Goal: Communication & Community: Answer question/provide support

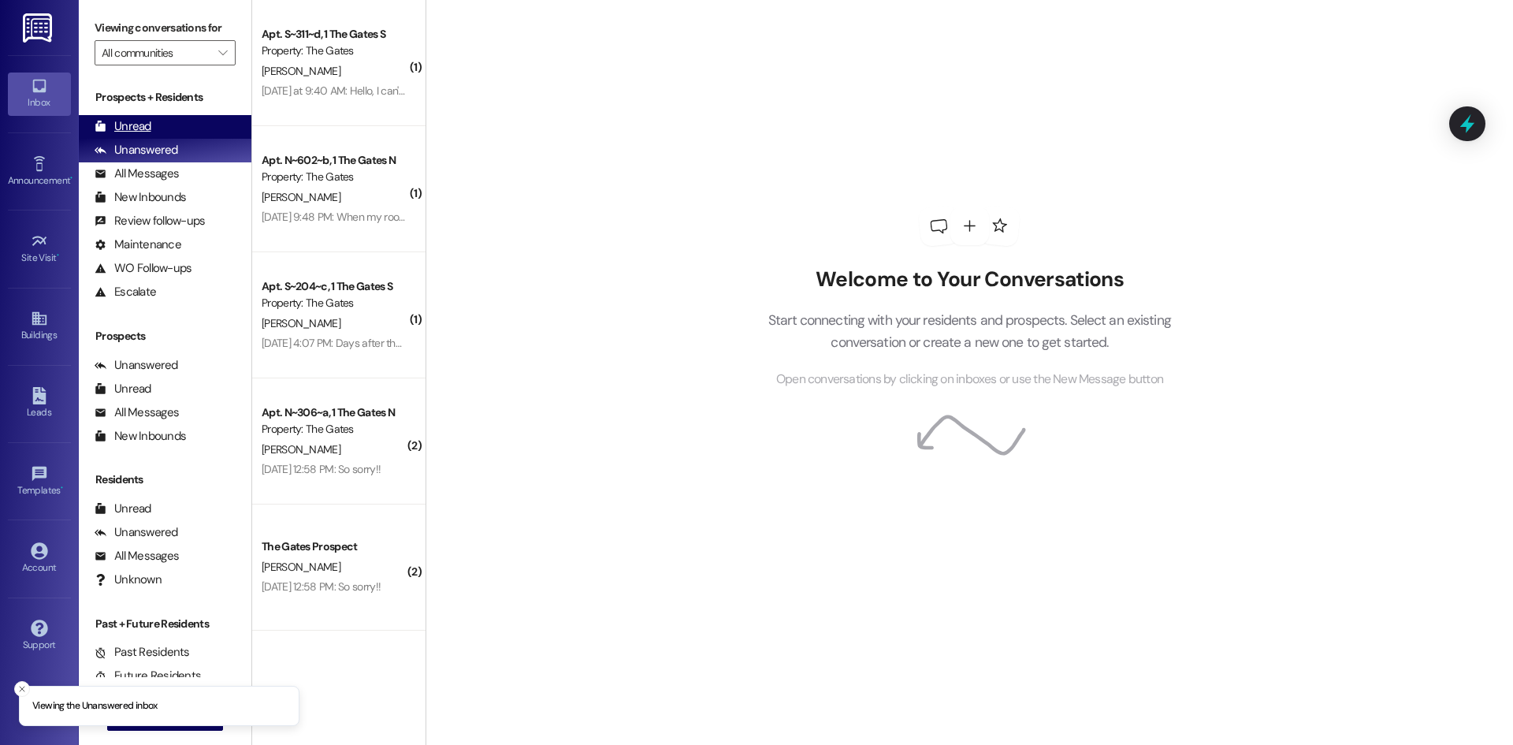
click at [143, 130] on div "Unread" at bounding box center [123, 126] width 57 height 17
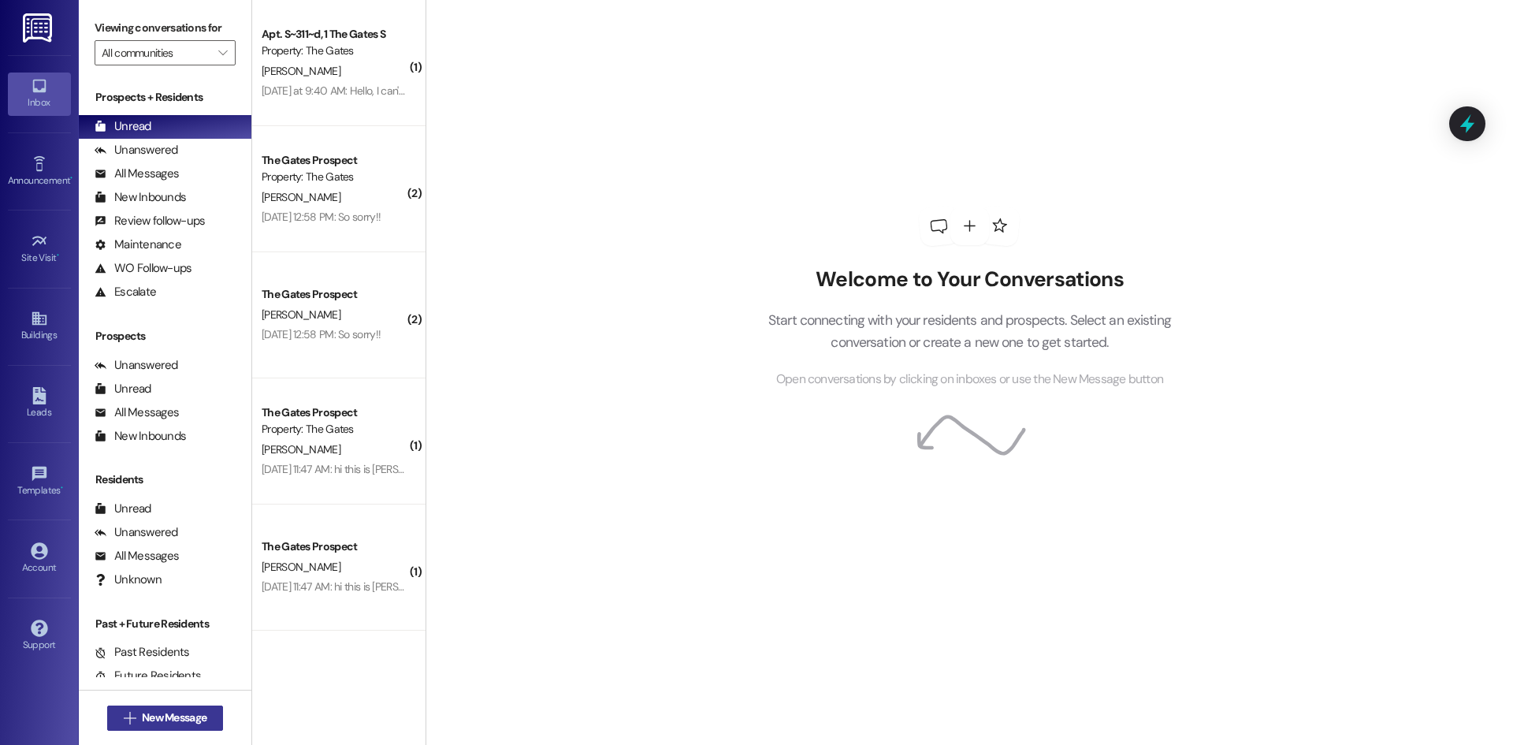
click at [203, 724] on span "New Message" at bounding box center [174, 717] width 71 height 17
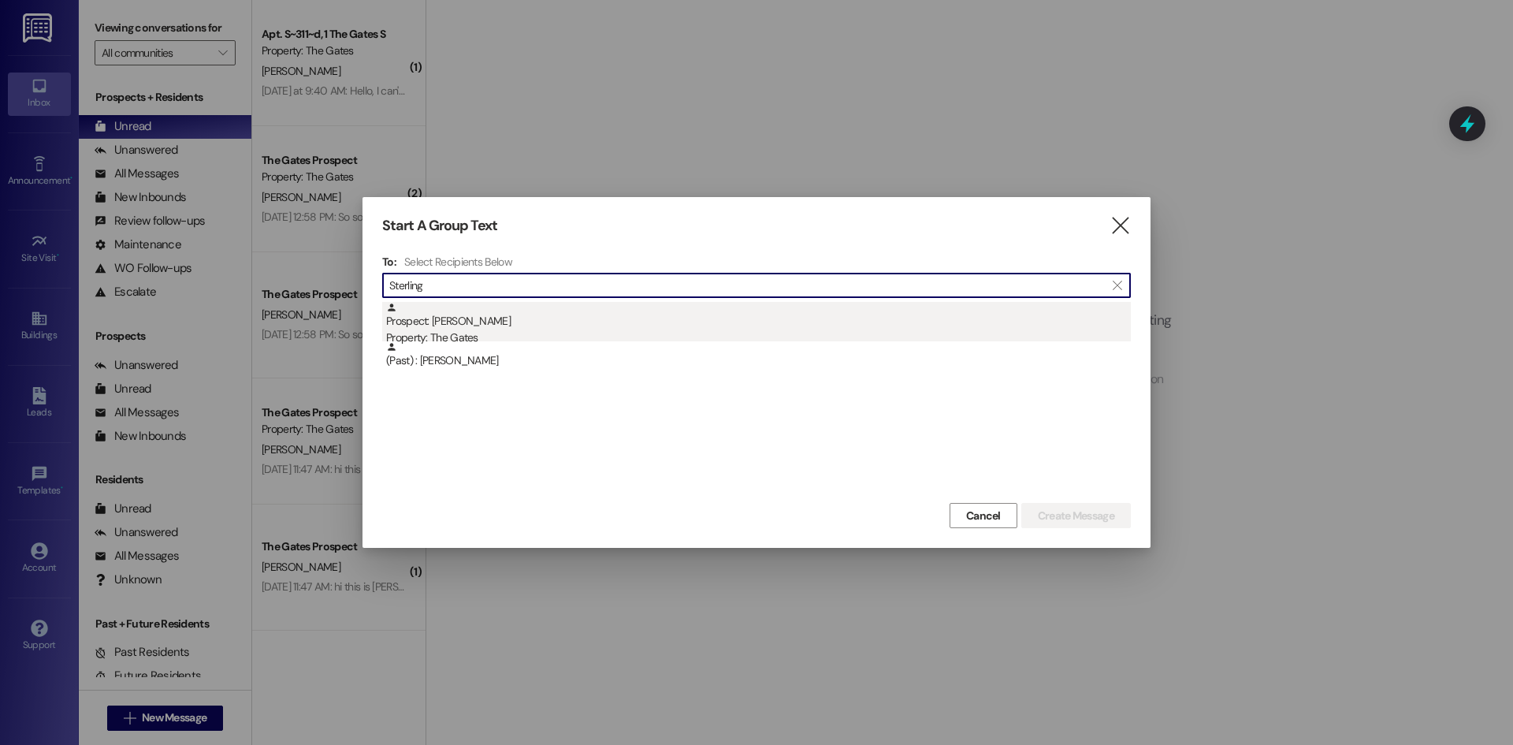
type input "Sterling"
click at [504, 327] on div "Prospect: [PERSON_NAME] Property: The Gates" at bounding box center [758, 324] width 745 height 45
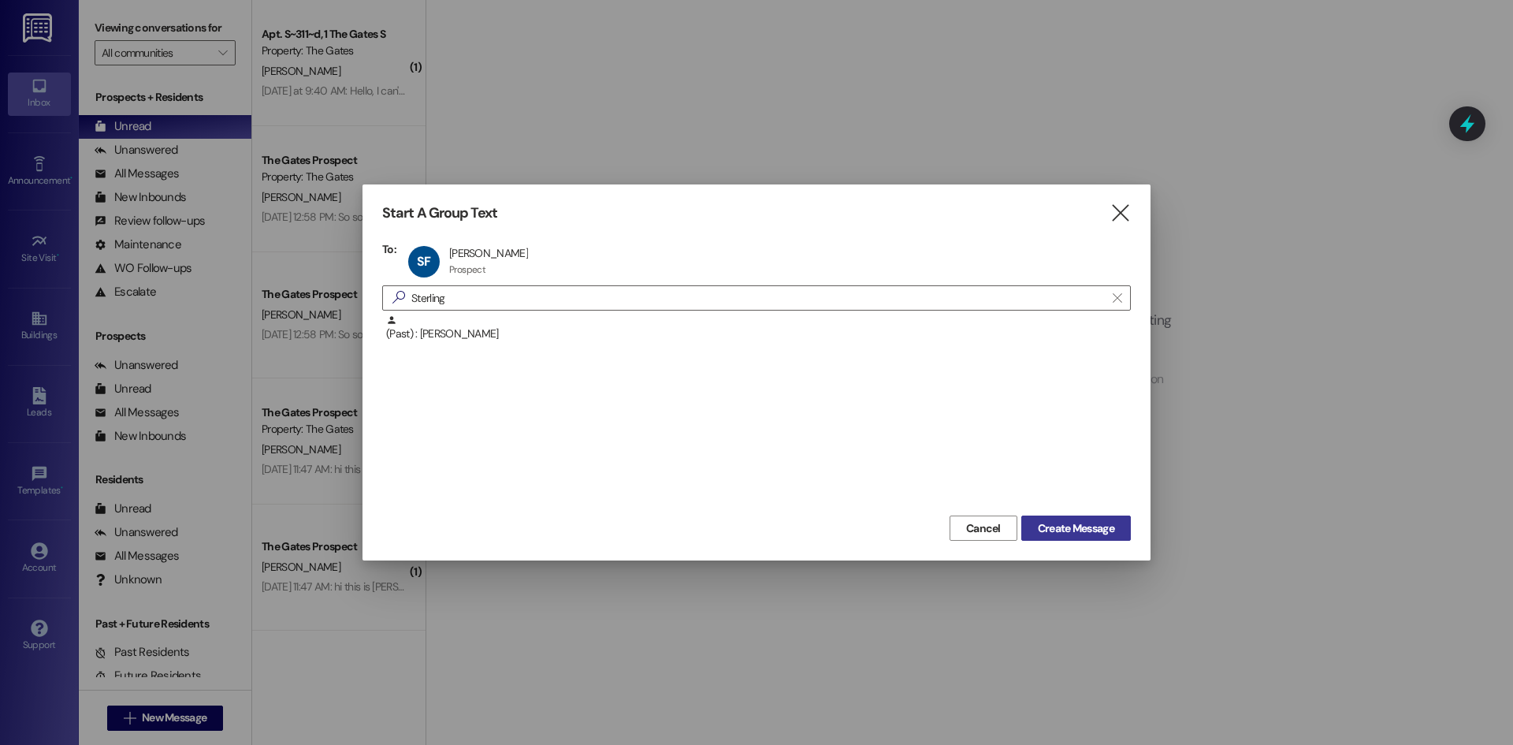
click at [1097, 535] on span "Create Message" at bounding box center [1076, 528] width 76 height 17
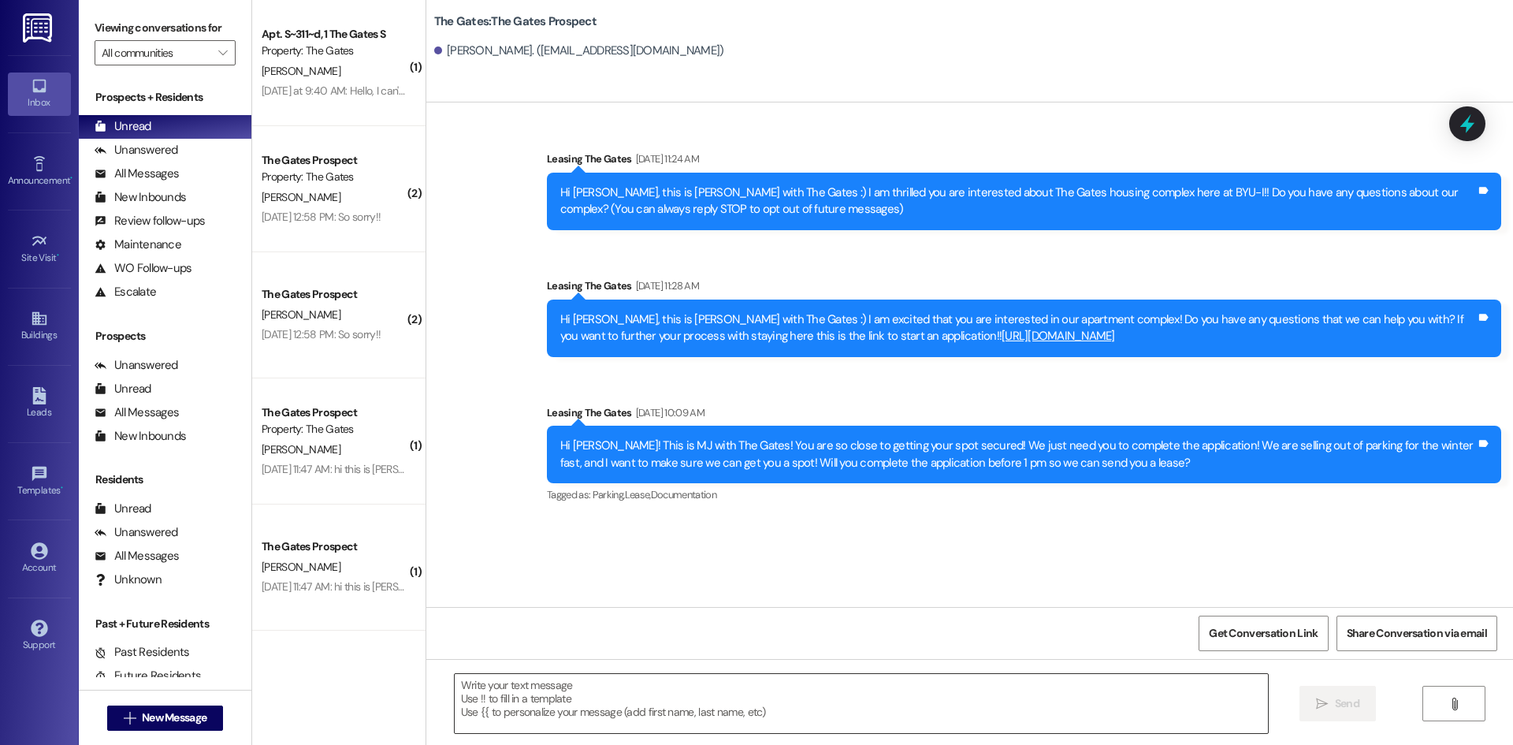
click at [596, 690] on textarea at bounding box center [861, 703] width 813 height 59
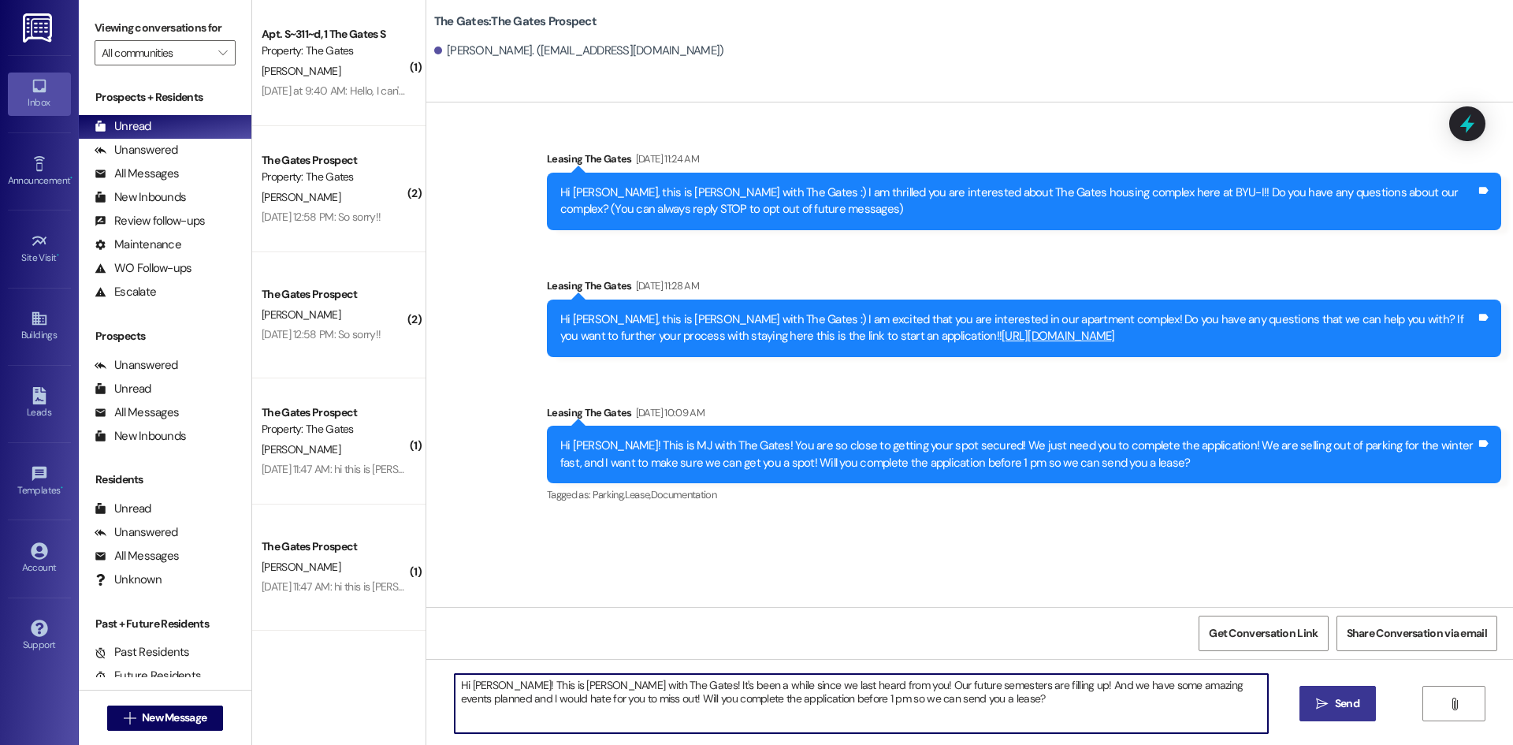
type textarea "Hi [PERSON_NAME]! This is [PERSON_NAME] with The Gates! It's been a while since…"
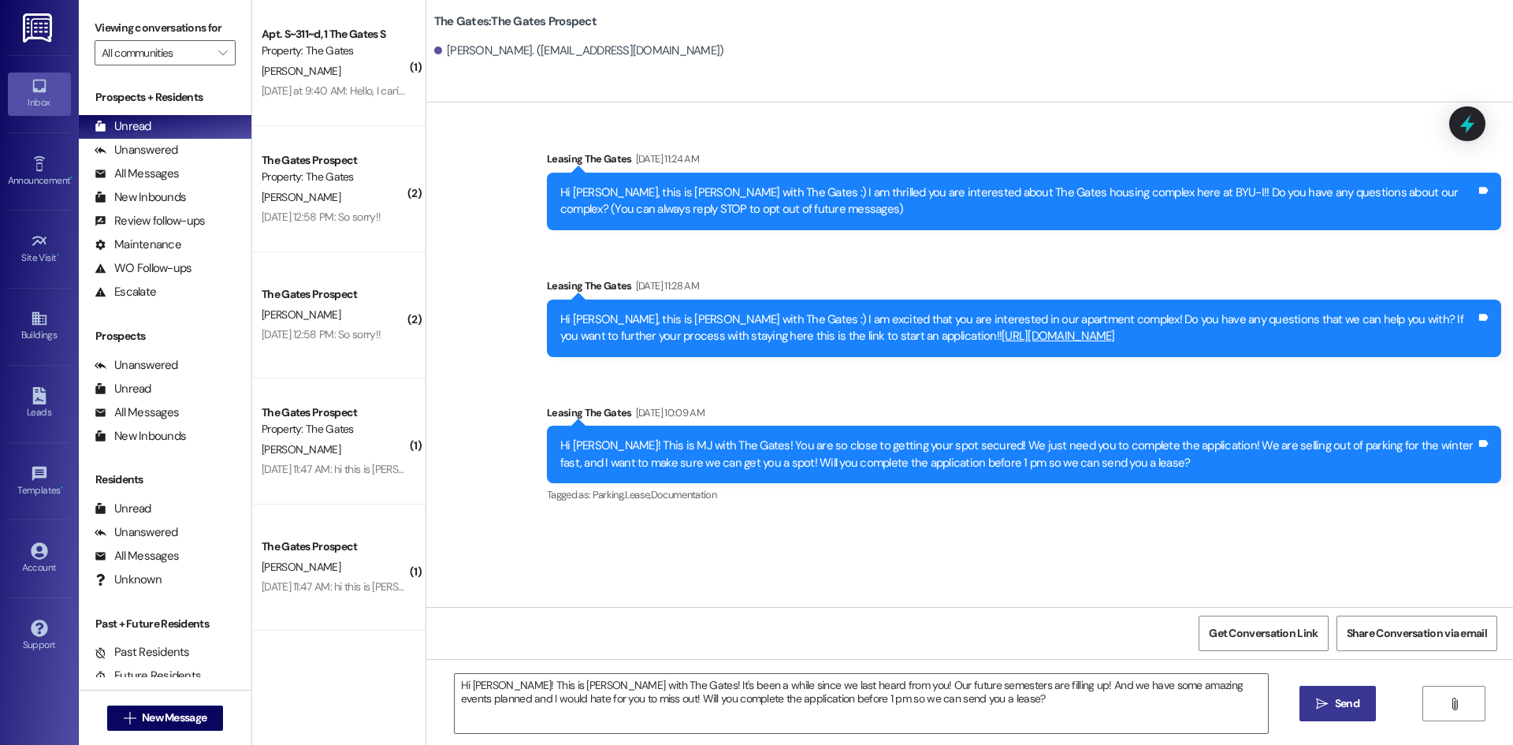
click at [1320, 694] on button " Send" at bounding box center [1338, 703] width 76 height 35
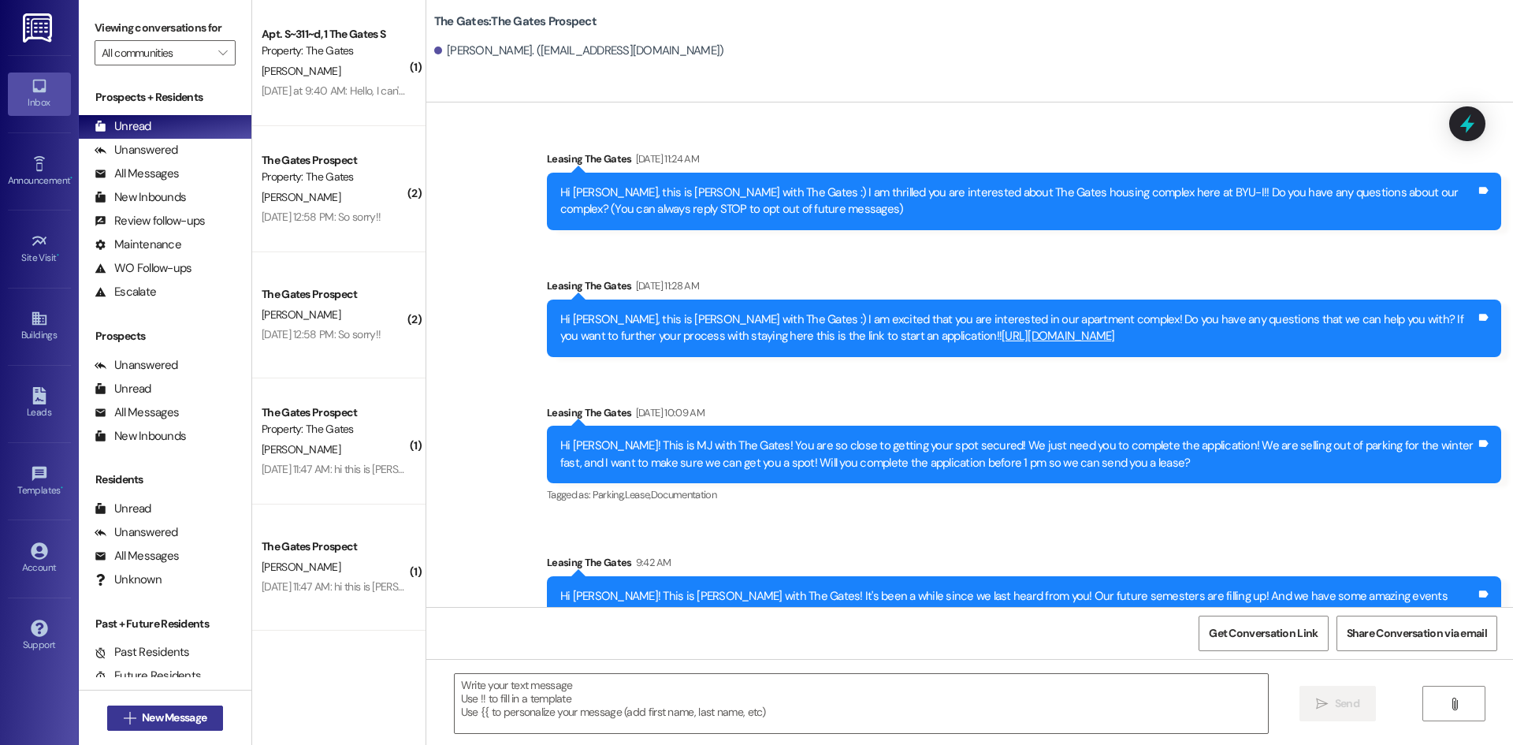
click at [191, 727] on button " New Message" at bounding box center [165, 717] width 117 height 25
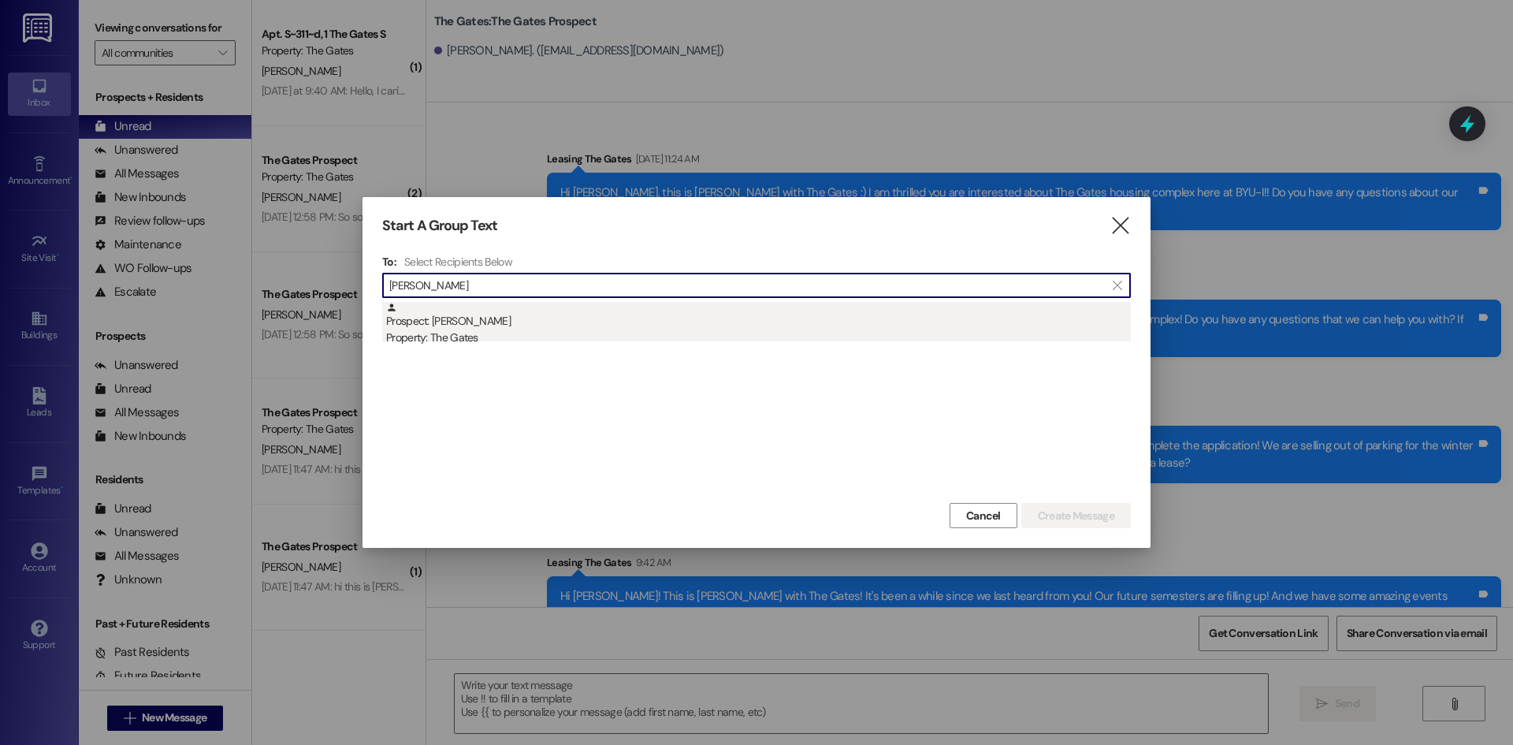
type input "[PERSON_NAME]"
click at [459, 330] on div "Property: The Gates" at bounding box center [758, 337] width 745 height 17
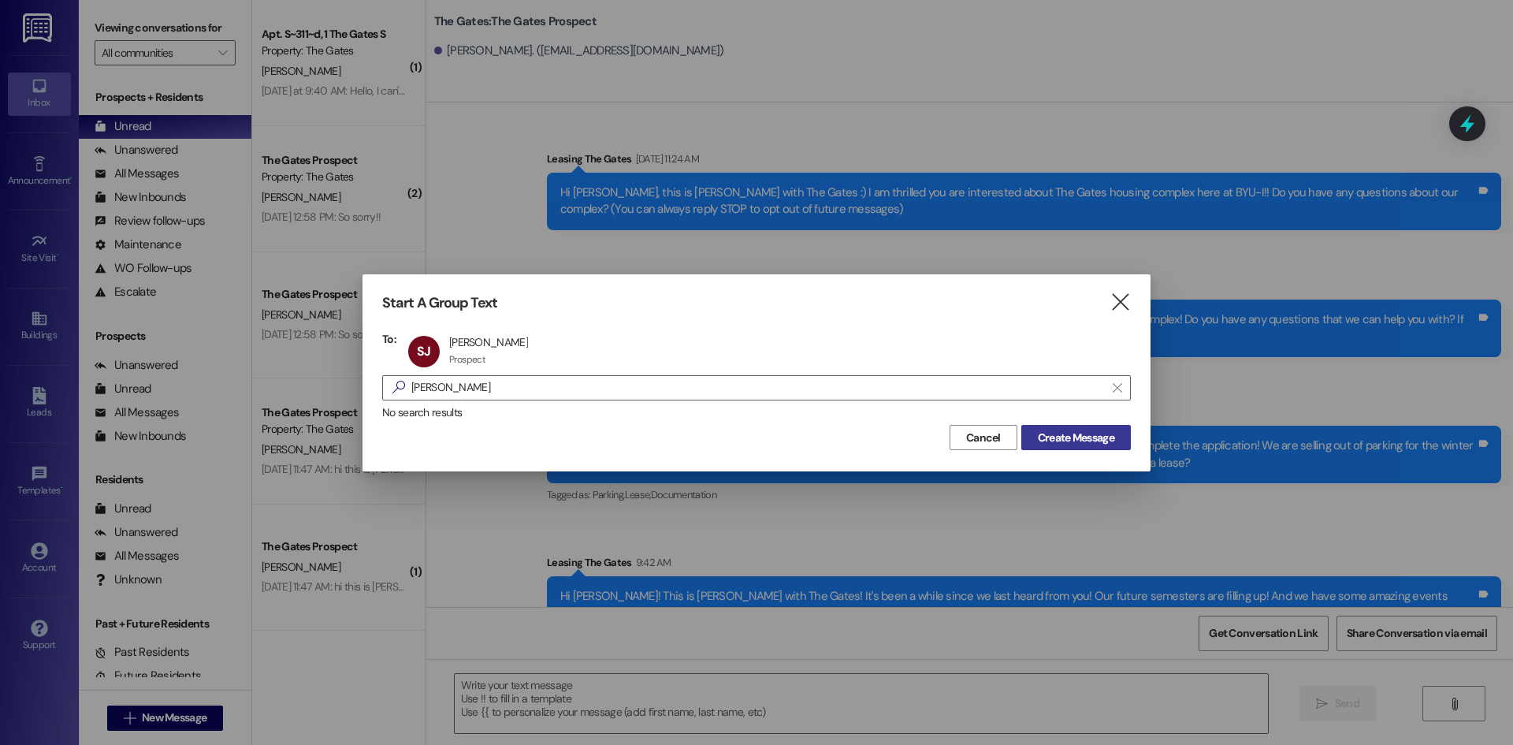
click at [1088, 439] on span "Create Message" at bounding box center [1076, 438] width 76 height 17
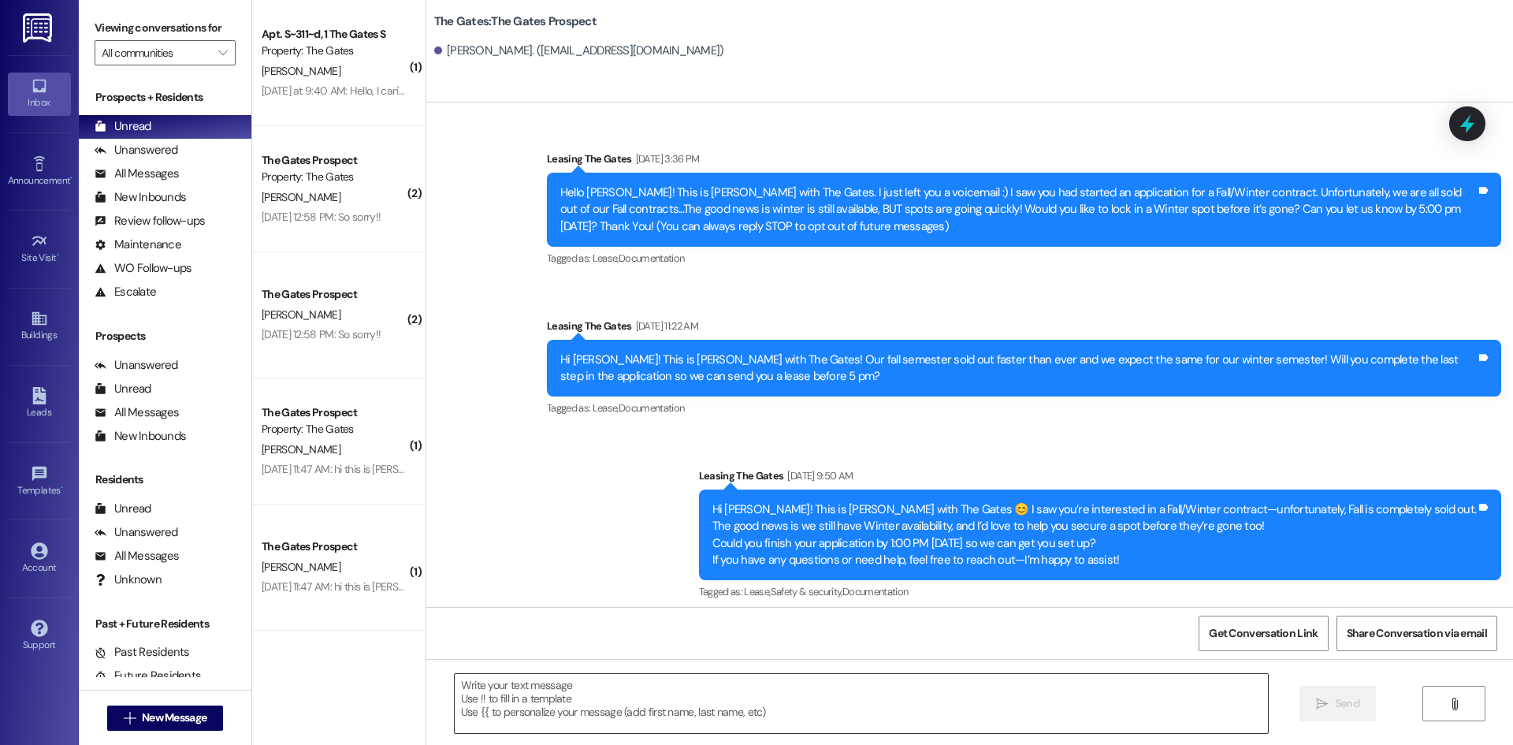
click at [655, 698] on textarea at bounding box center [861, 703] width 813 height 59
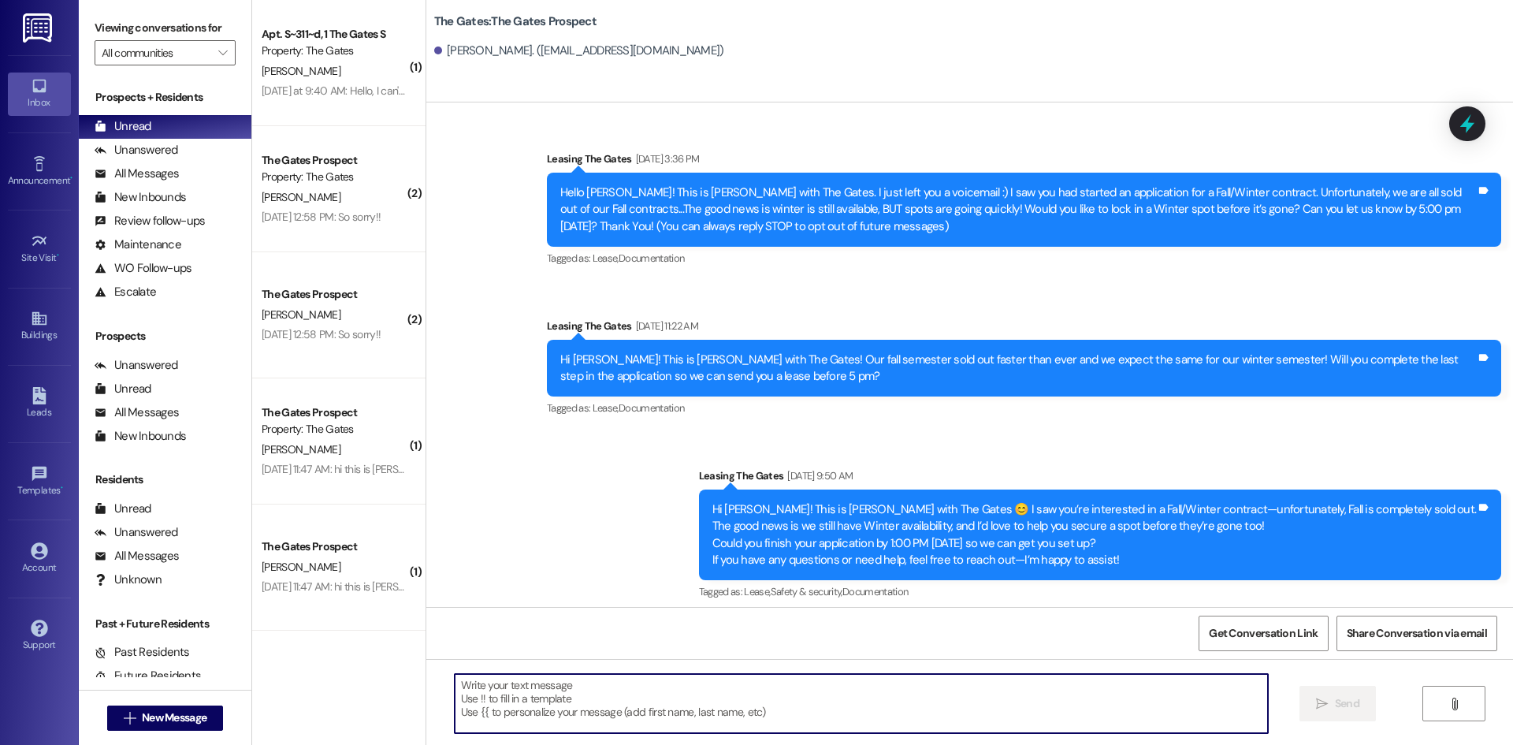
paste textarea "Hi [PERSON_NAME]! This is [PERSON_NAME] with The Gates! It's been a while since…"
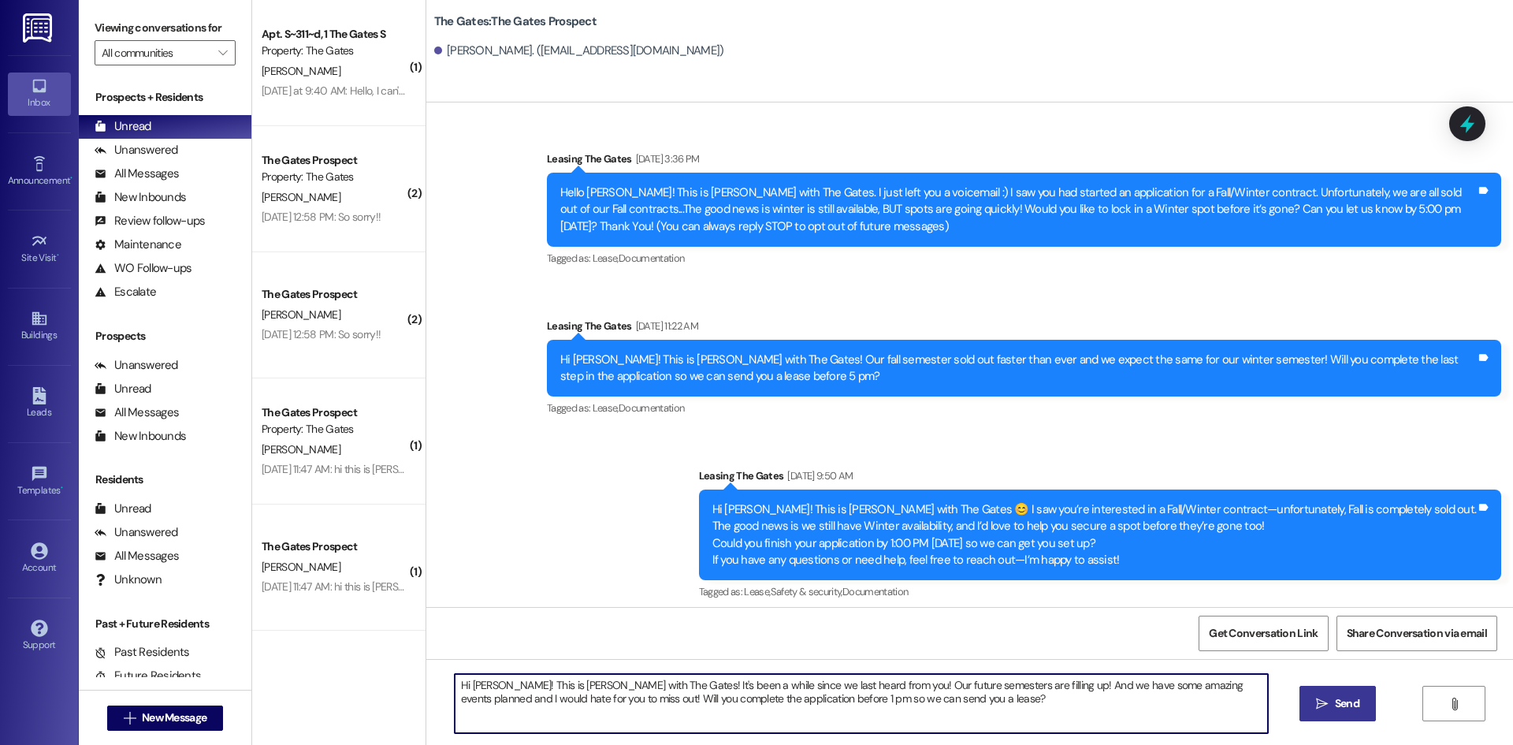
type textarea "Hi [PERSON_NAME]! This is [PERSON_NAME] with The Gates! It's been a while since…"
click at [1335, 699] on span "Send" at bounding box center [1347, 703] width 24 height 17
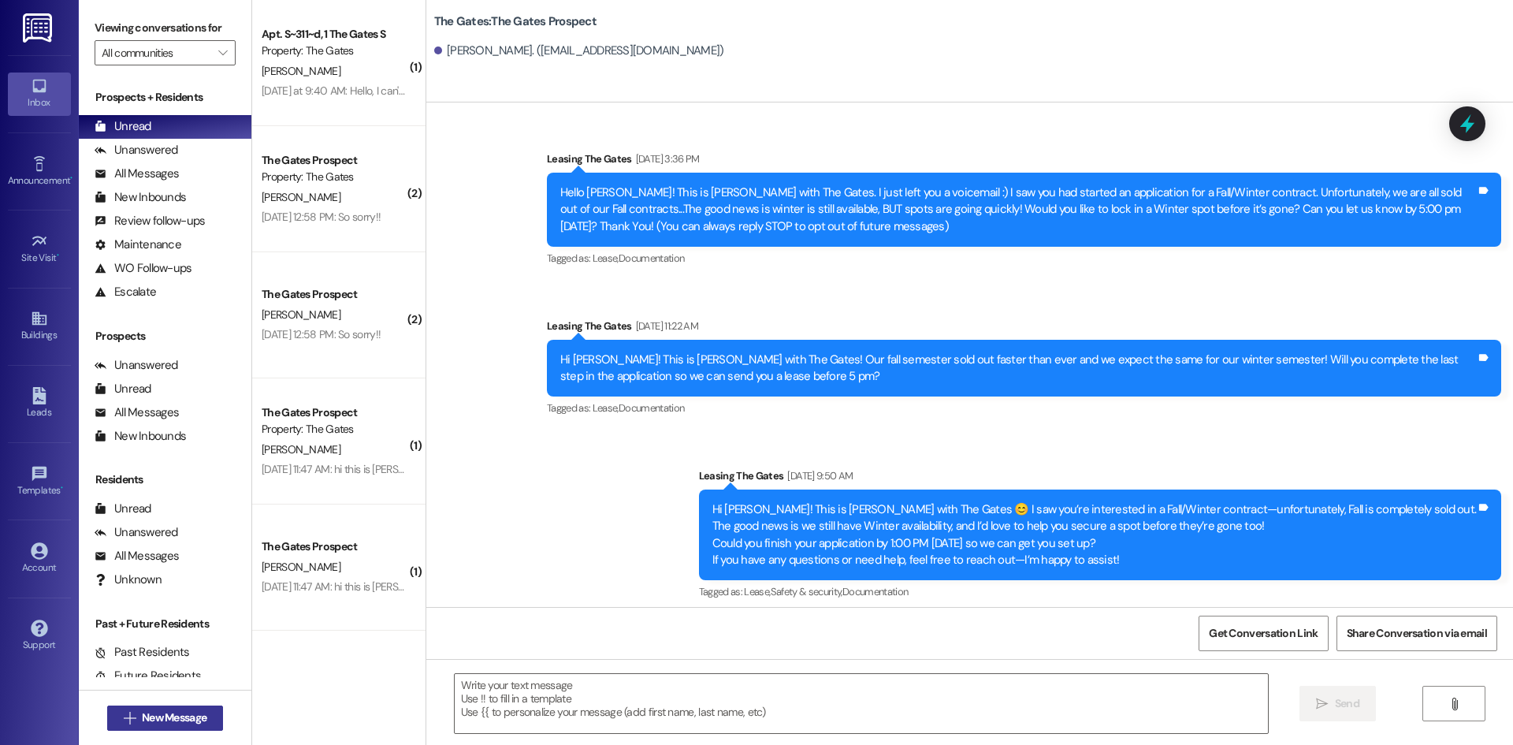
click at [194, 709] on span "New Message" at bounding box center [174, 717] width 65 height 17
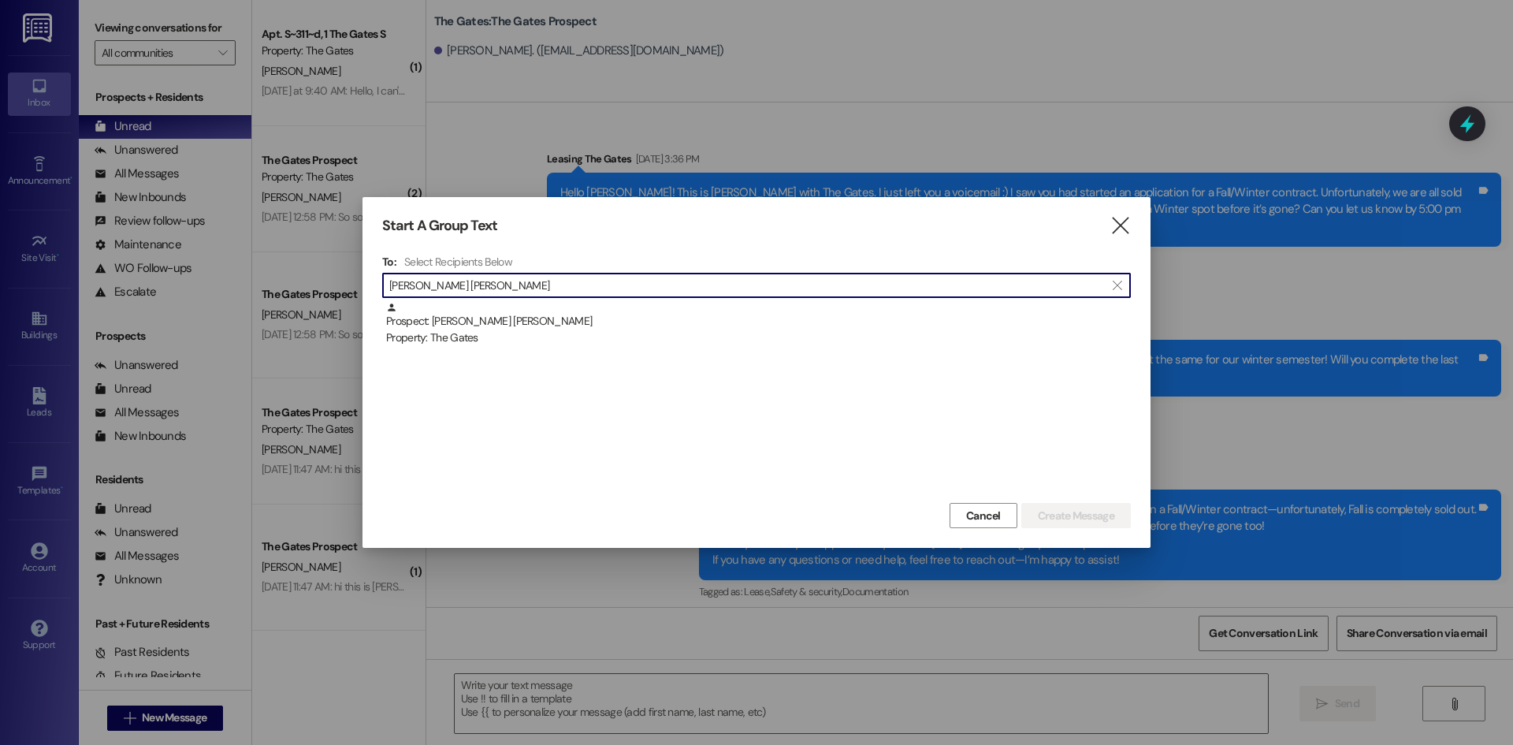
type input "[PERSON_NAME] [PERSON_NAME]"
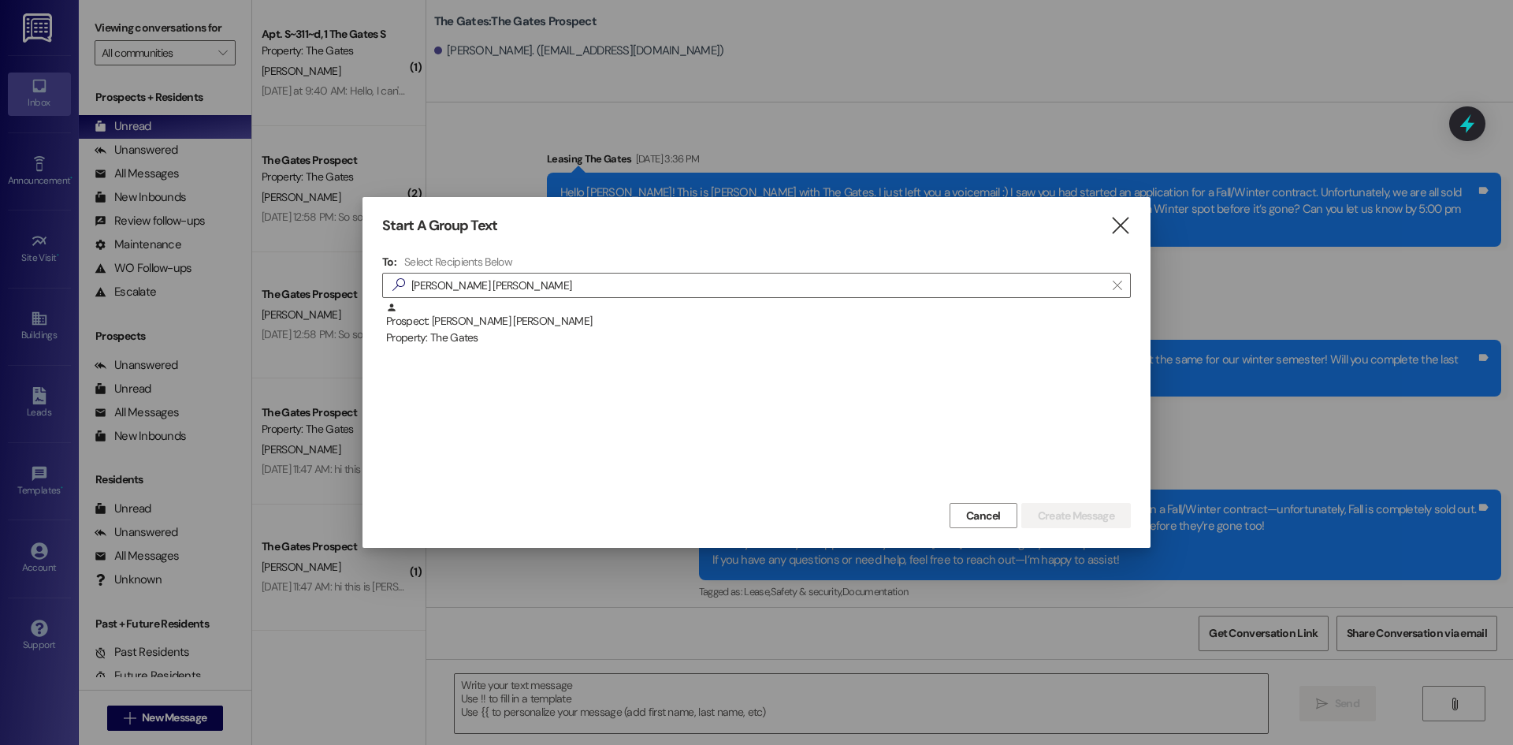
click at [562, 347] on div "Prospect: [PERSON_NAME] [PERSON_NAME] Property: The Gates" at bounding box center [756, 400] width 749 height 197
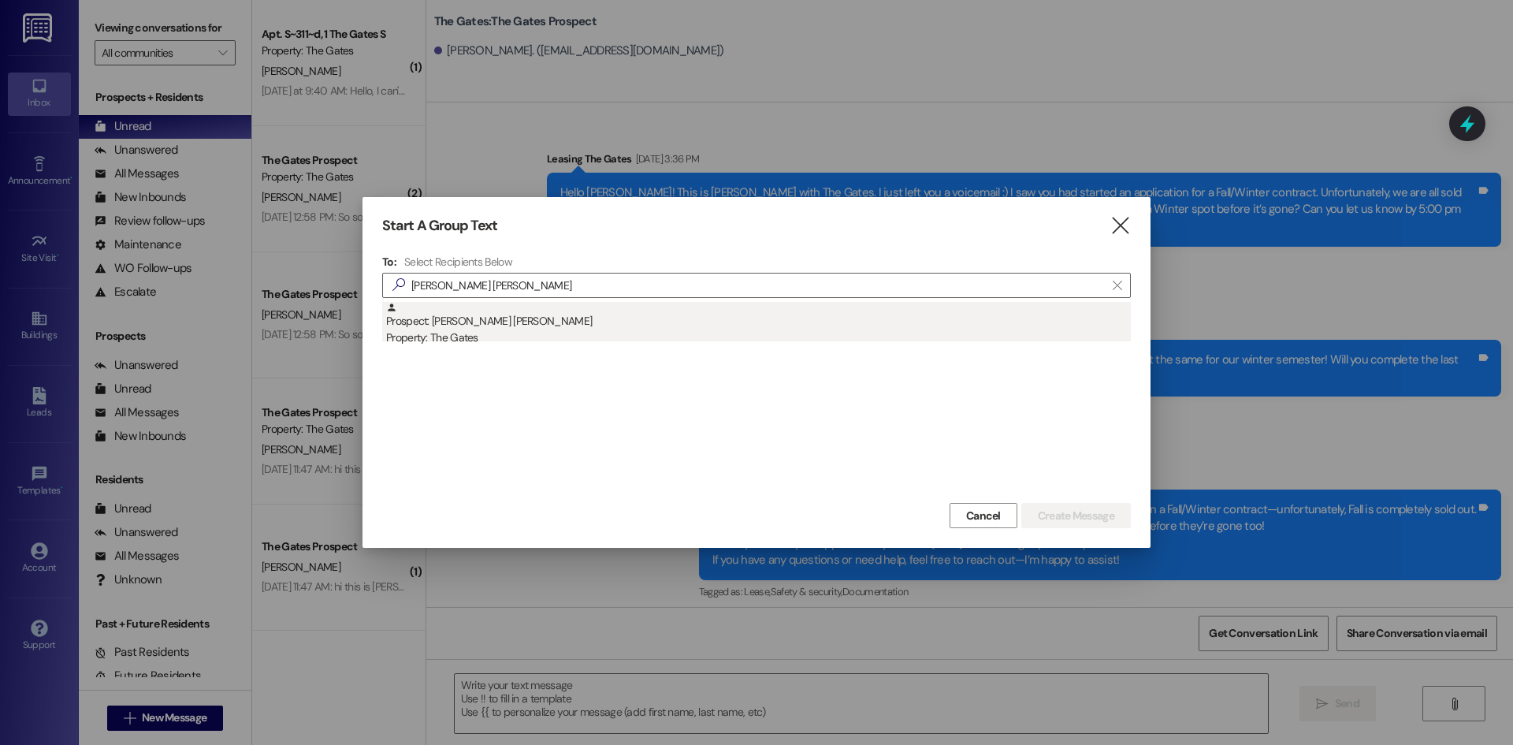
click at [552, 333] on div "Property: The Gates" at bounding box center [758, 337] width 745 height 17
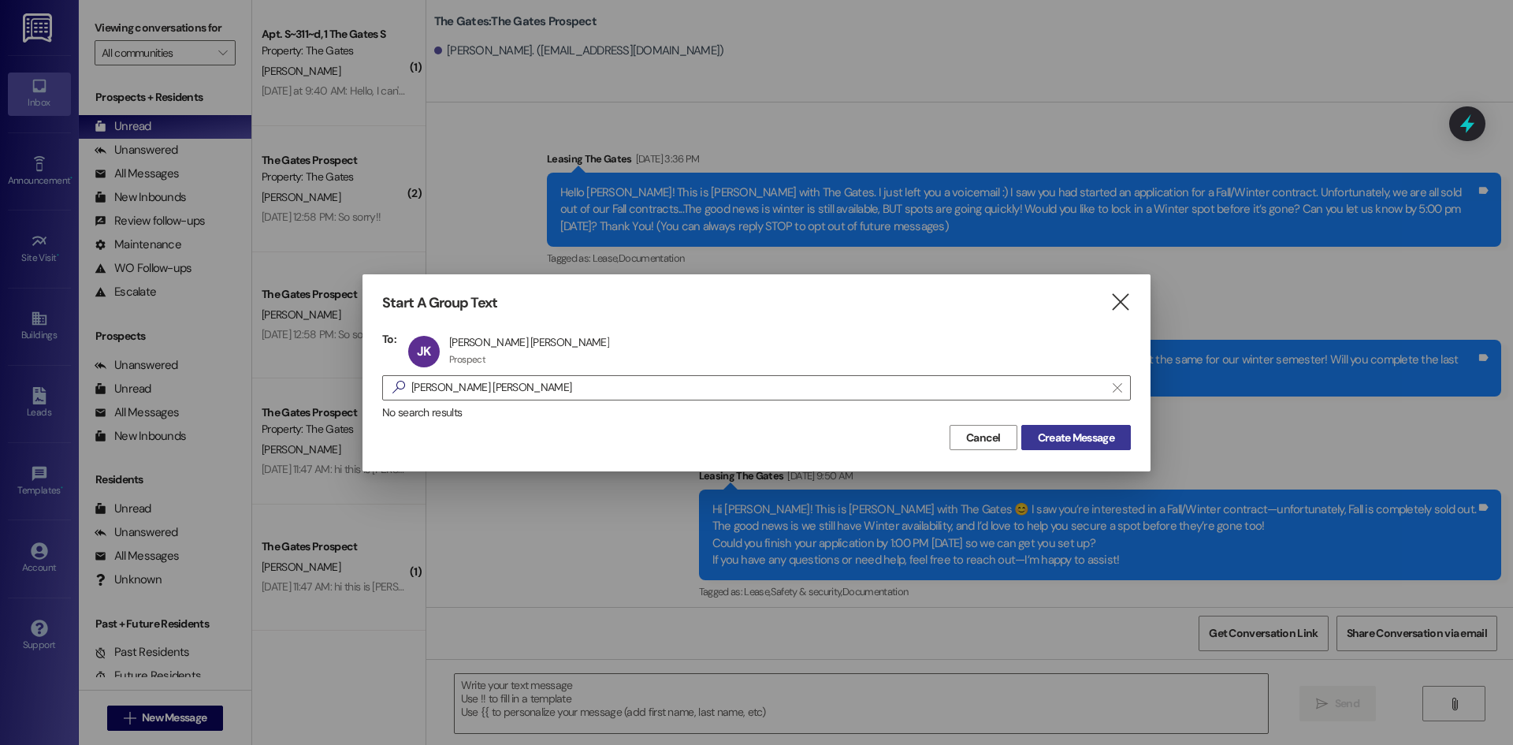
click at [1055, 444] on span "Create Message" at bounding box center [1076, 438] width 76 height 17
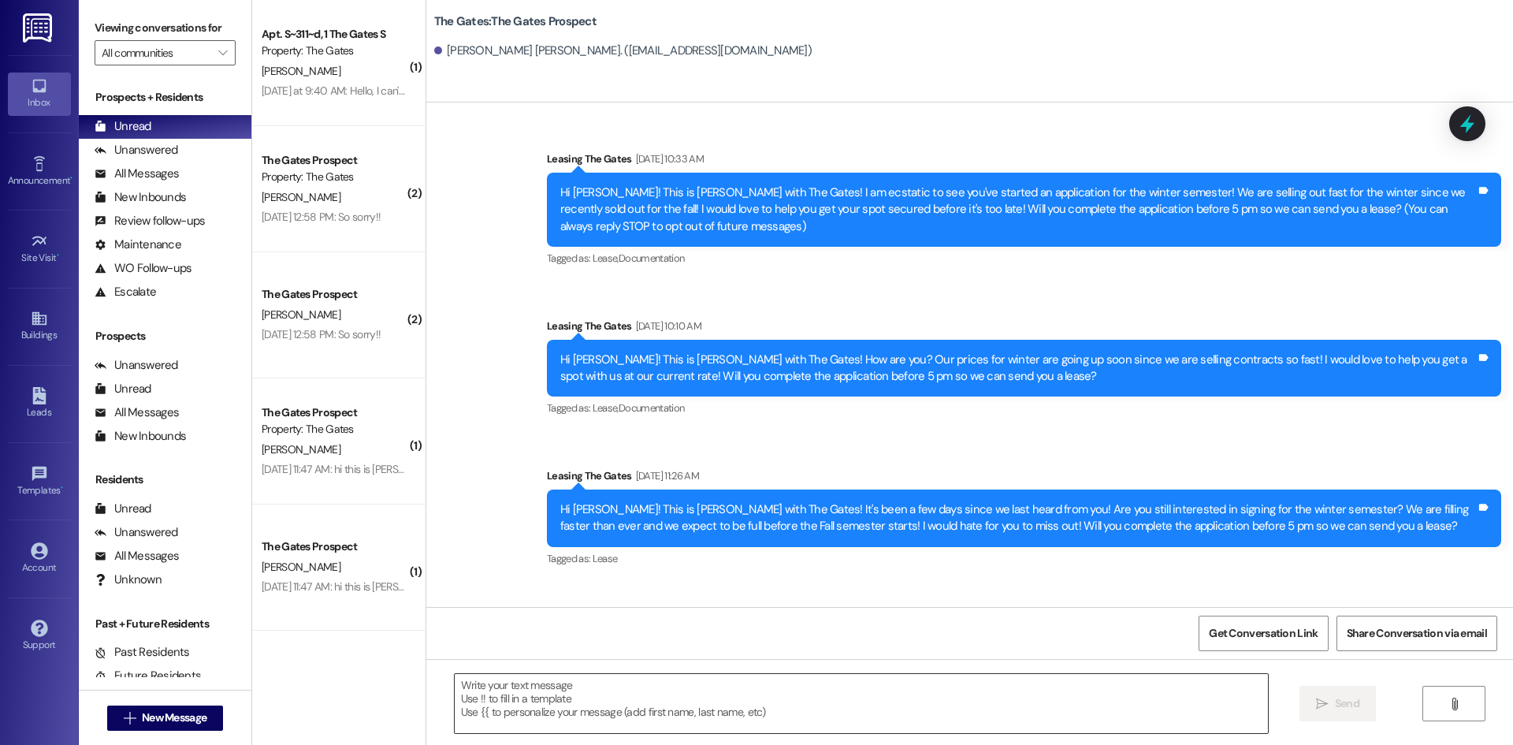
click at [541, 705] on textarea at bounding box center [861, 703] width 813 height 59
paste textarea "Hi [PERSON_NAME]! This is [PERSON_NAME] with The Gates! It's been a while since…"
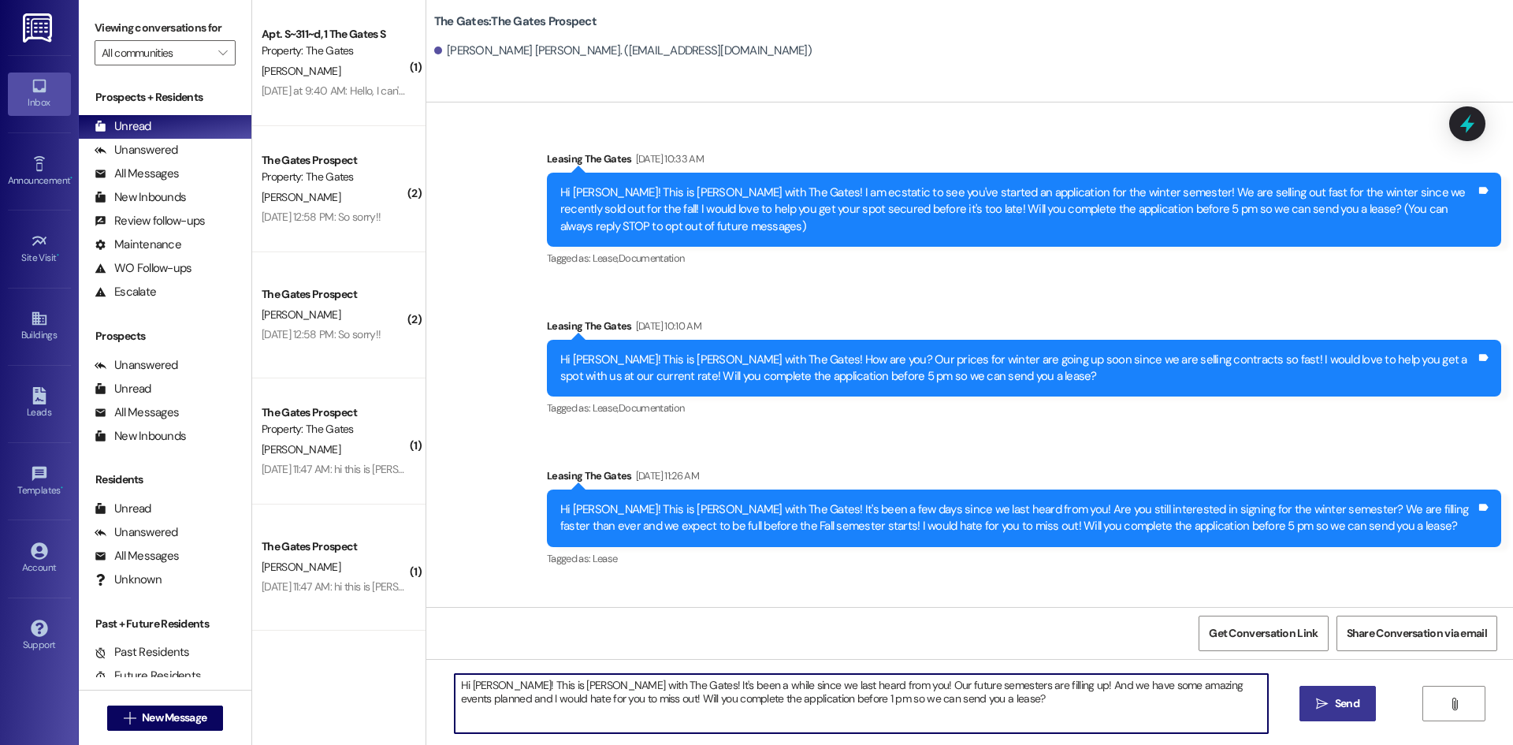
click at [496, 683] on textarea "Hi [PERSON_NAME]! This is [PERSON_NAME] with The Gates! It's been a while since…" at bounding box center [861, 703] width 813 height 59
type textarea "Hi [PERSON_NAME]! This is [PERSON_NAME] with The Gates! It's been a while since…"
click at [1303, 717] on button " Send" at bounding box center [1338, 703] width 76 height 35
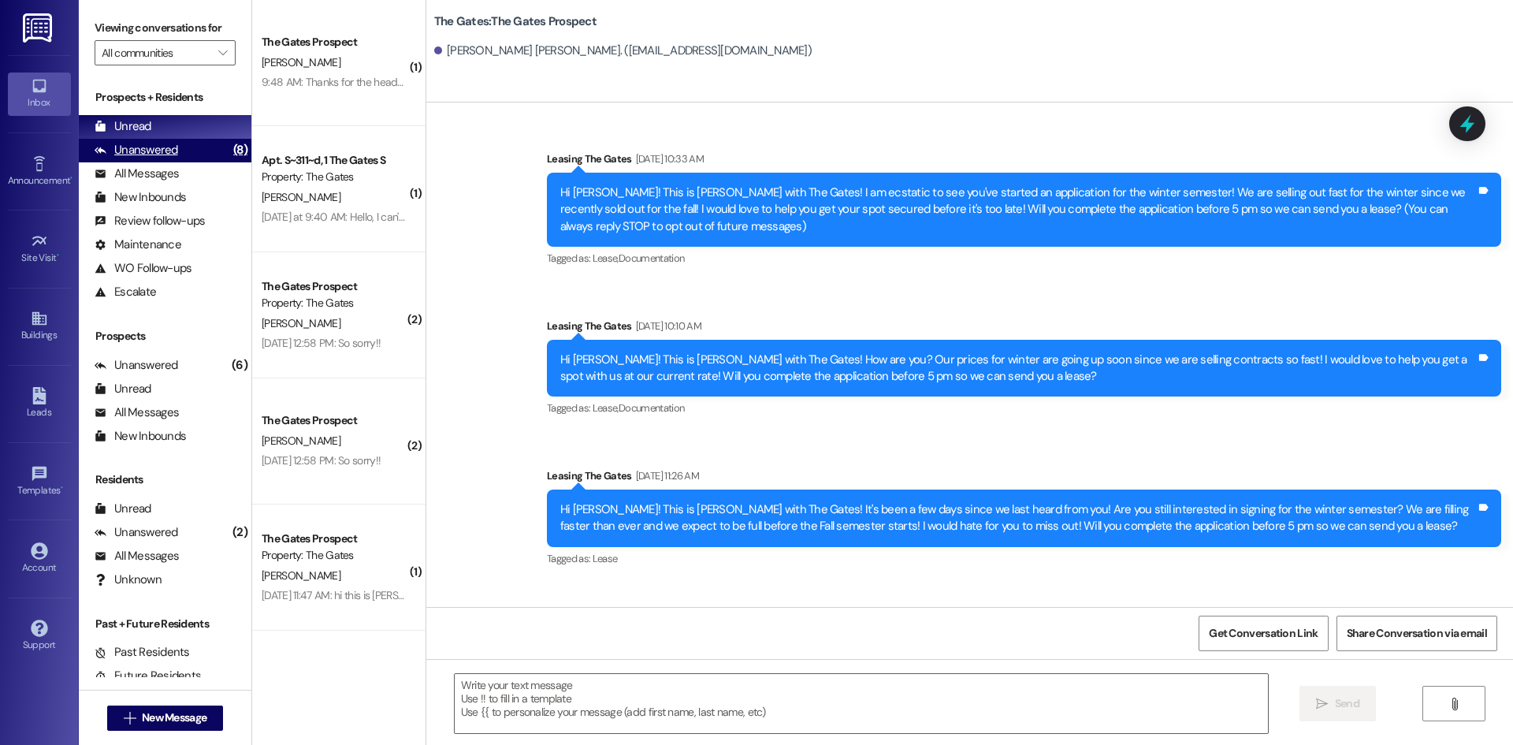
click at [118, 158] on div "Unanswered" at bounding box center [137, 150] width 84 height 17
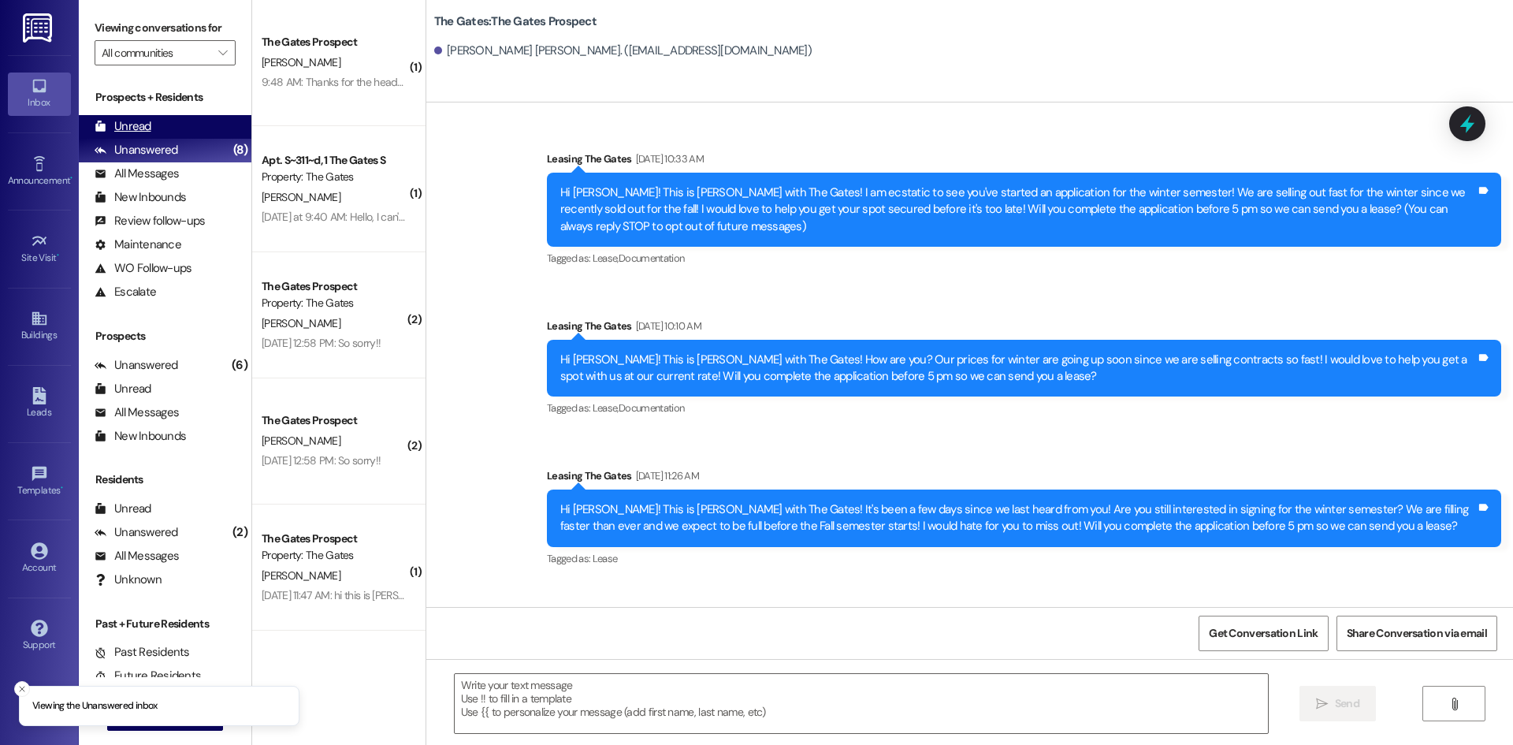
click at [119, 136] on div "Unread (0)" at bounding box center [165, 127] width 173 height 24
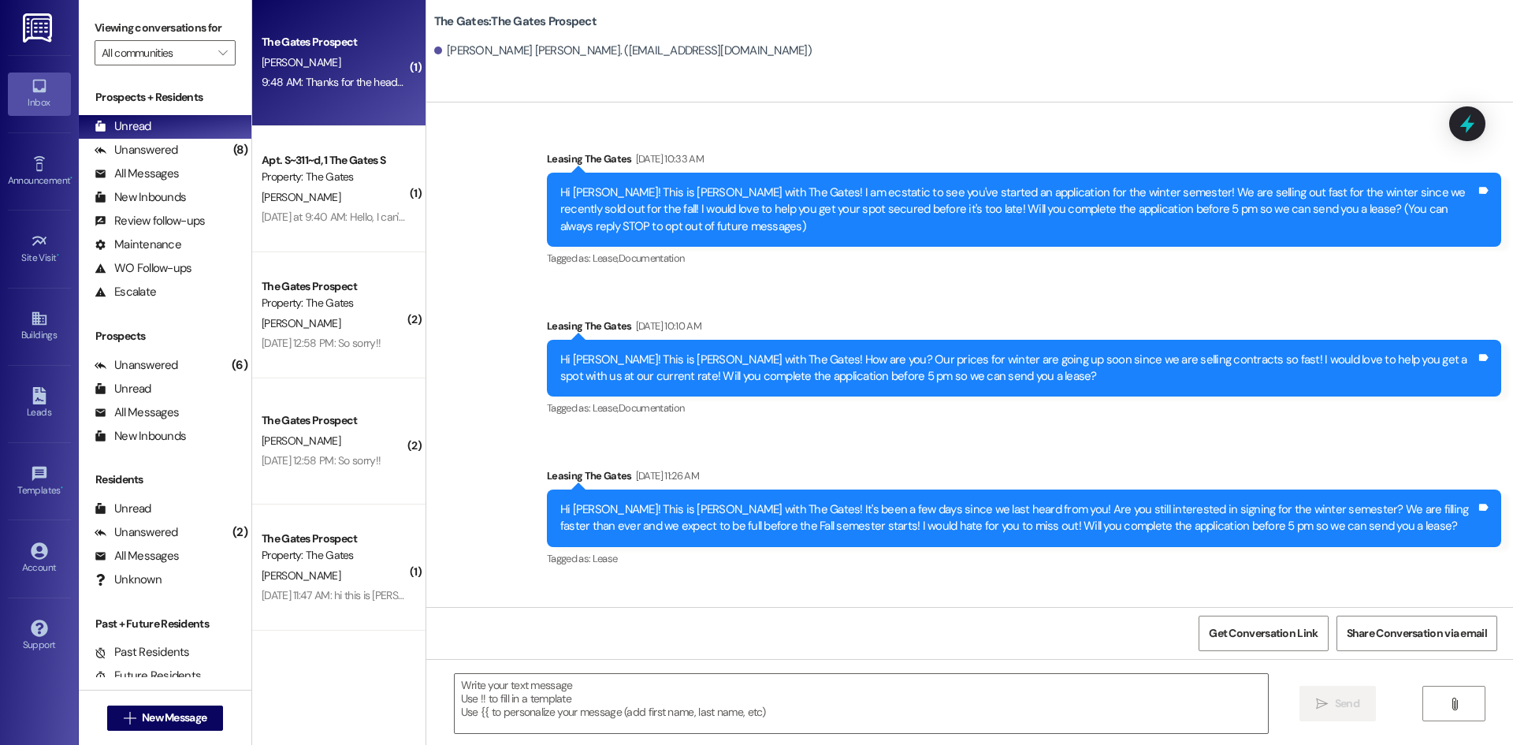
click at [370, 106] on div "The Gates Prospect [PERSON_NAME] 9:48 AM: Thanks for the heads-up. Not eligible…" at bounding box center [338, 63] width 173 height 126
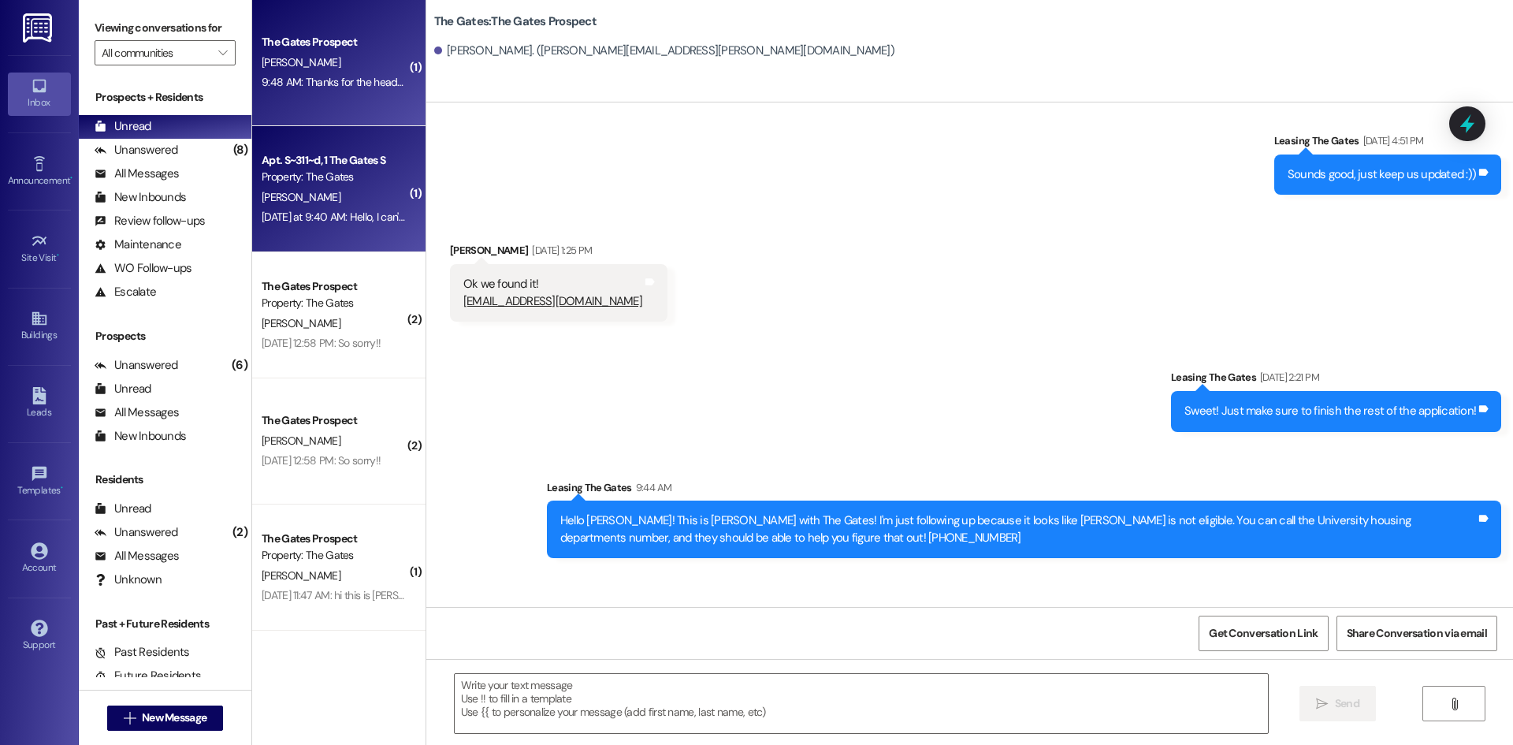
scroll to position [311, 0]
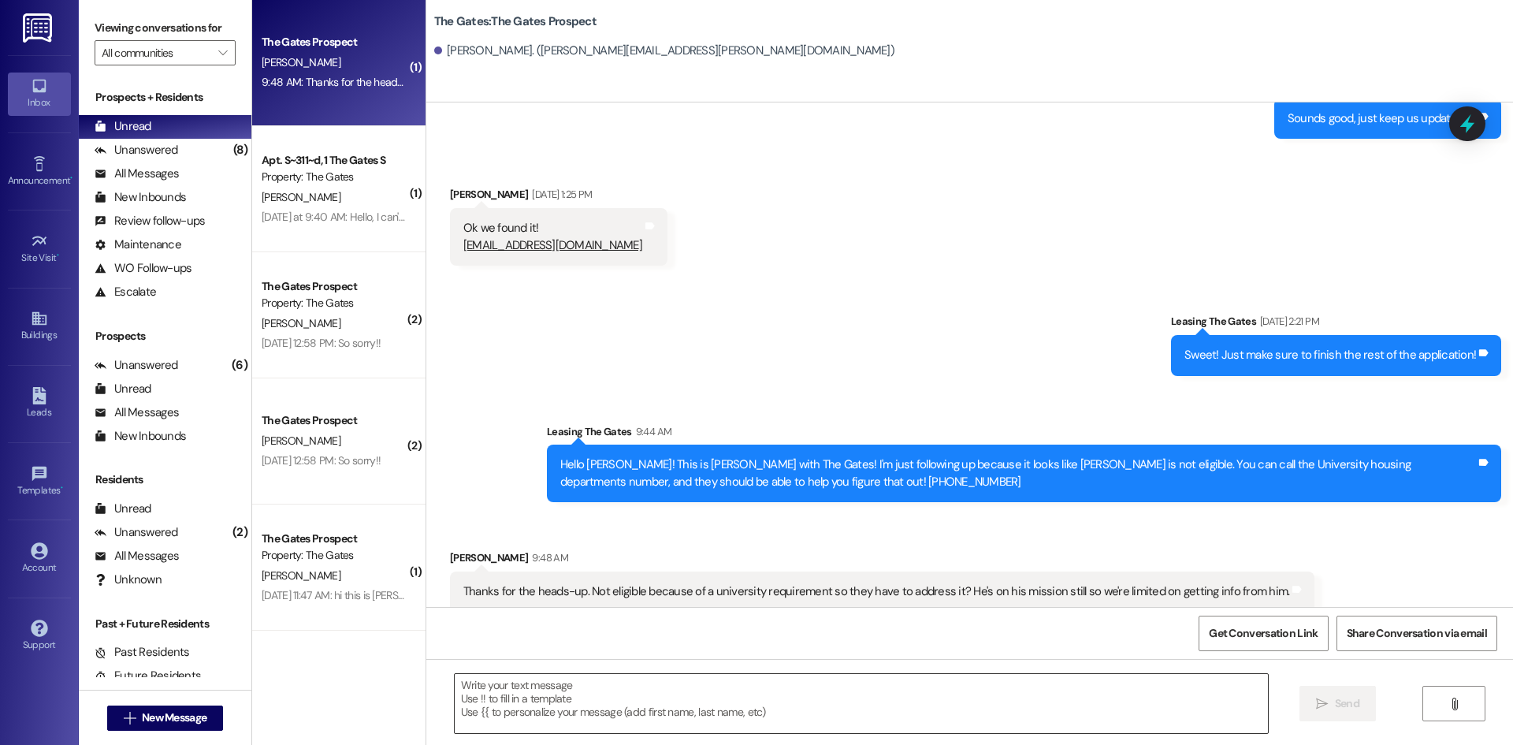
click at [568, 705] on textarea at bounding box center [861, 703] width 813 height 59
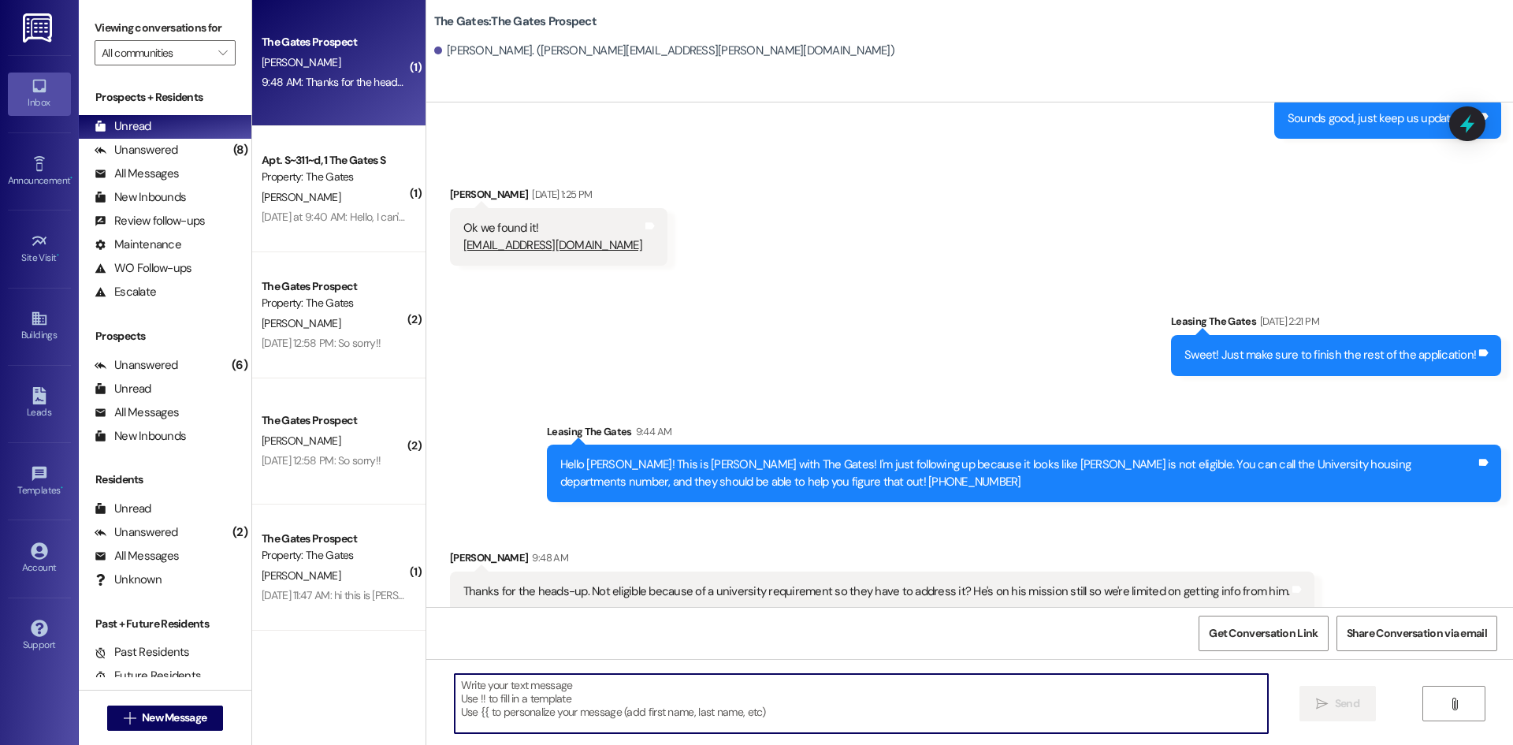
type textarea "T"
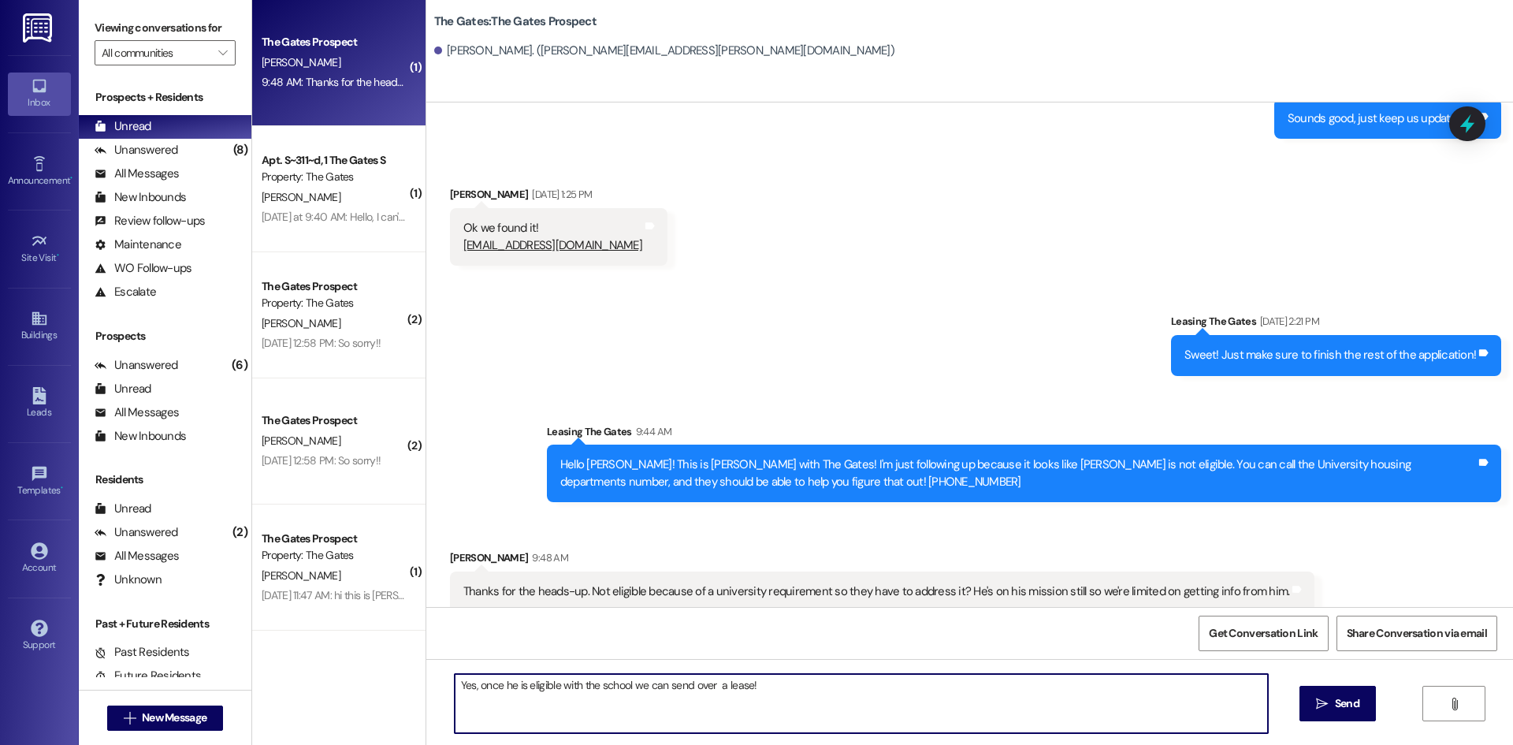
type textarea "Yes, once he is eligible with the school we can send over a lease!"
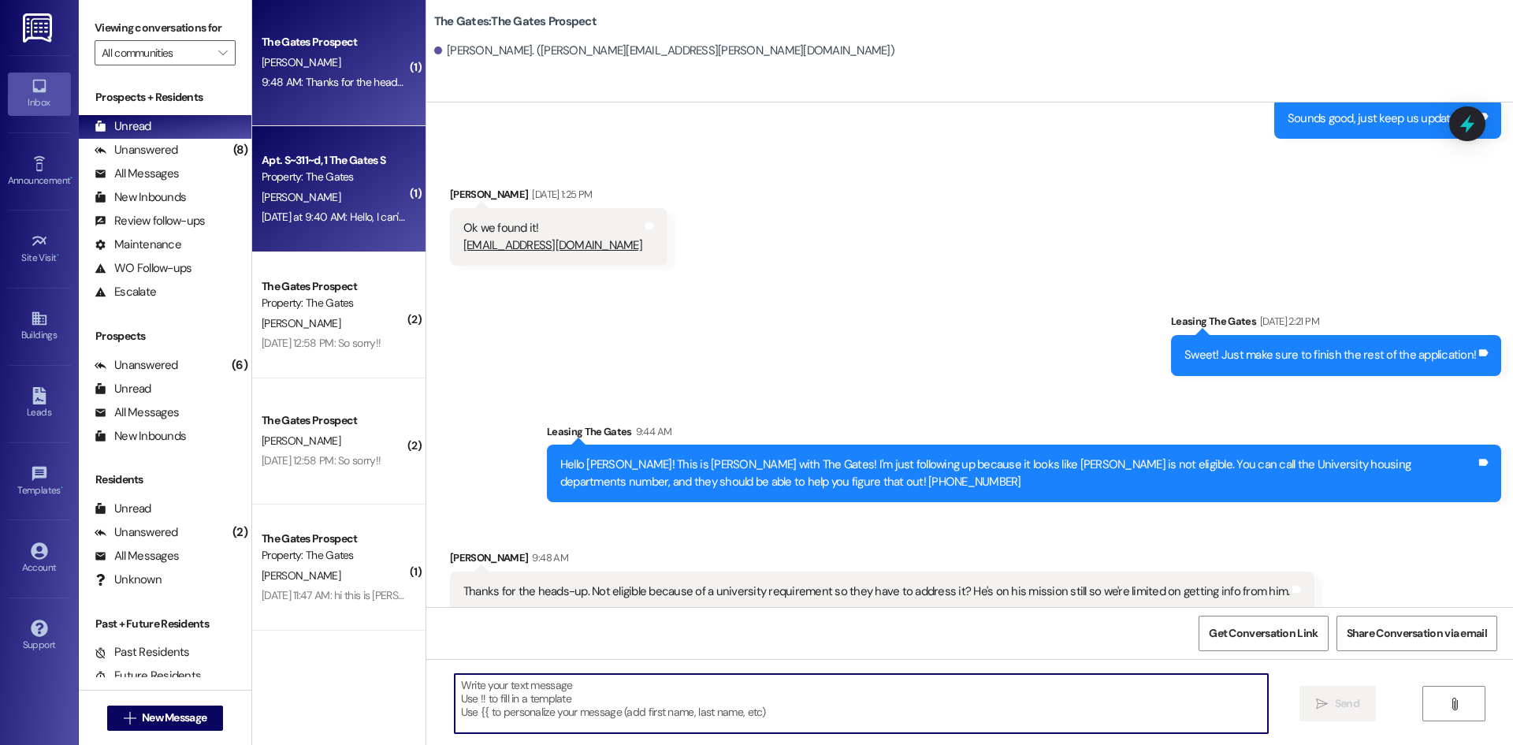
click at [325, 178] on div "Property: The Gates" at bounding box center [335, 177] width 146 height 17
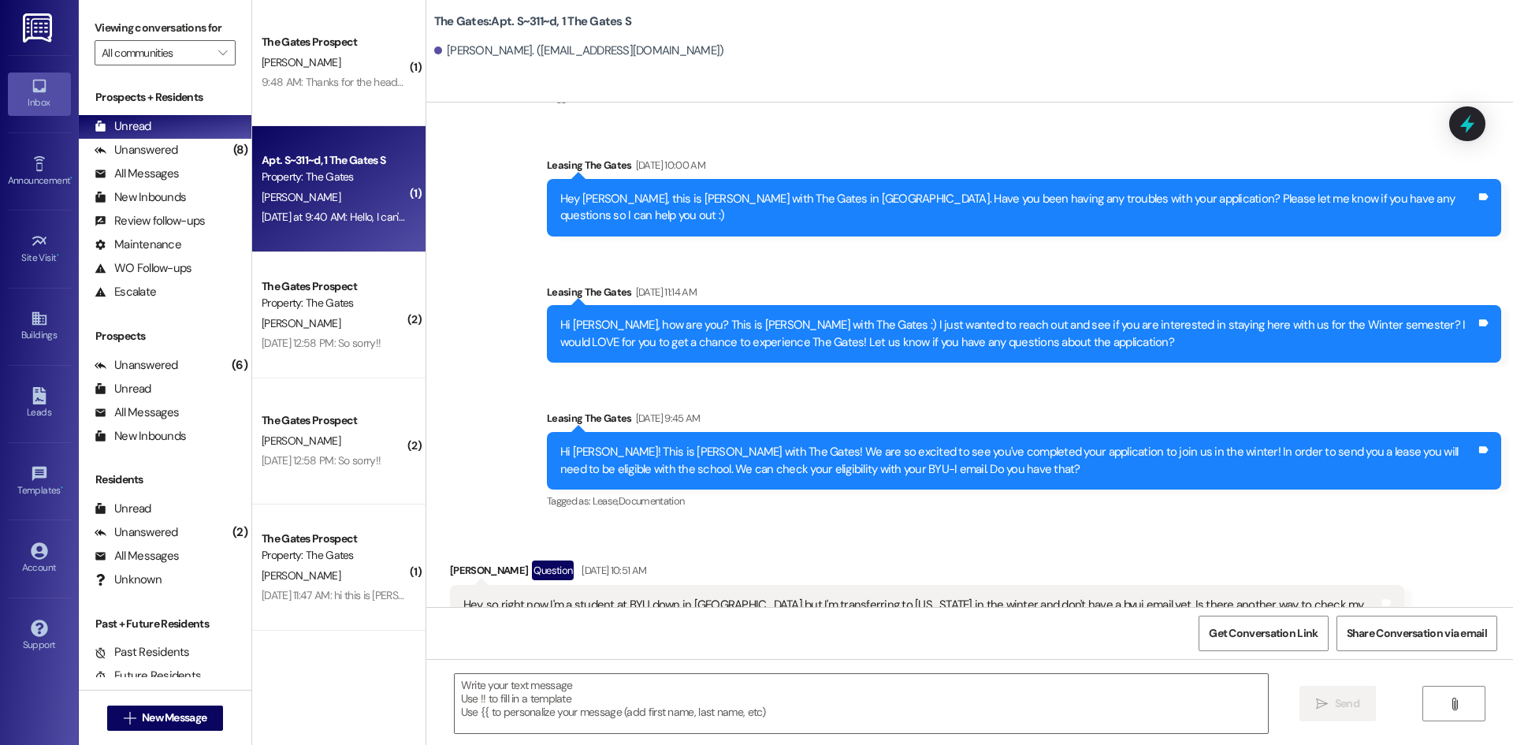
scroll to position [16604, 0]
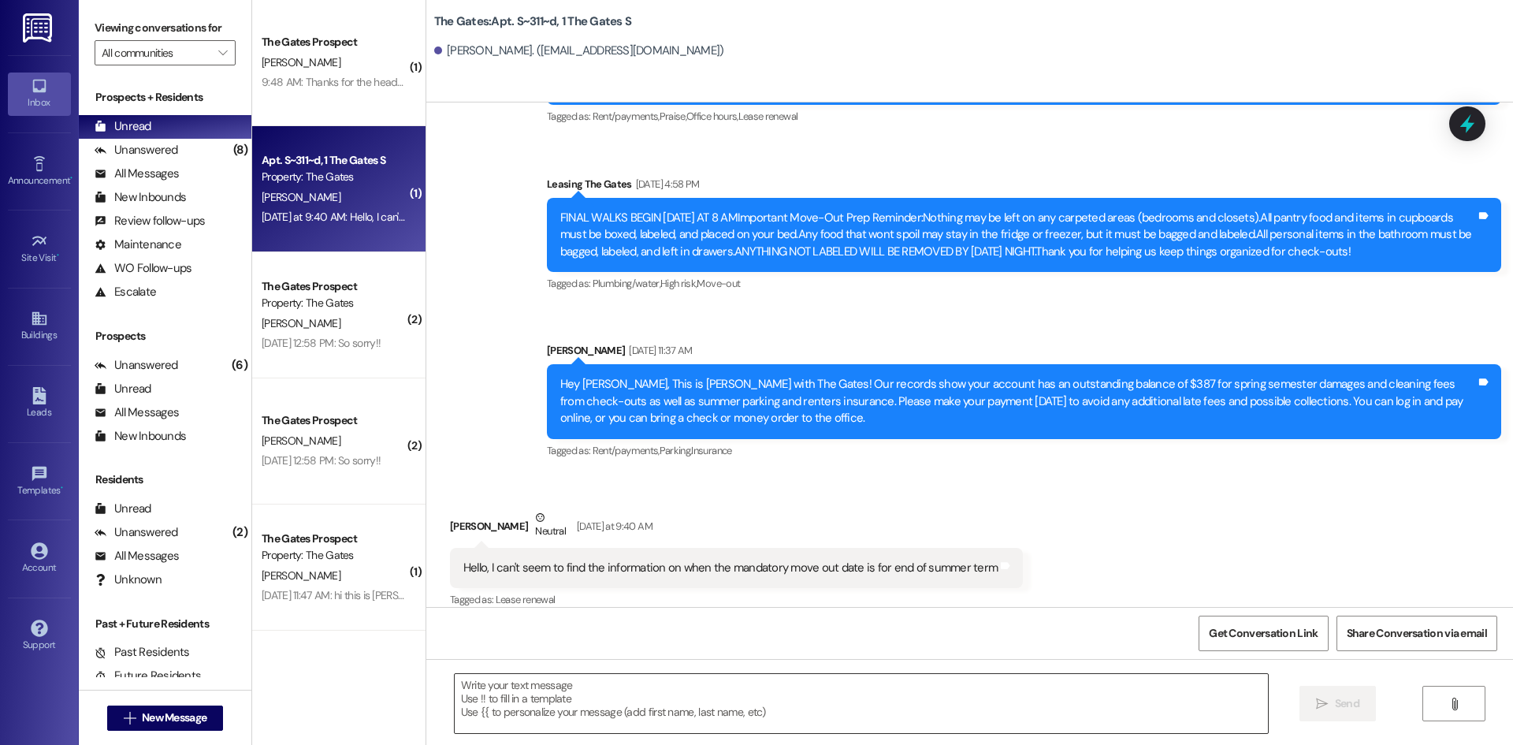
click at [642, 695] on textarea at bounding box center [861, 703] width 813 height 59
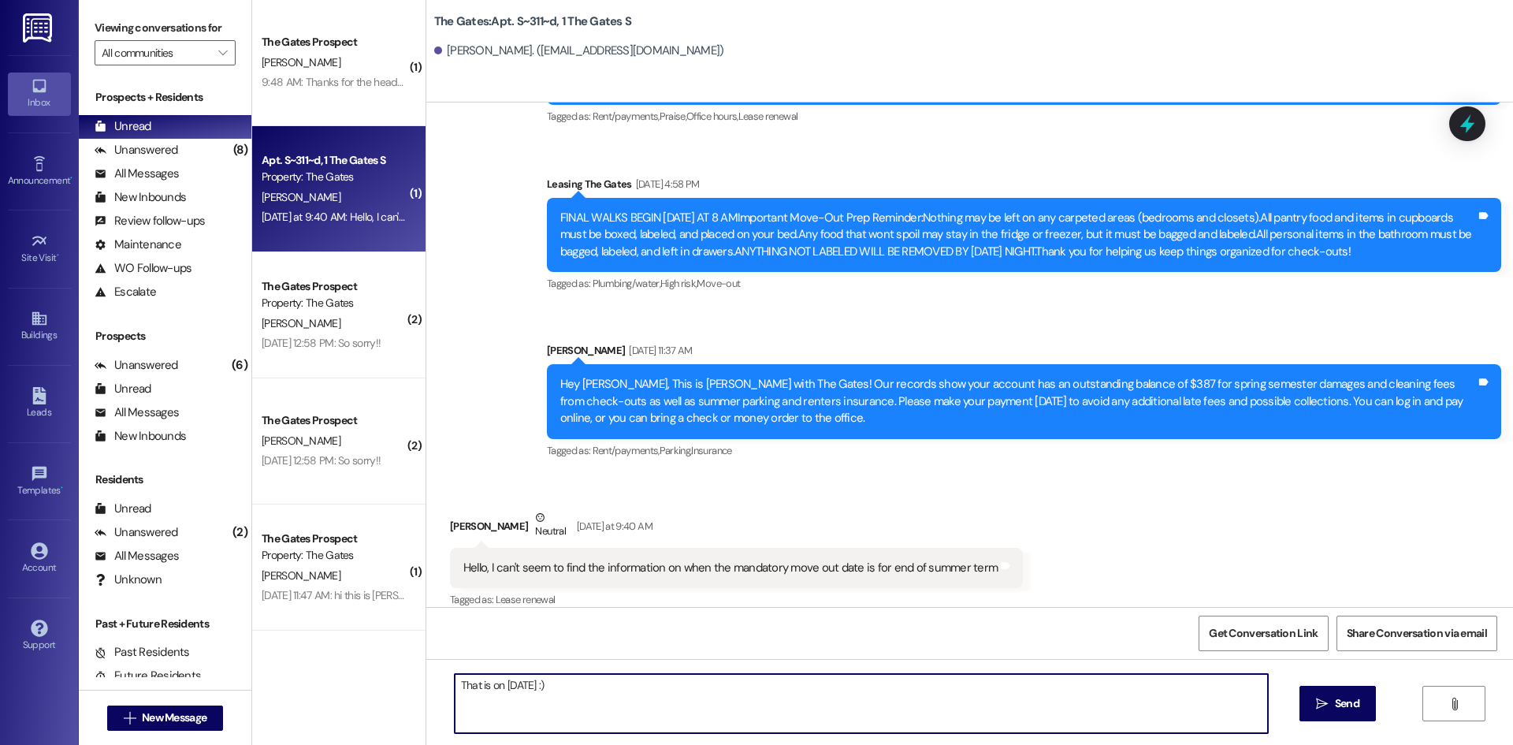
type textarea "That is on [DATE] :)"
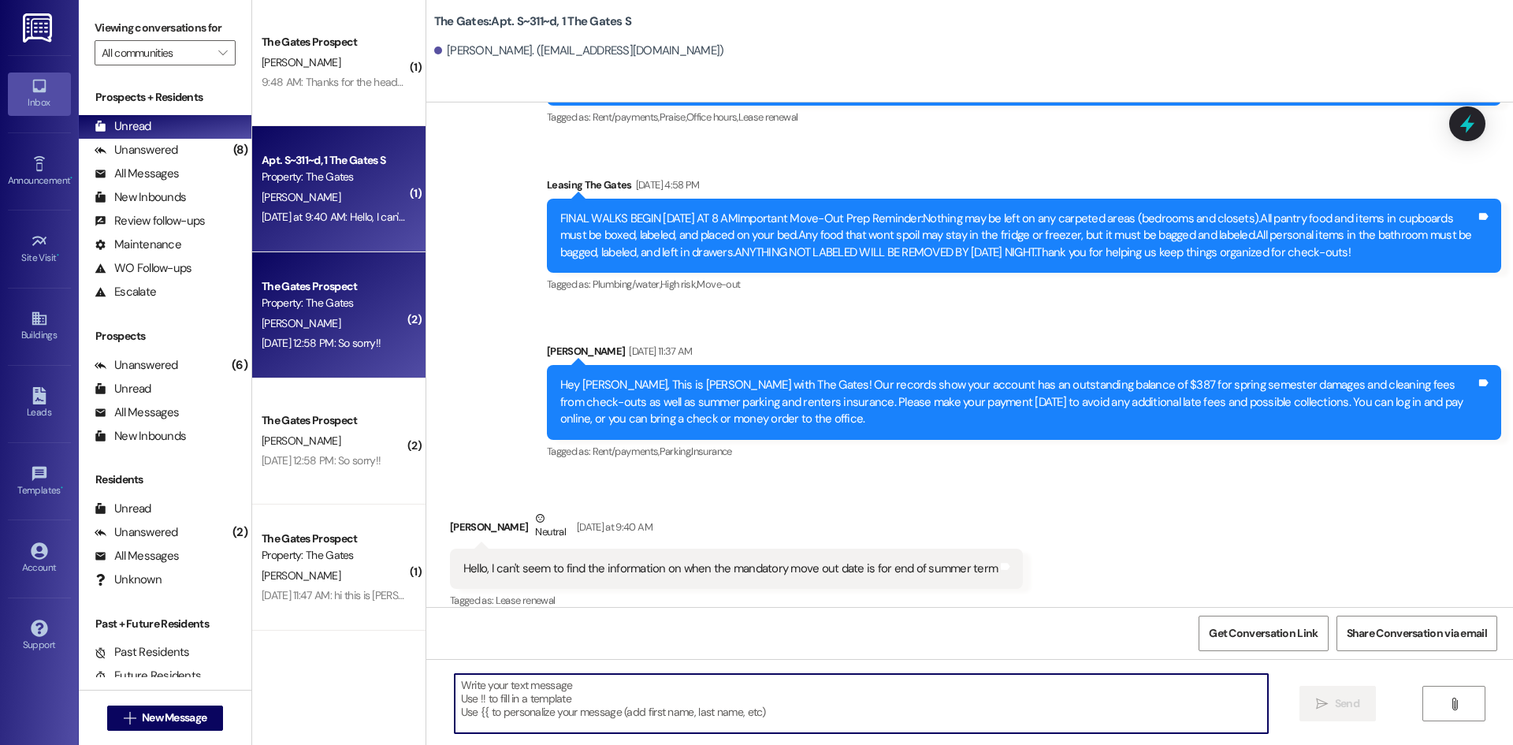
click at [297, 331] on div "[PERSON_NAME]" at bounding box center [334, 324] width 149 height 20
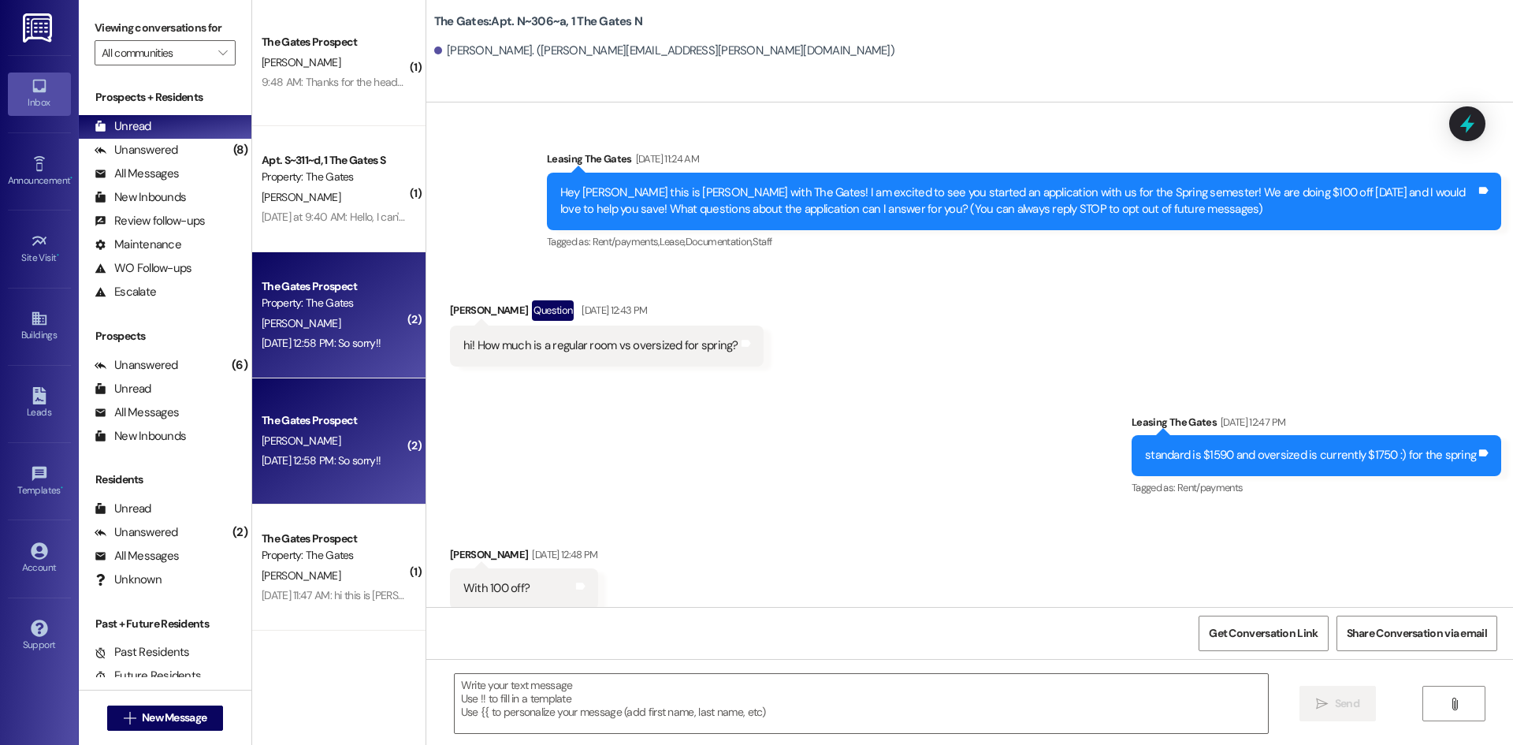
scroll to position [86507, 0]
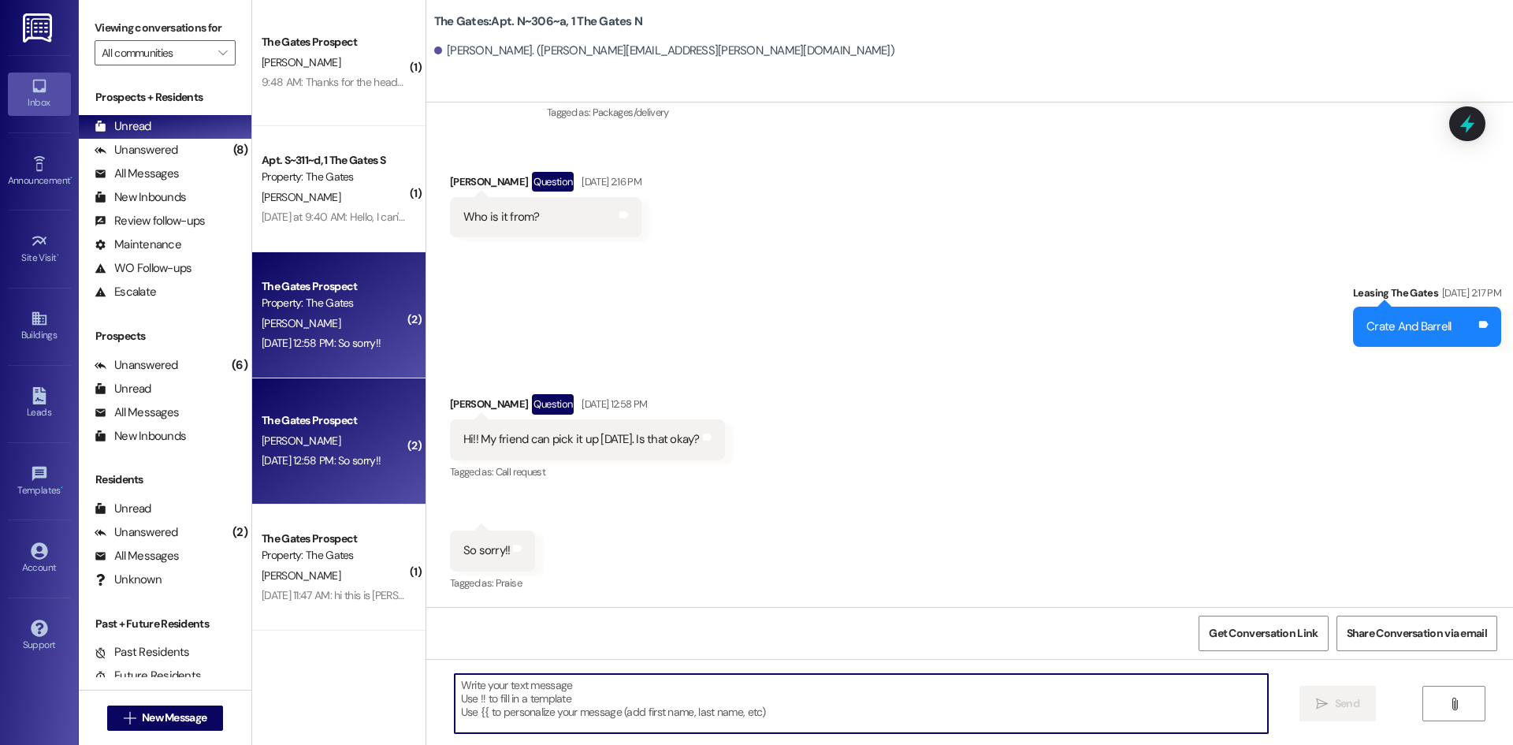
click at [621, 704] on textarea at bounding box center [861, 703] width 813 height 59
type textarea "Absolutely!"
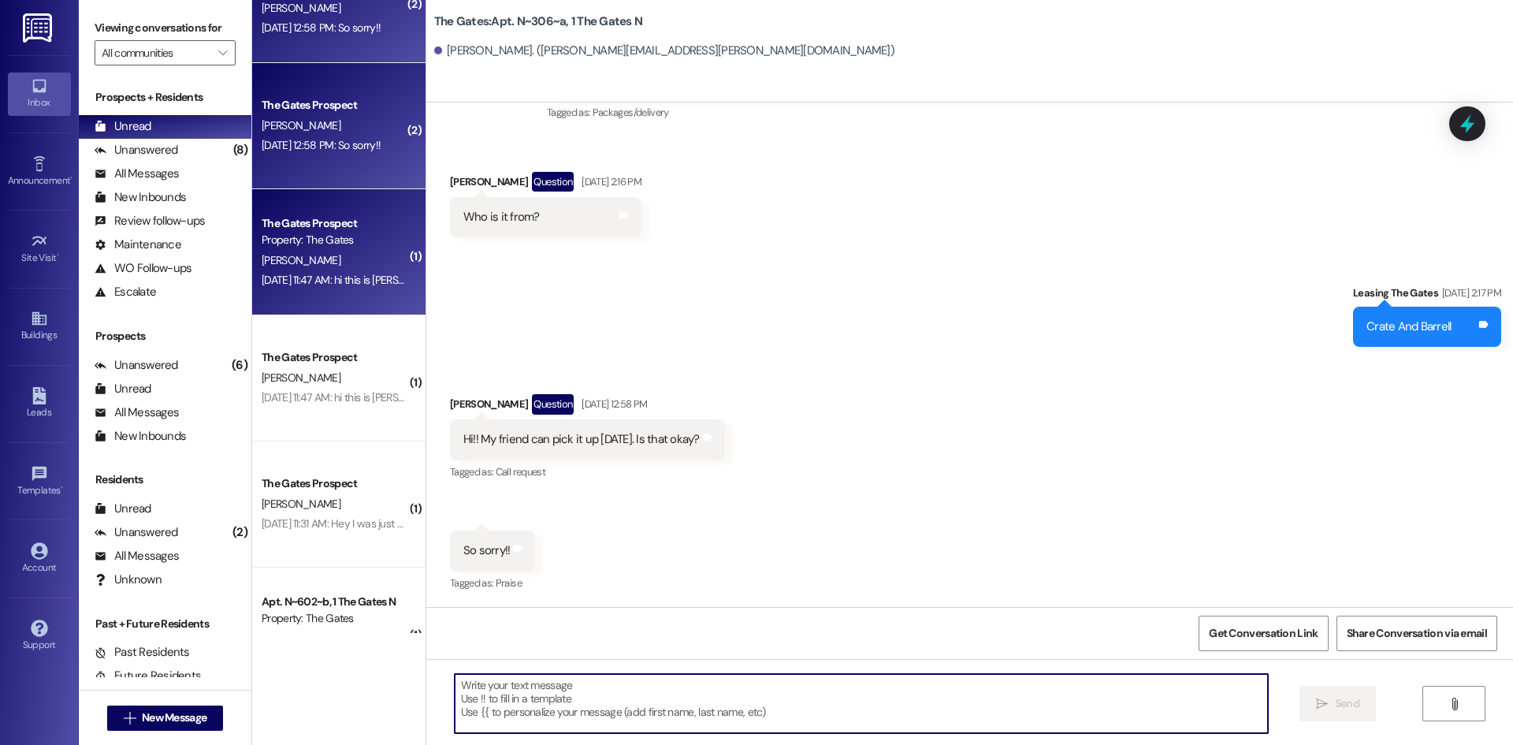
scroll to position [86506, 0]
click at [293, 249] on div "The Gates Prospect Property: The Gates" at bounding box center [334, 232] width 149 height 37
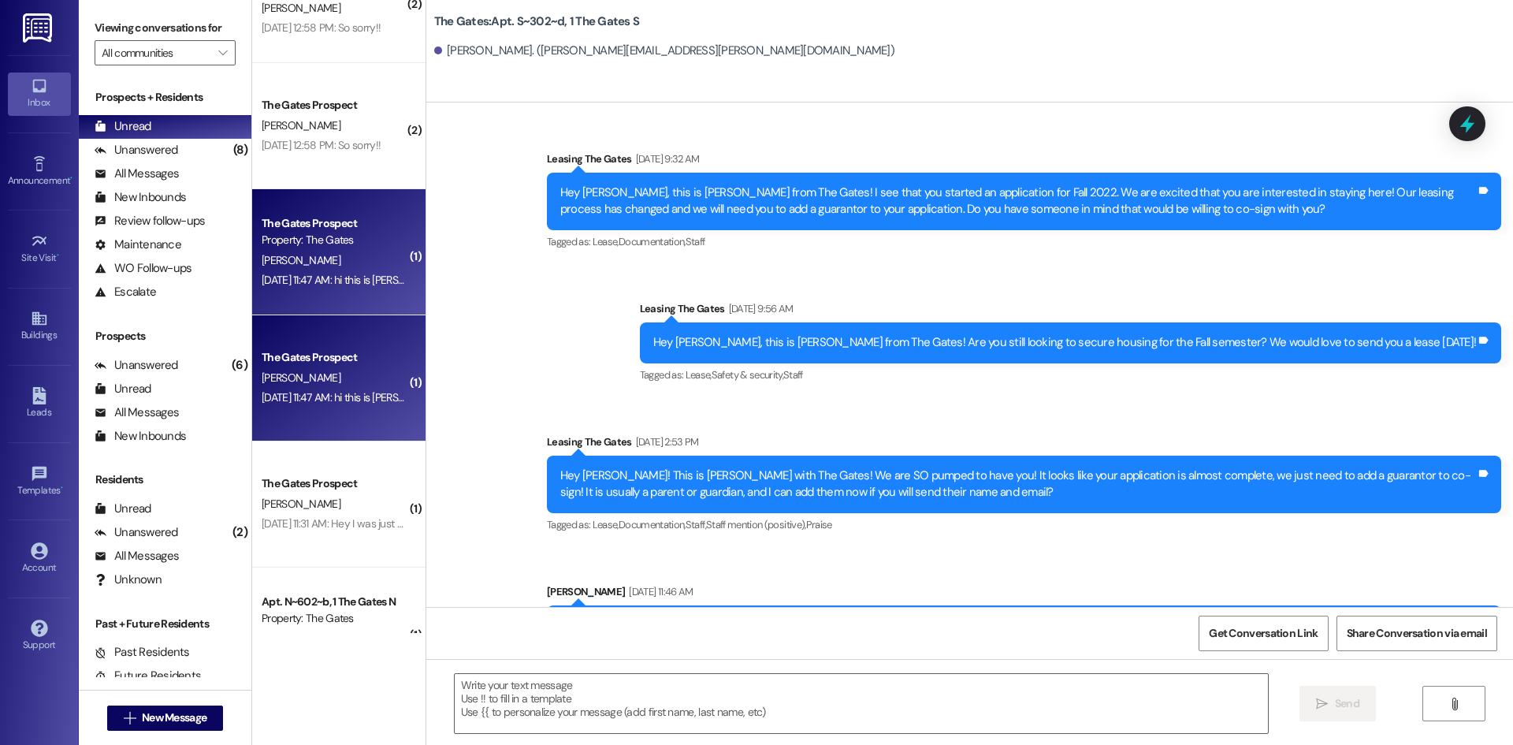
scroll to position [13272, 0]
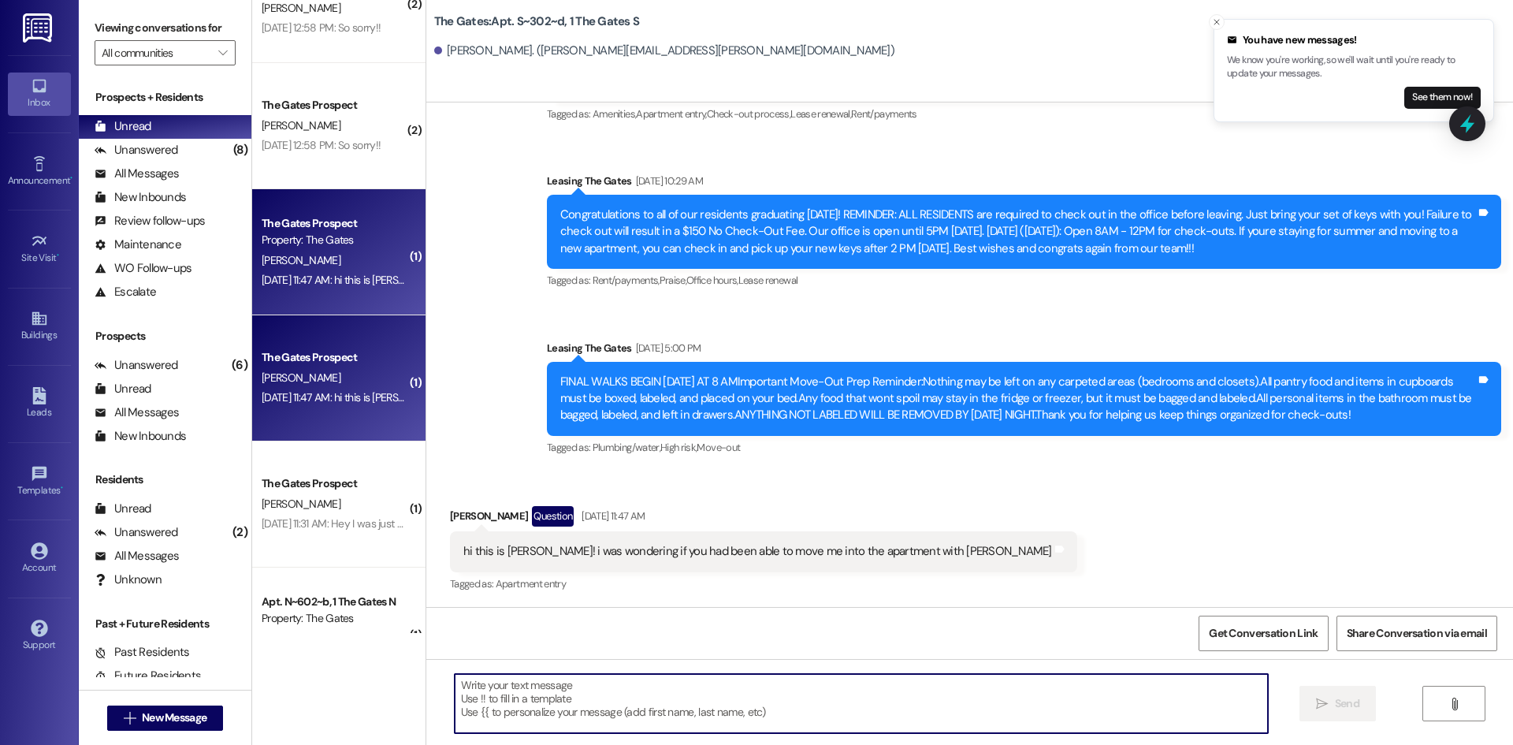
click at [682, 689] on textarea at bounding box center [861, 703] width 813 height 59
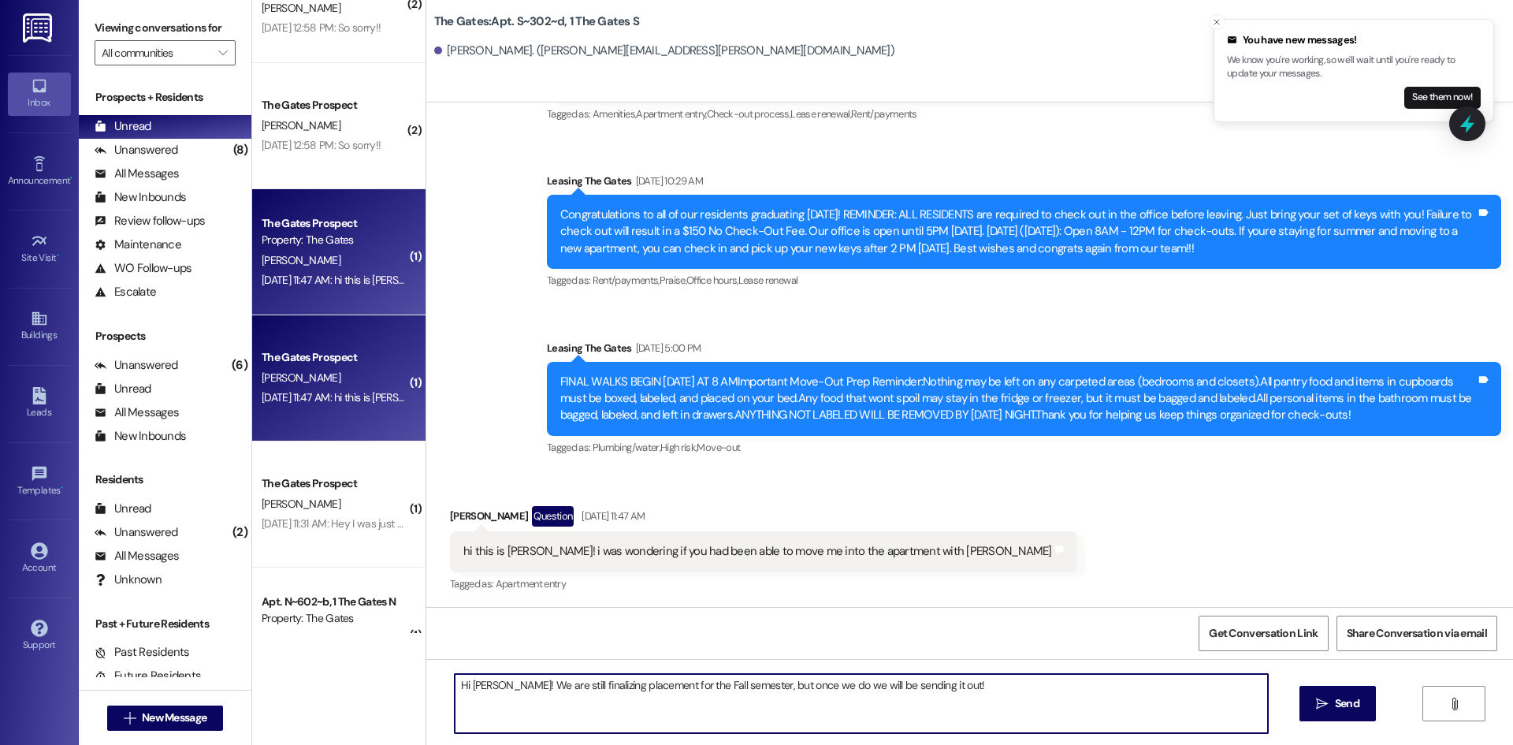
type textarea "Hi [PERSON_NAME]! We are still finalizing placement for the Fall semester, but …"
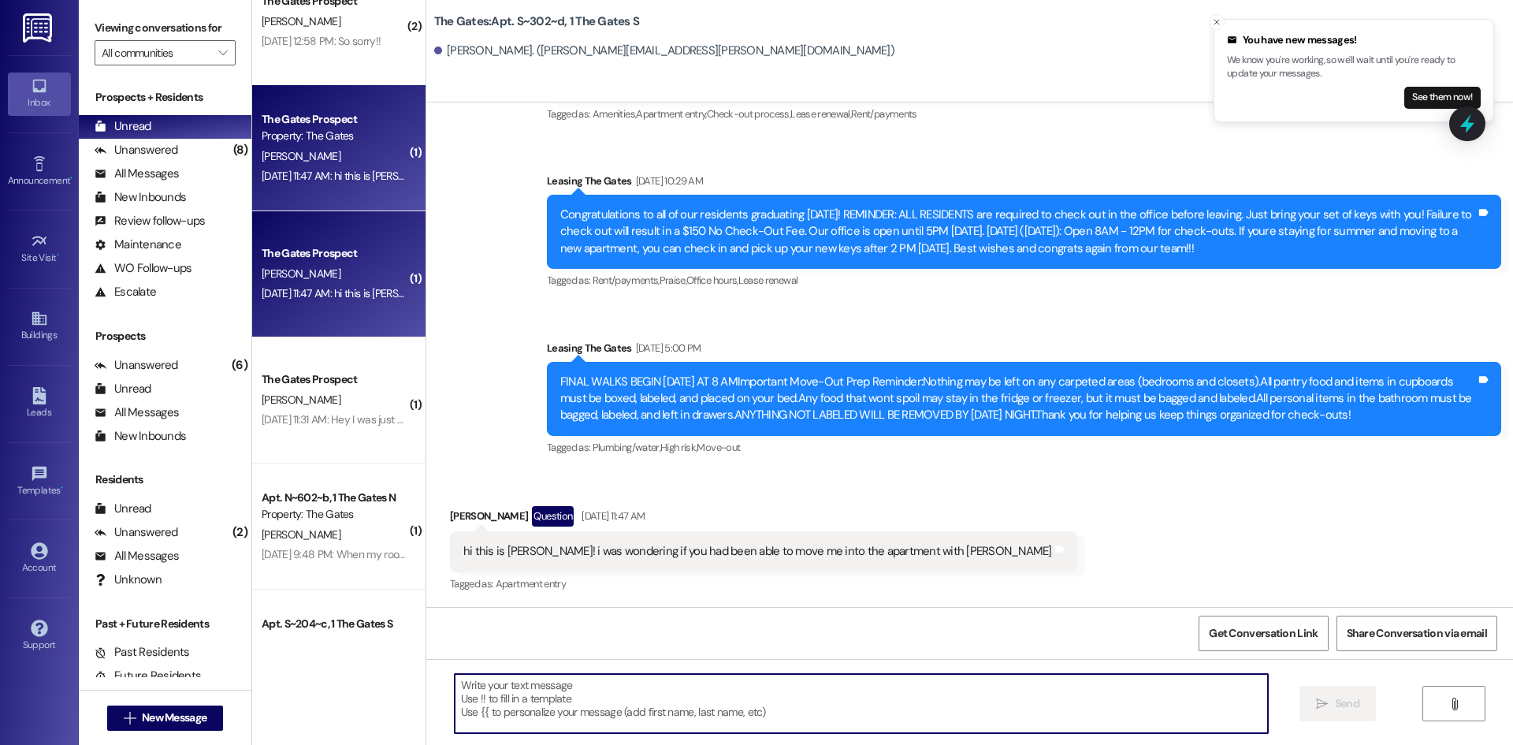
scroll to position [552, 0]
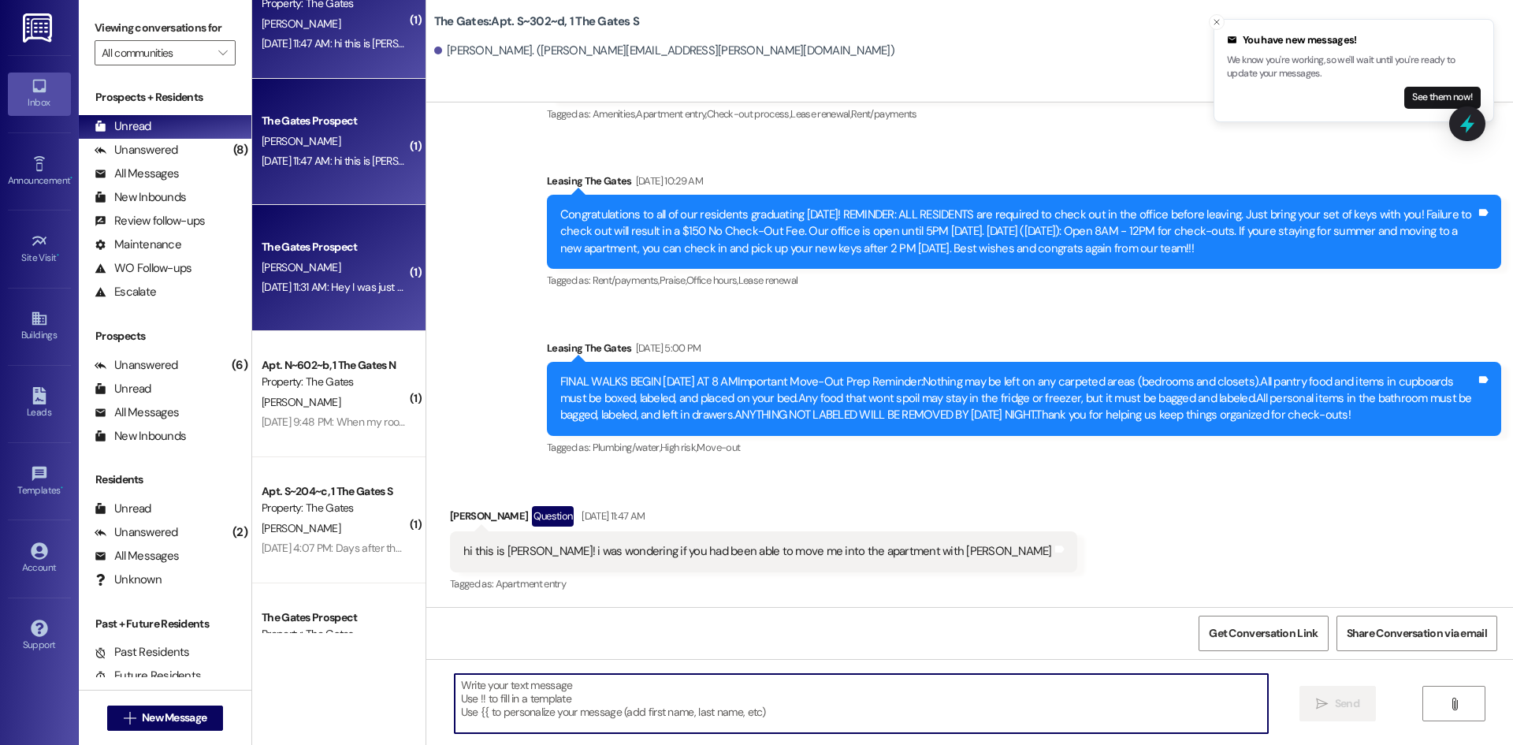
click at [362, 284] on div "[DATE] 11:31 AM: Hey I was just wondering when I will be refunded? [DATE] 11:31…" at bounding box center [411, 287] width 298 height 14
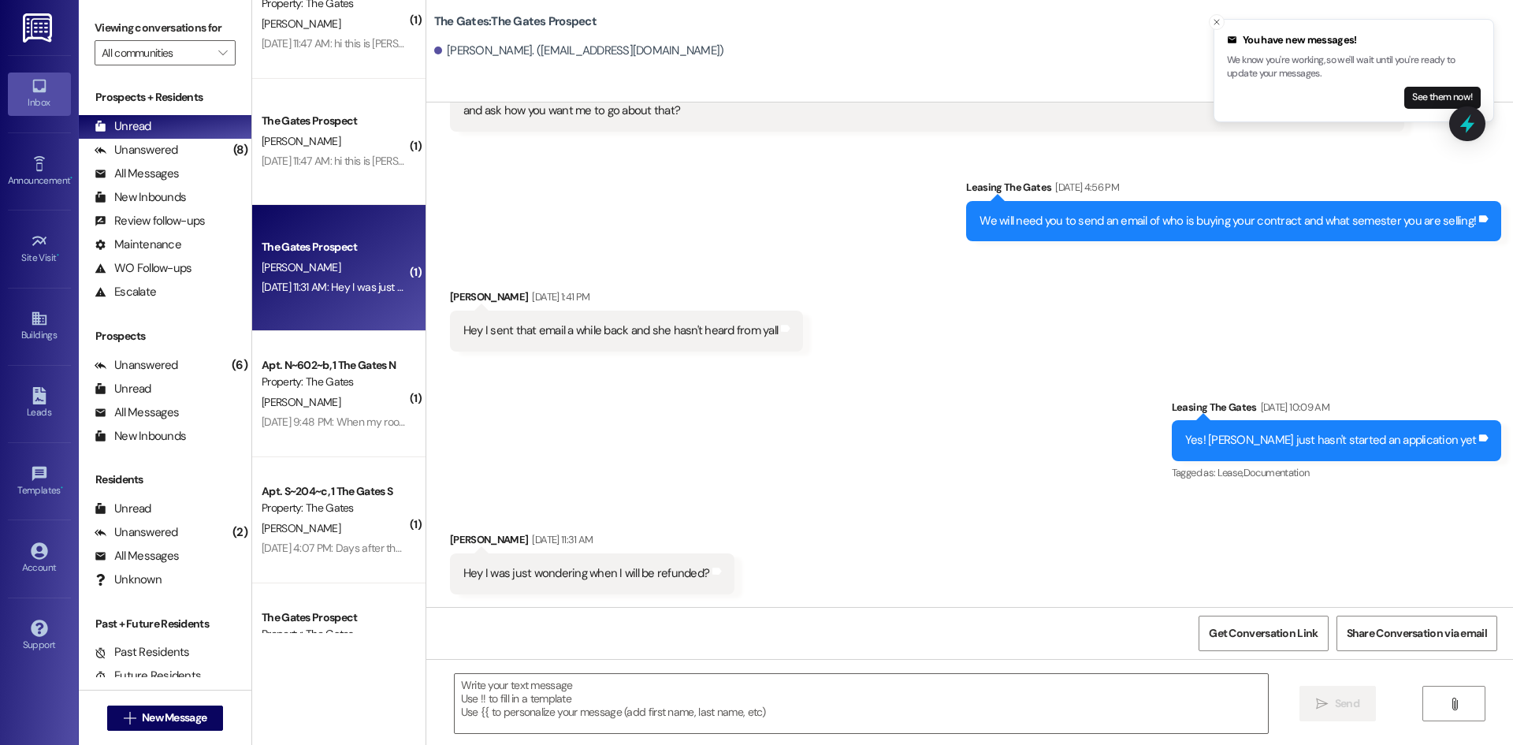
scroll to position [754, 0]
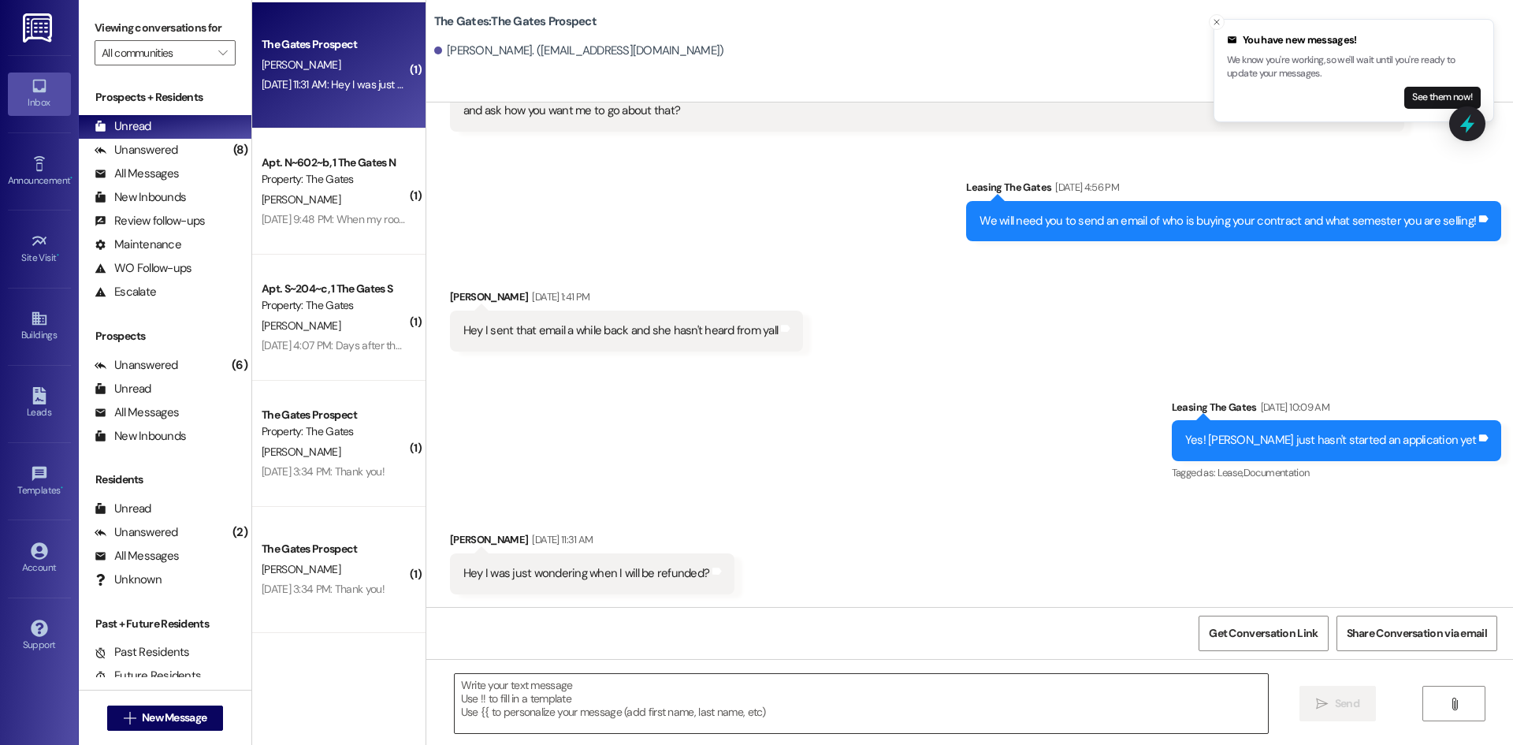
click at [589, 708] on textarea at bounding box center [861, 703] width 813 height 59
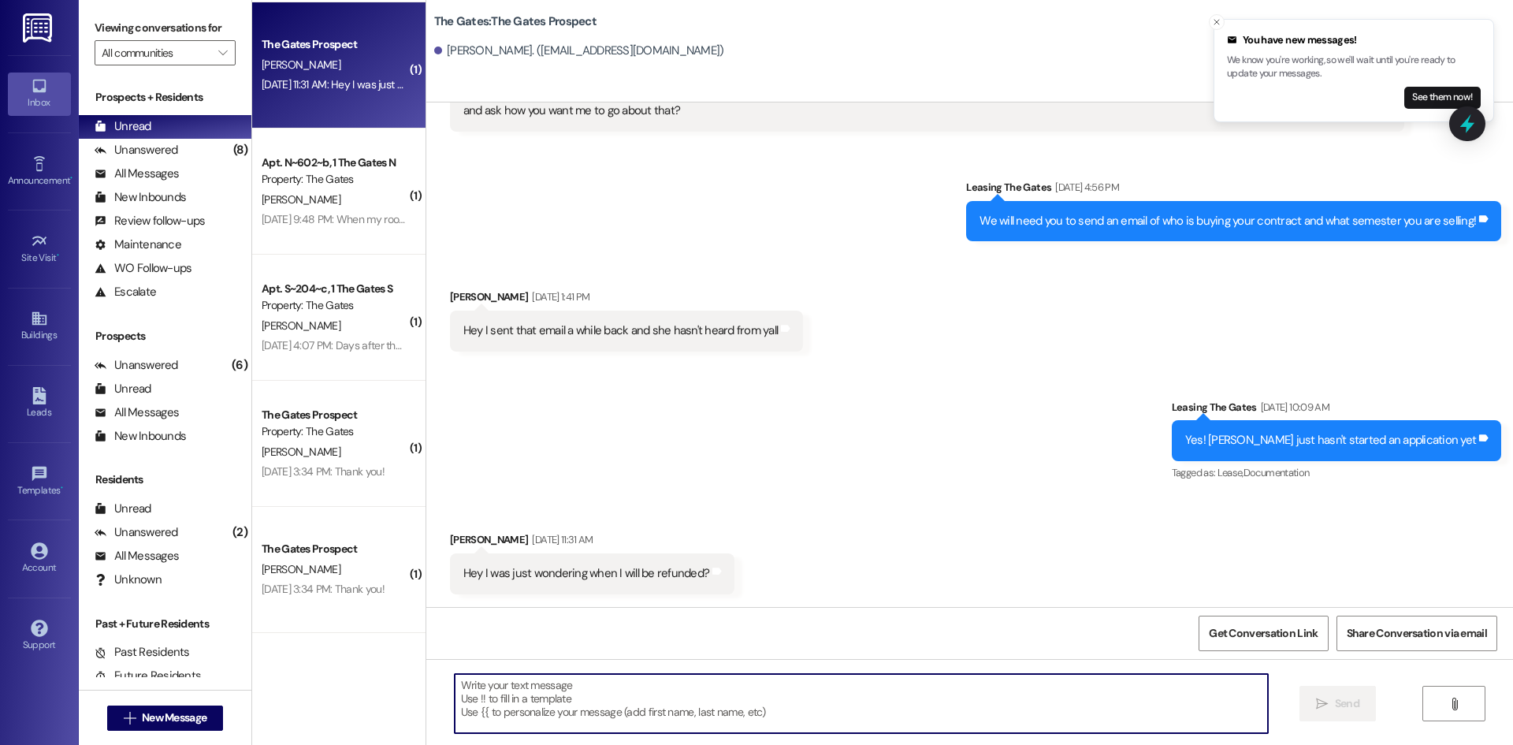
click at [589, 708] on textarea at bounding box center [861, 703] width 813 height 59
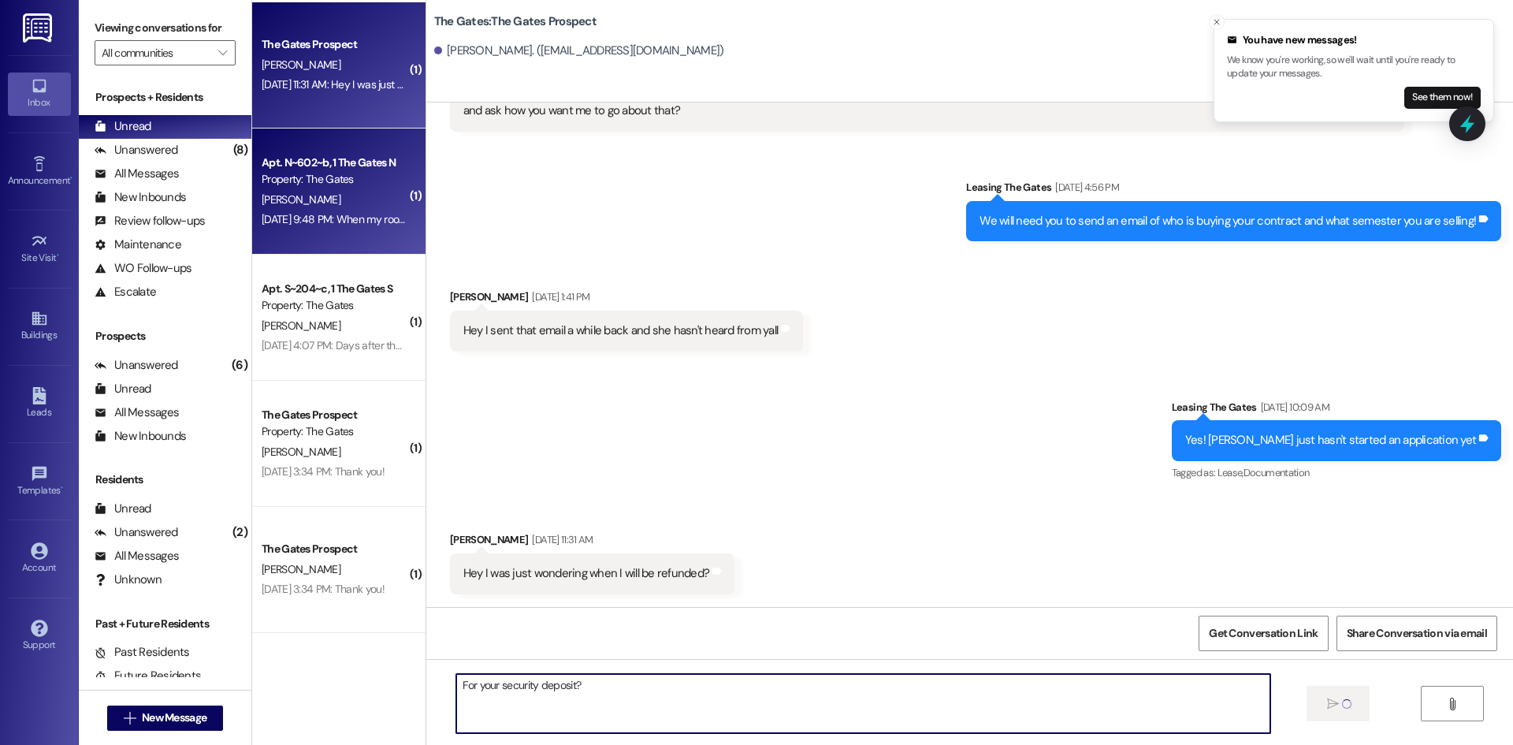
type textarea "For your security deposit?"
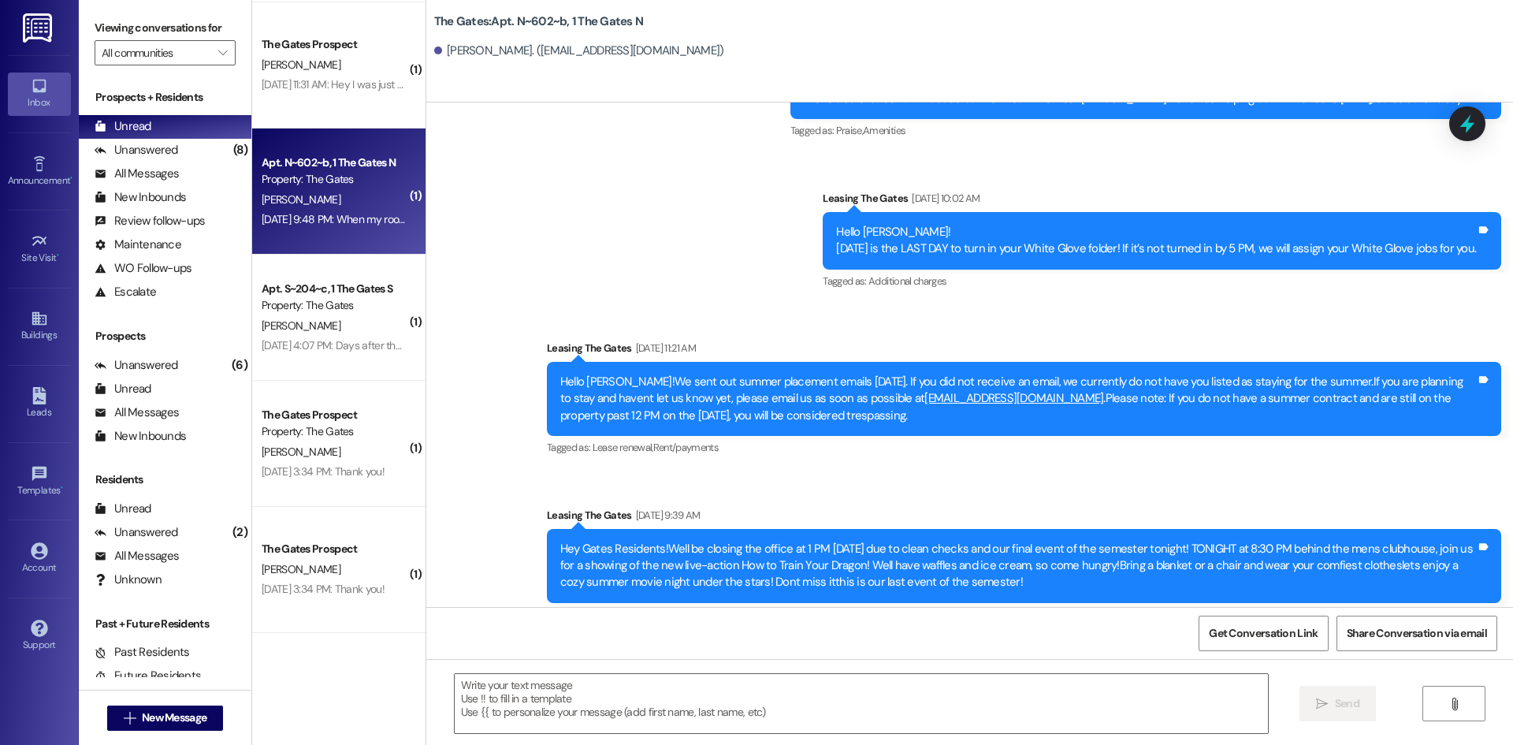
scroll to position [23069, 0]
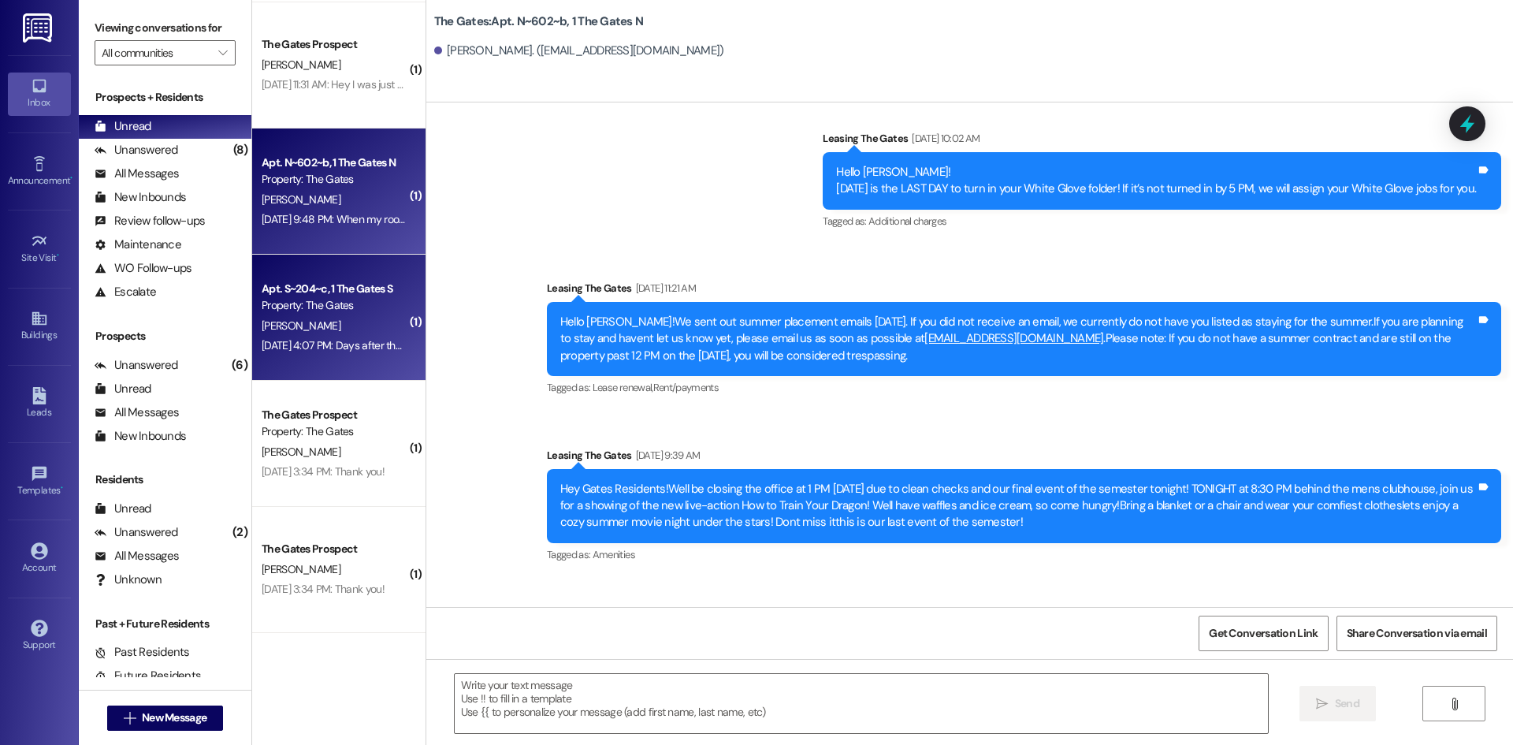
click at [292, 306] on div "Property: The Gates" at bounding box center [335, 305] width 146 height 17
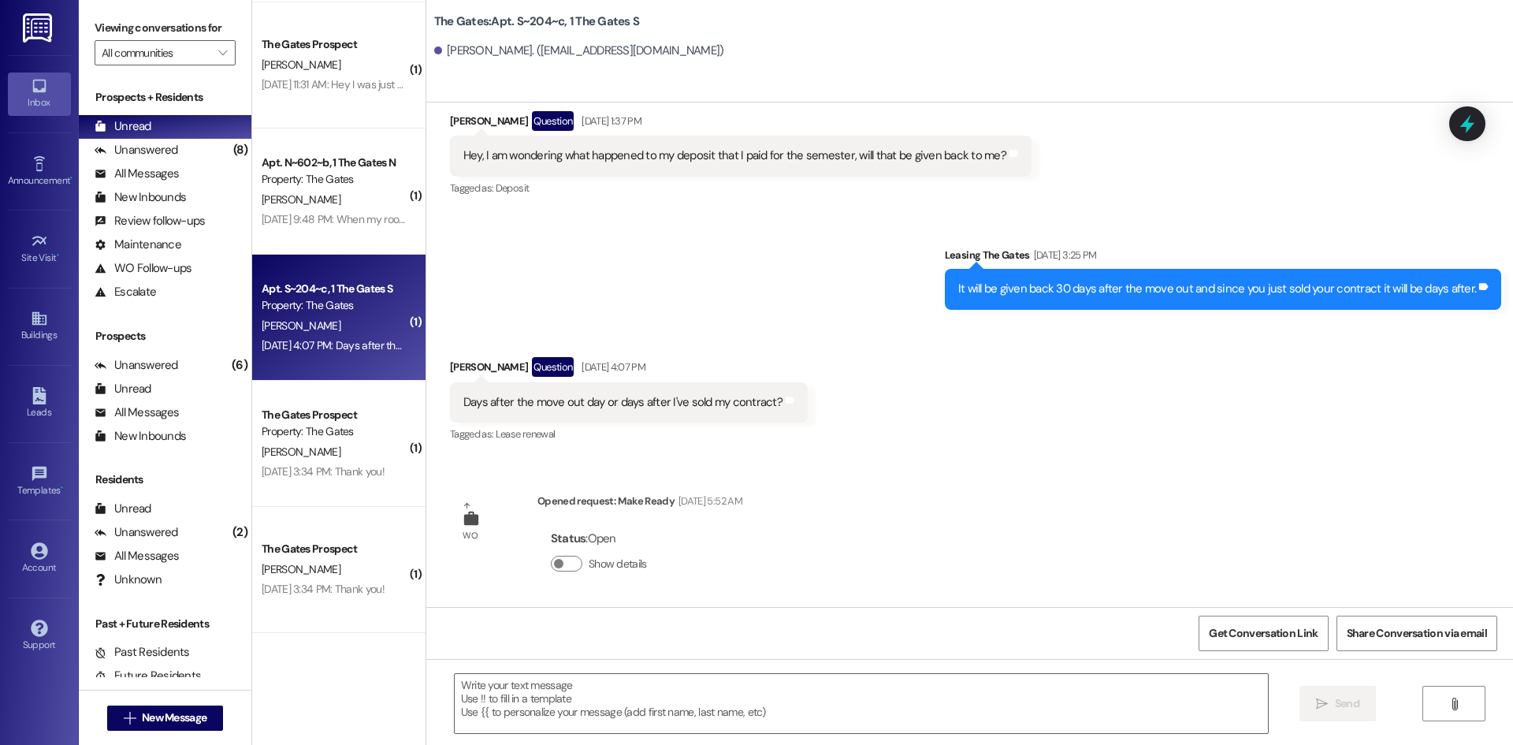
scroll to position [42846, 0]
click at [517, 708] on textarea at bounding box center [861, 703] width 813 height 59
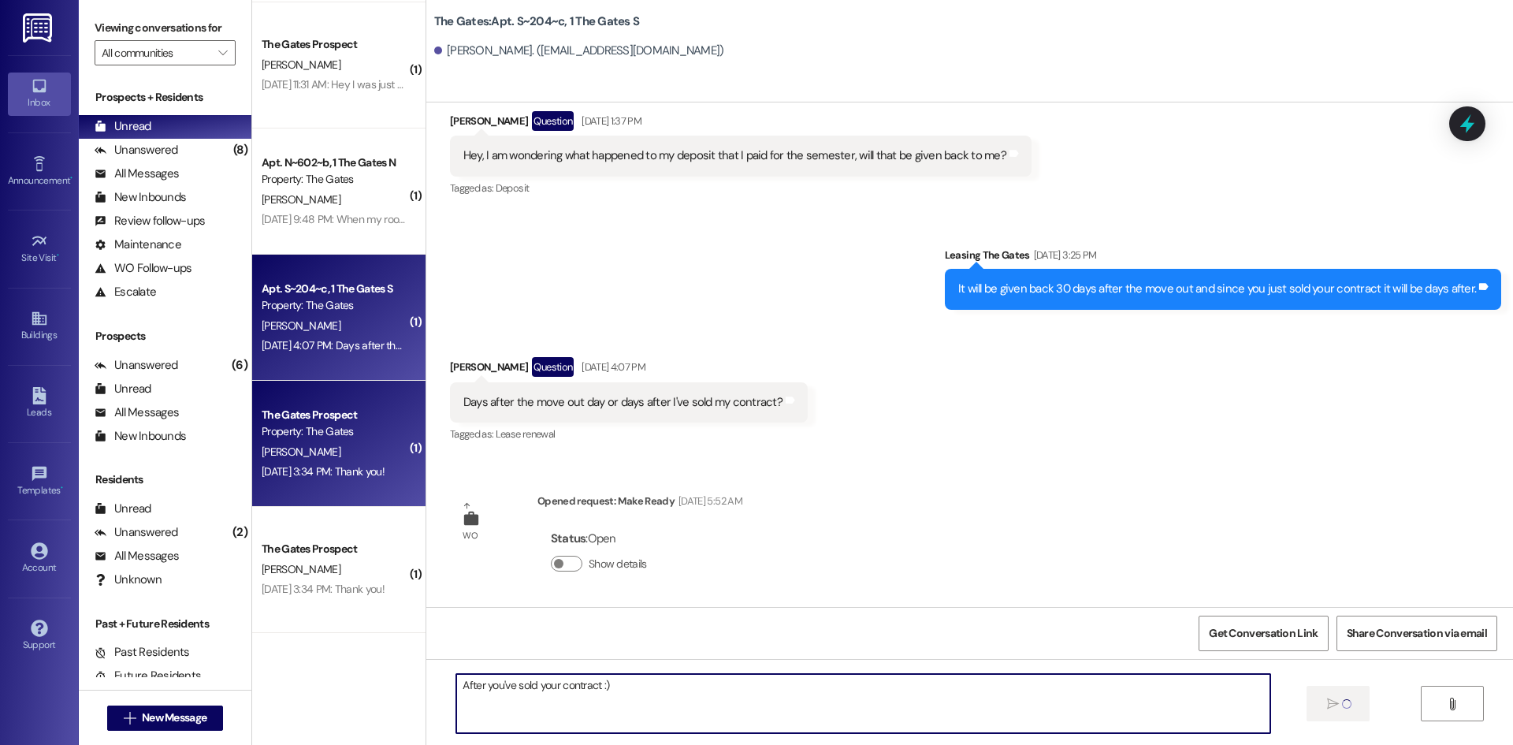
type textarea "After you've sold your contract :)"
click at [273, 429] on div "Property: The Gates" at bounding box center [335, 431] width 146 height 17
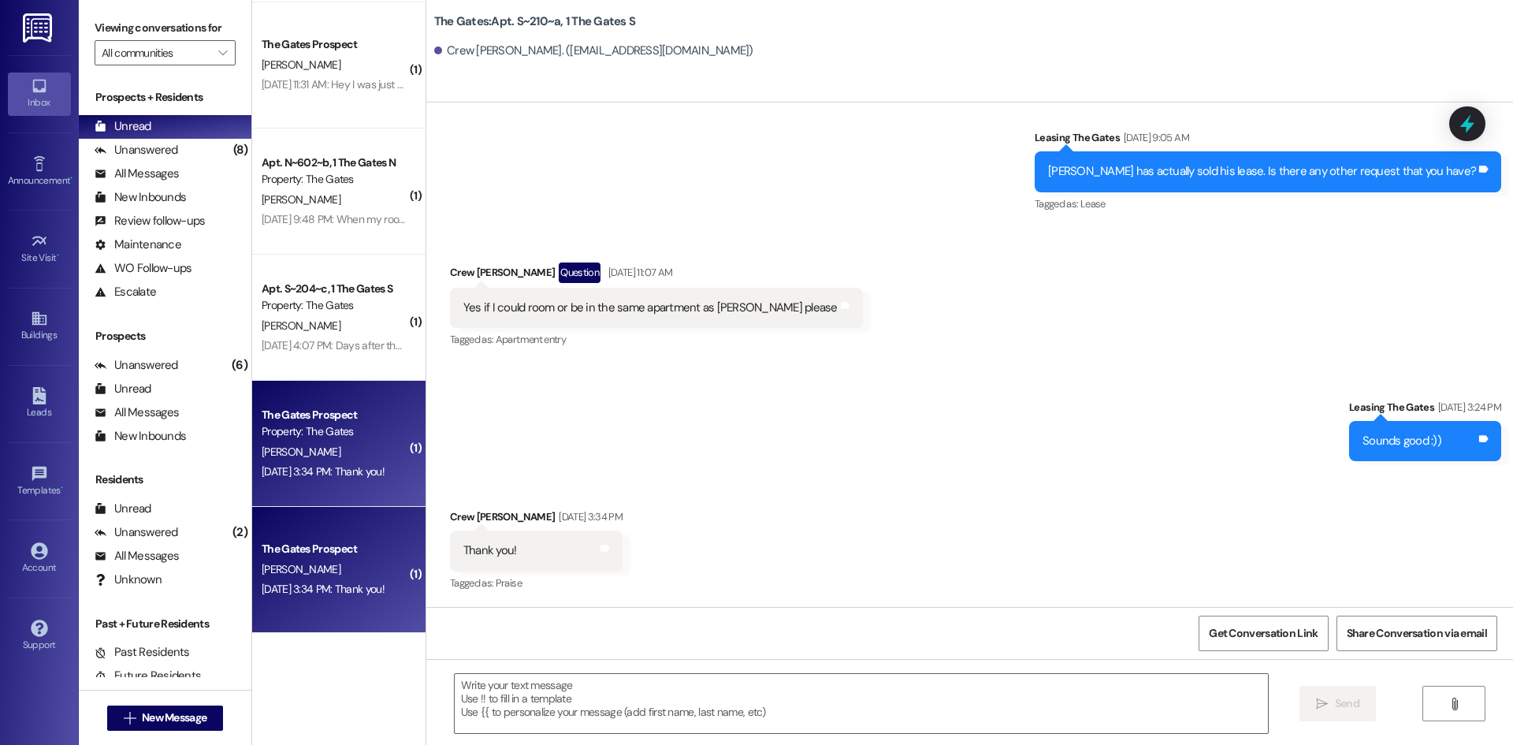
scroll to position [9875, 0]
click at [531, 686] on textarea at bounding box center [861, 703] width 813 height 59
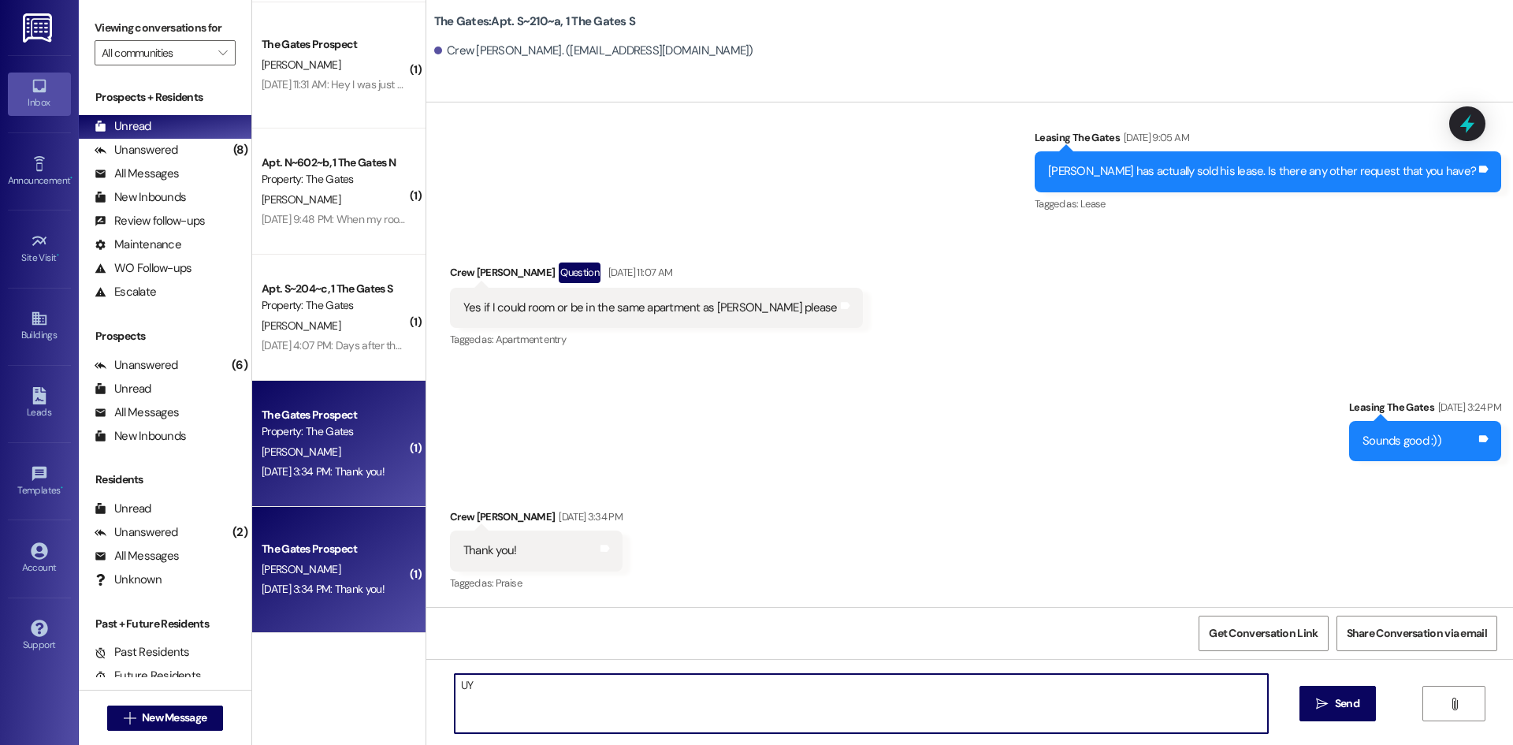
type textarea "U"
type textarea "You're welcome!"
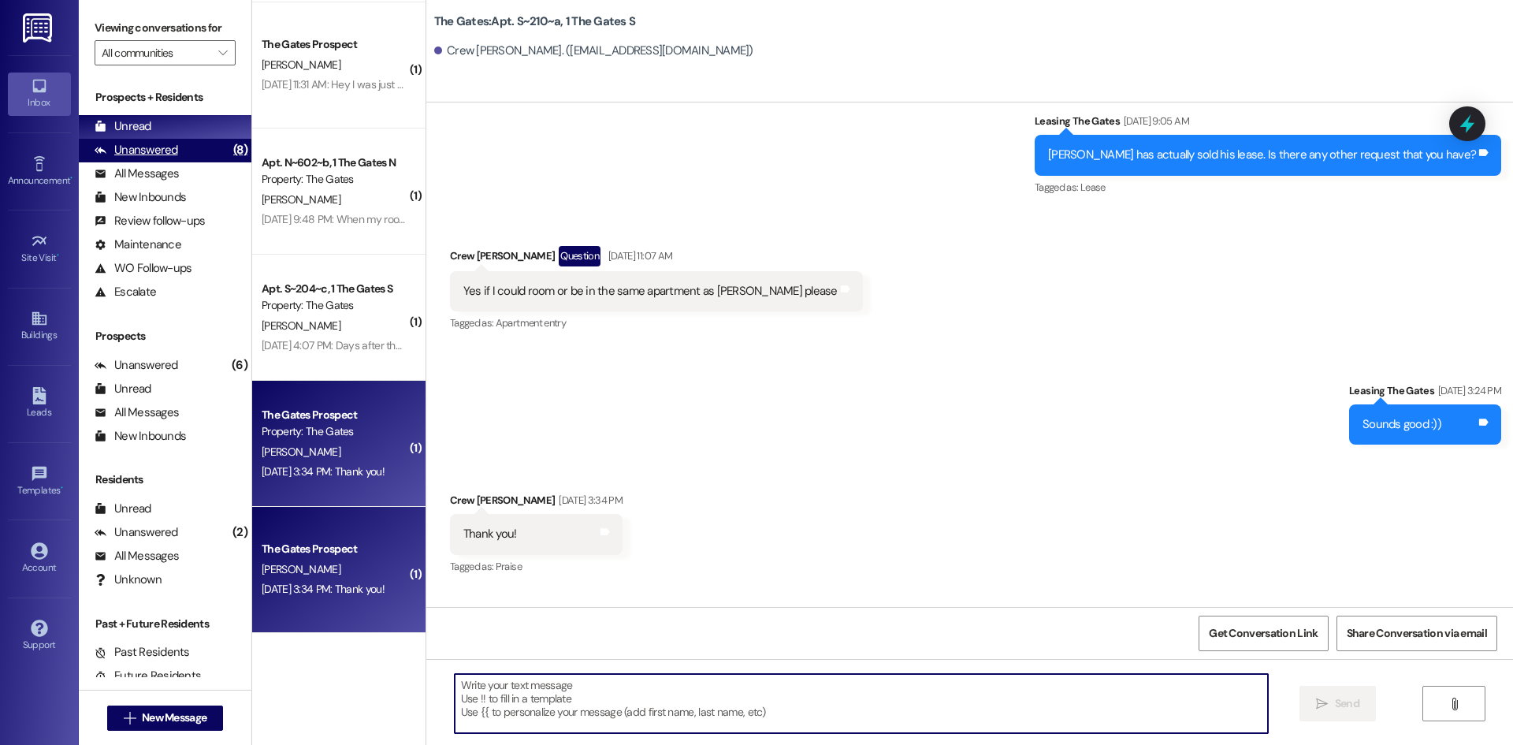
click at [134, 150] on div "Unanswered" at bounding box center [137, 150] width 84 height 17
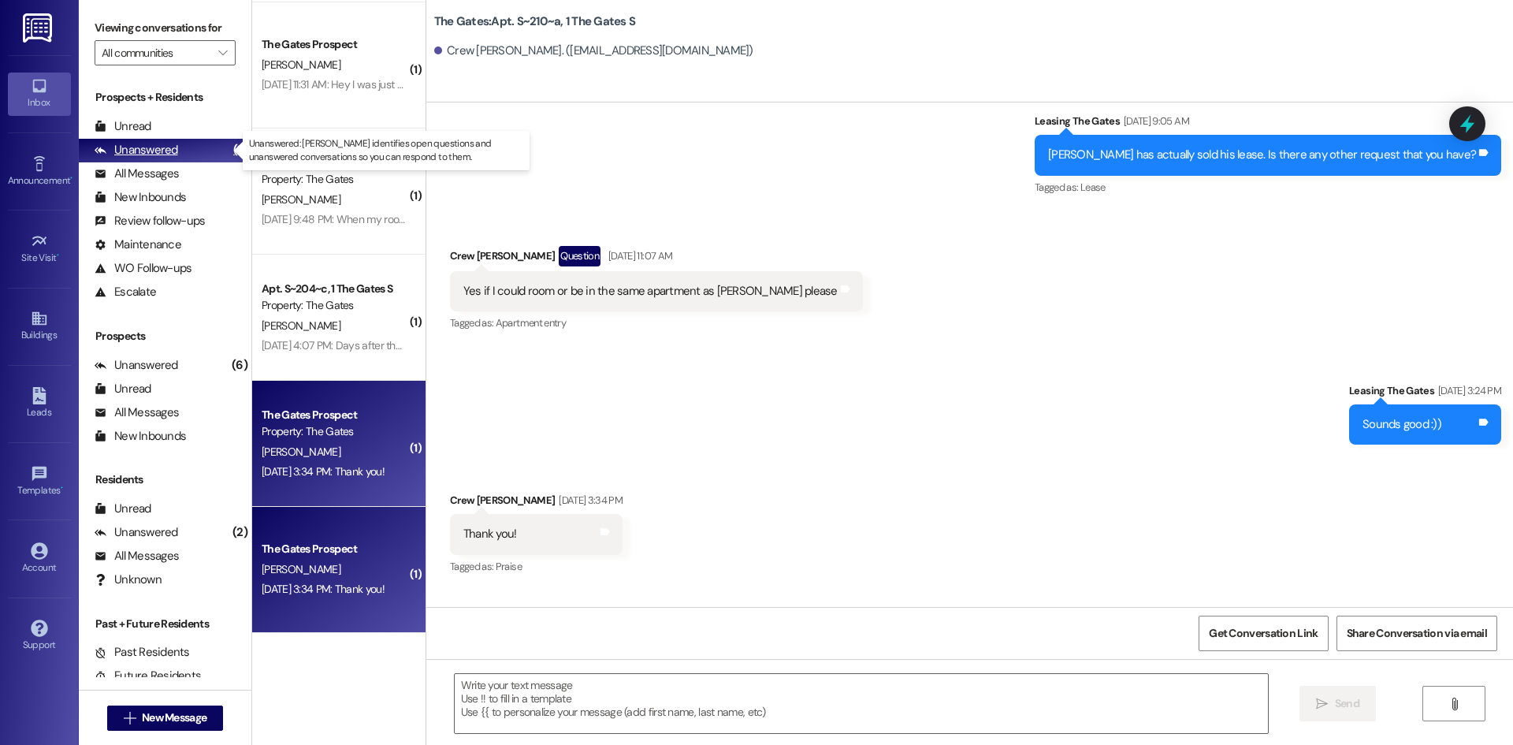
click at [134, 139] on div "Unanswered (8)" at bounding box center [165, 151] width 173 height 24
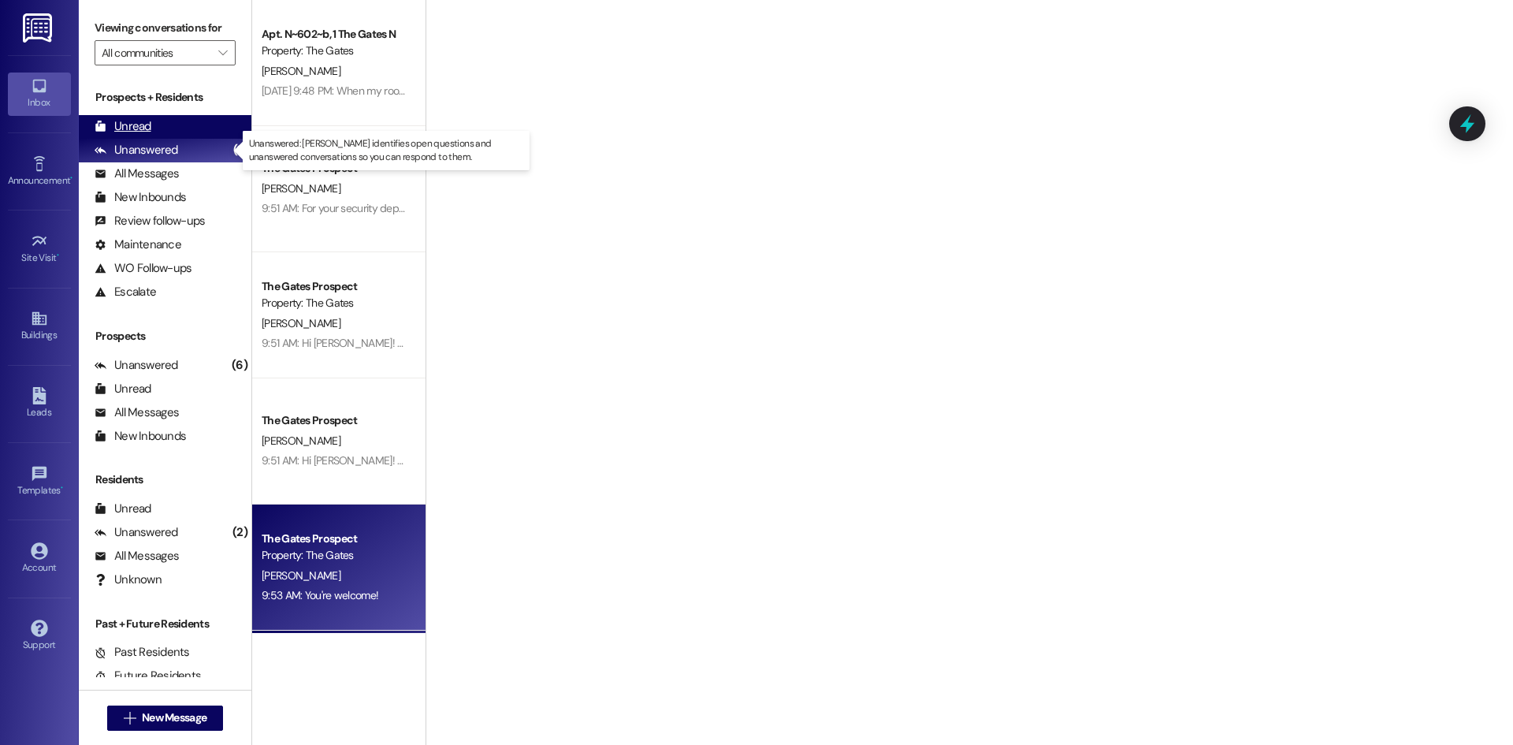
click at [134, 135] on div "Unread" at bounding box center [123, 126] width 57 height 17
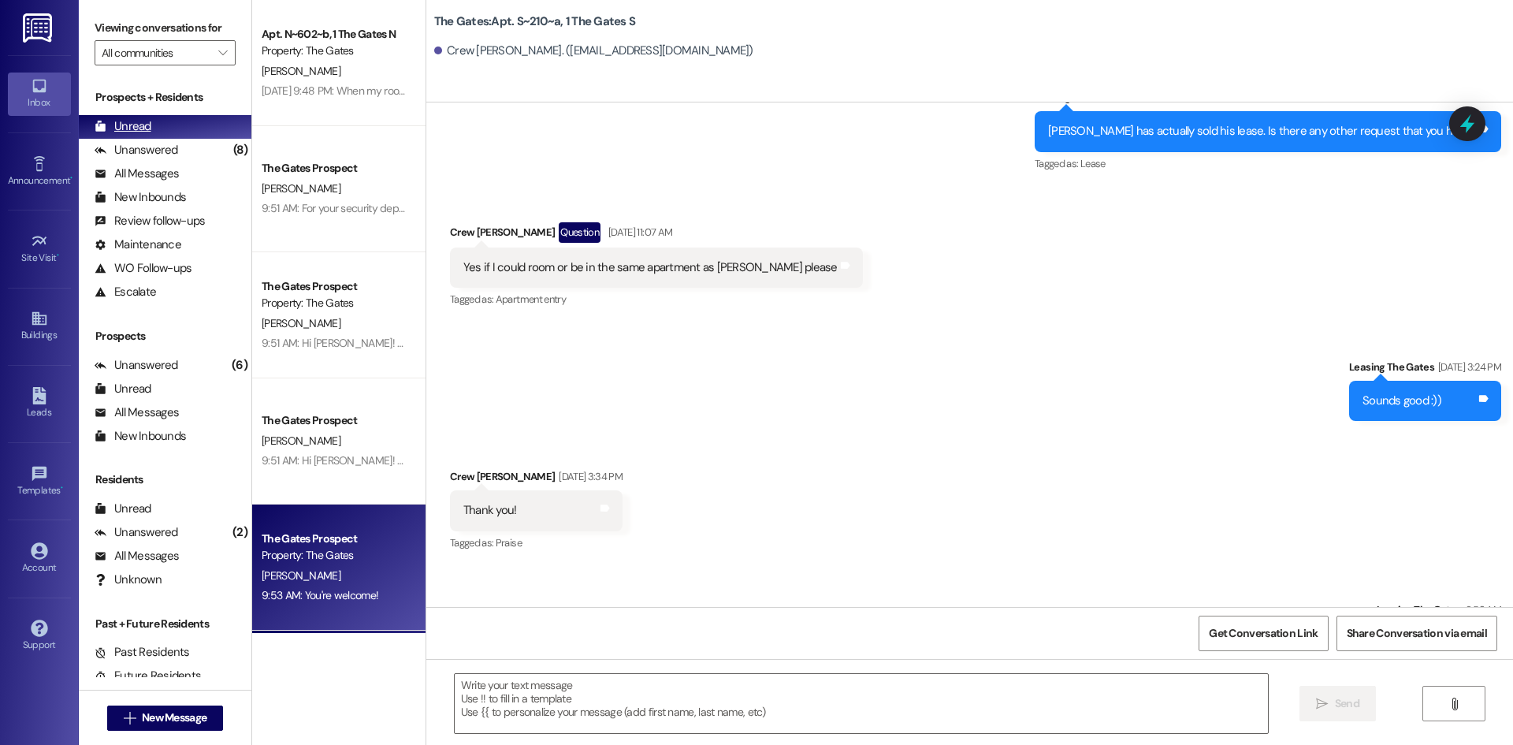
scroll to position [9874, 0]
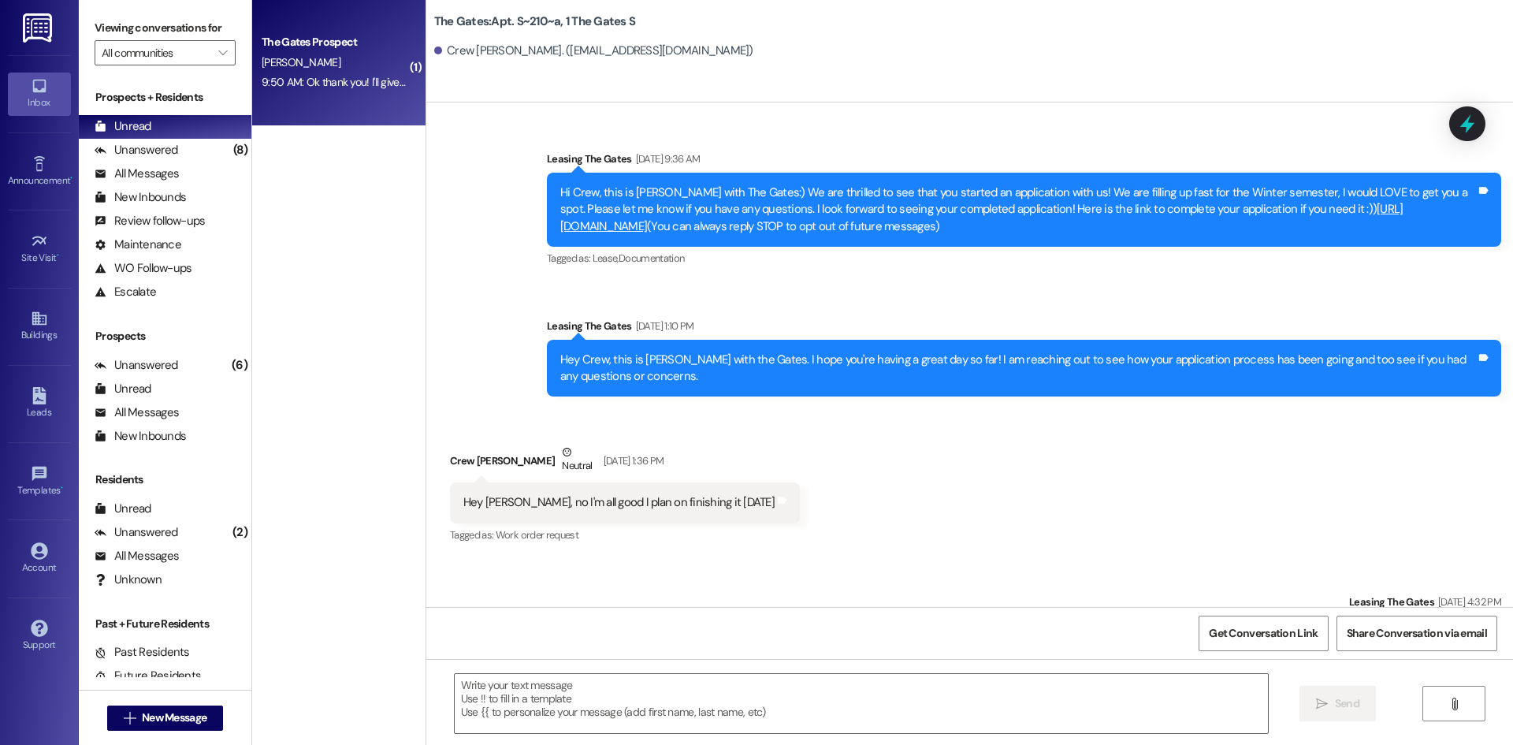
drag, startPoint x: 297, startPoint y: 49, endPoint x: 290, endPoint y: 57, distance: 10.6
click at [290, 57] on div "The Gates Prospect [PERSON_NAME] 9:50 AM: Ok thank you! I'll give them a call. …" at bounding box center [338, 63] width 173 height 126
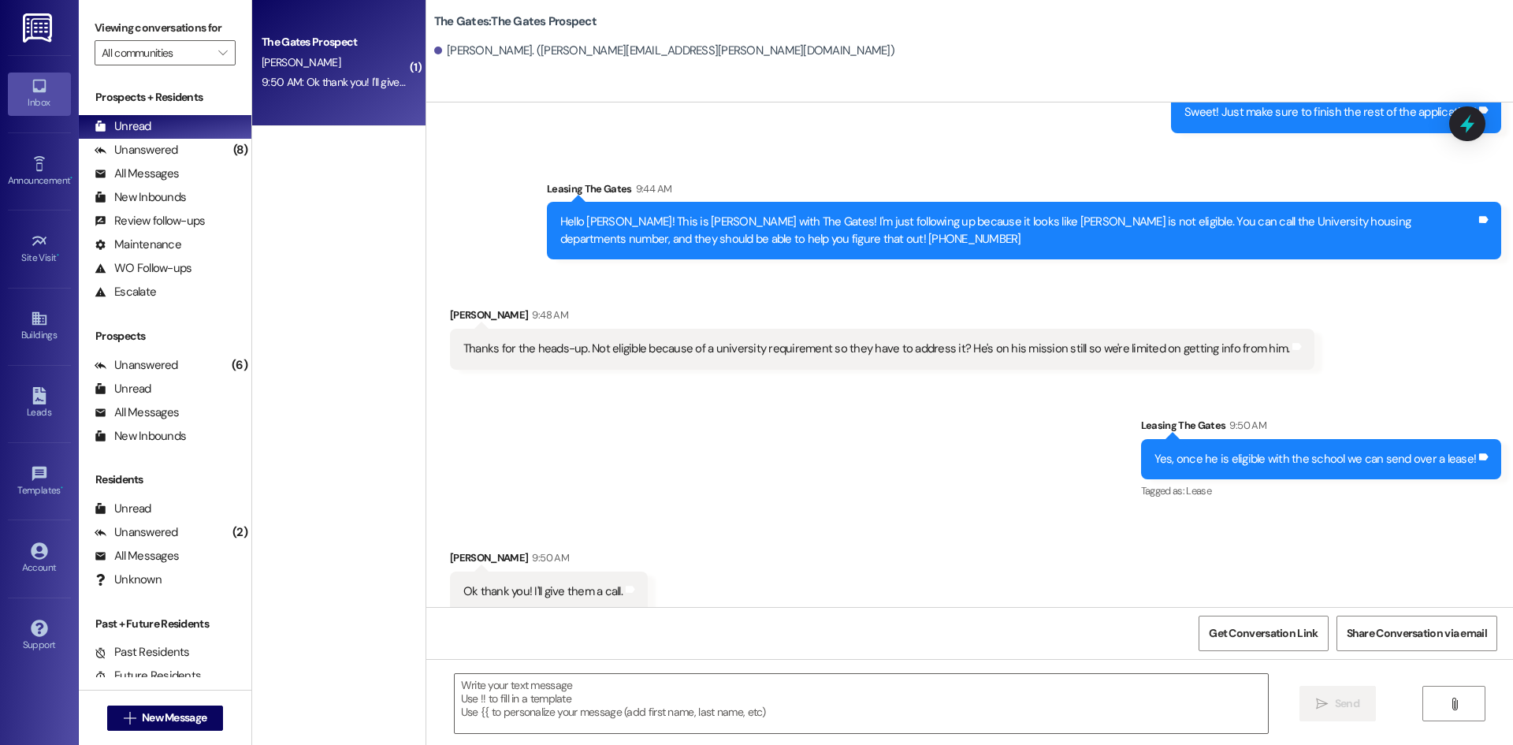
scroll to position [554, 0]
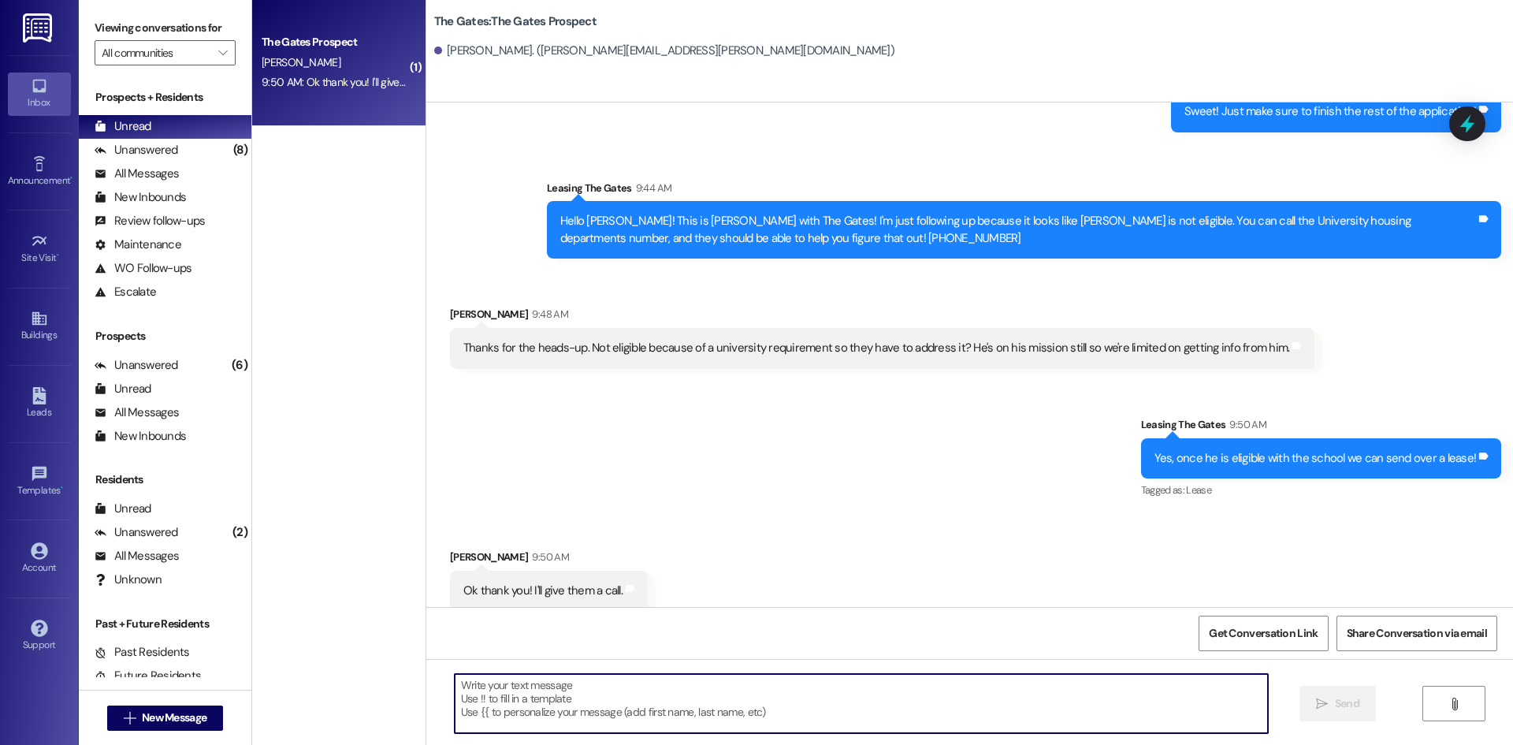
click at [605, 688] on textarea at bounding box center [861, 703] width 813 height 59
type textarea "Sounds good :)"
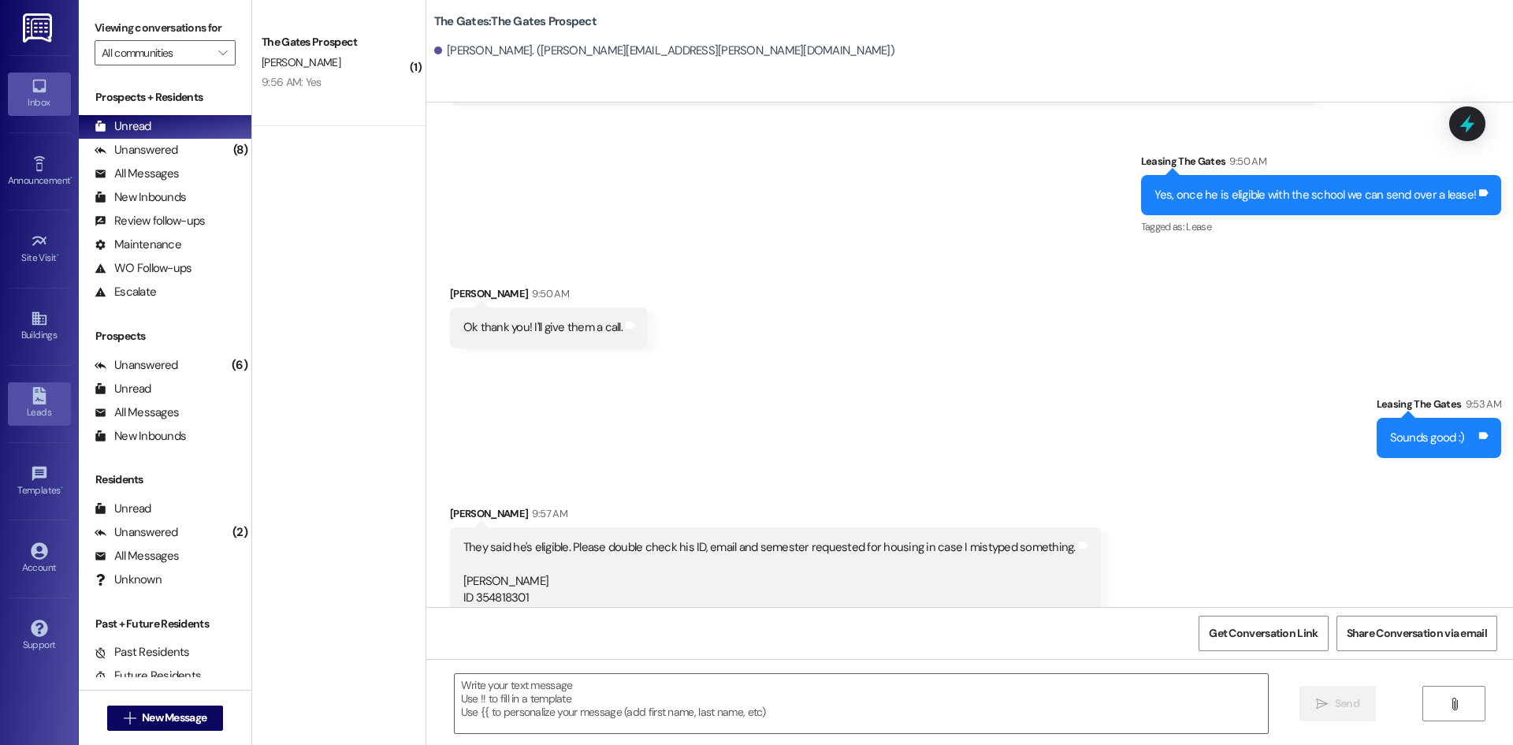
scroll to position [891, 0]
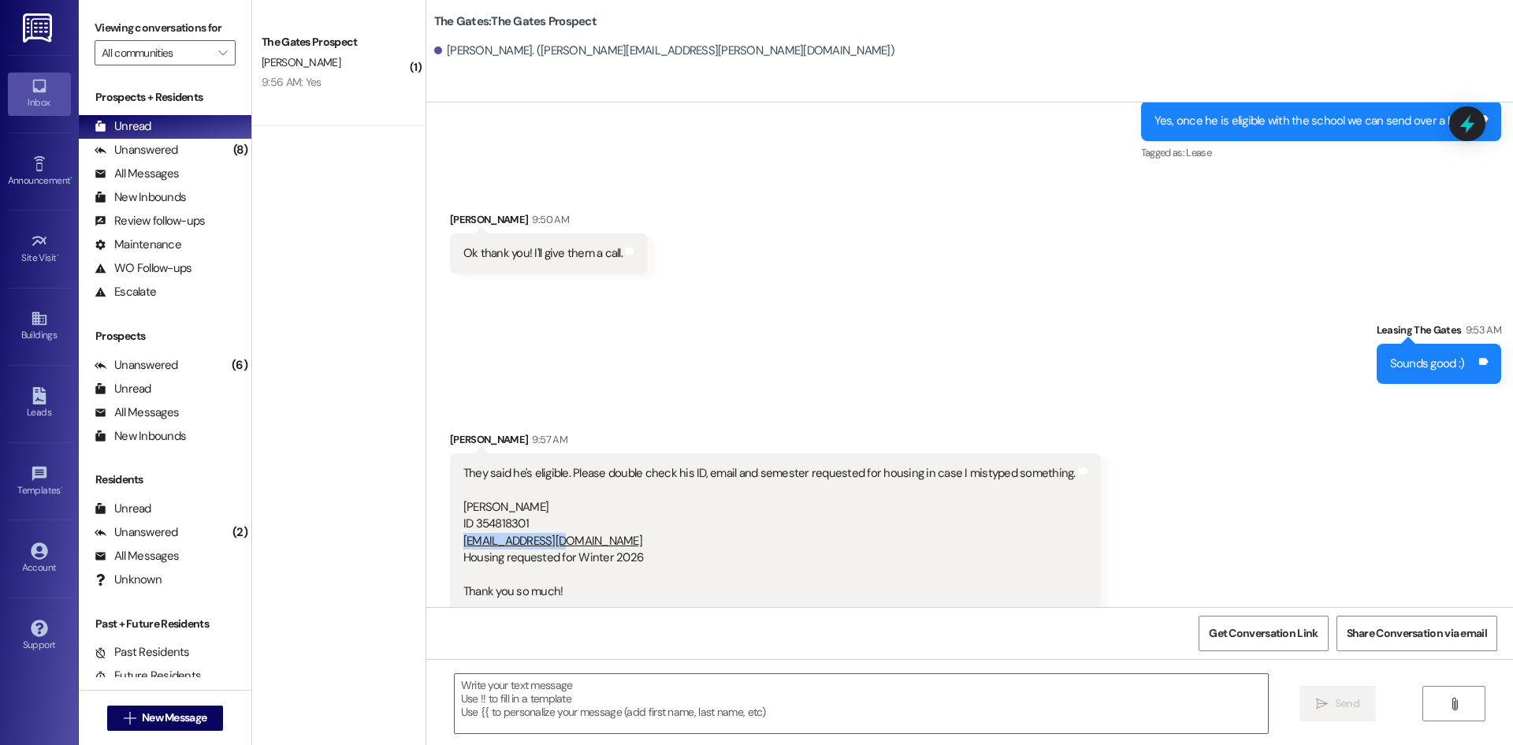
drag, startPoint x: 560, startPoint y: 523, endPoint x: 452, endPoint y: 524, distance: 108.0
click at [463, 524] on div "They said he's eligible. Please double check his ID, email and semester request…" at bounding box center [769, 532] width 612 height 135
copy link "[EMAIL_ADDRESS][DOMAIN_NAME]"
click at [567, 705] on textarea at bounding box center [861, 703] width 813 height 59
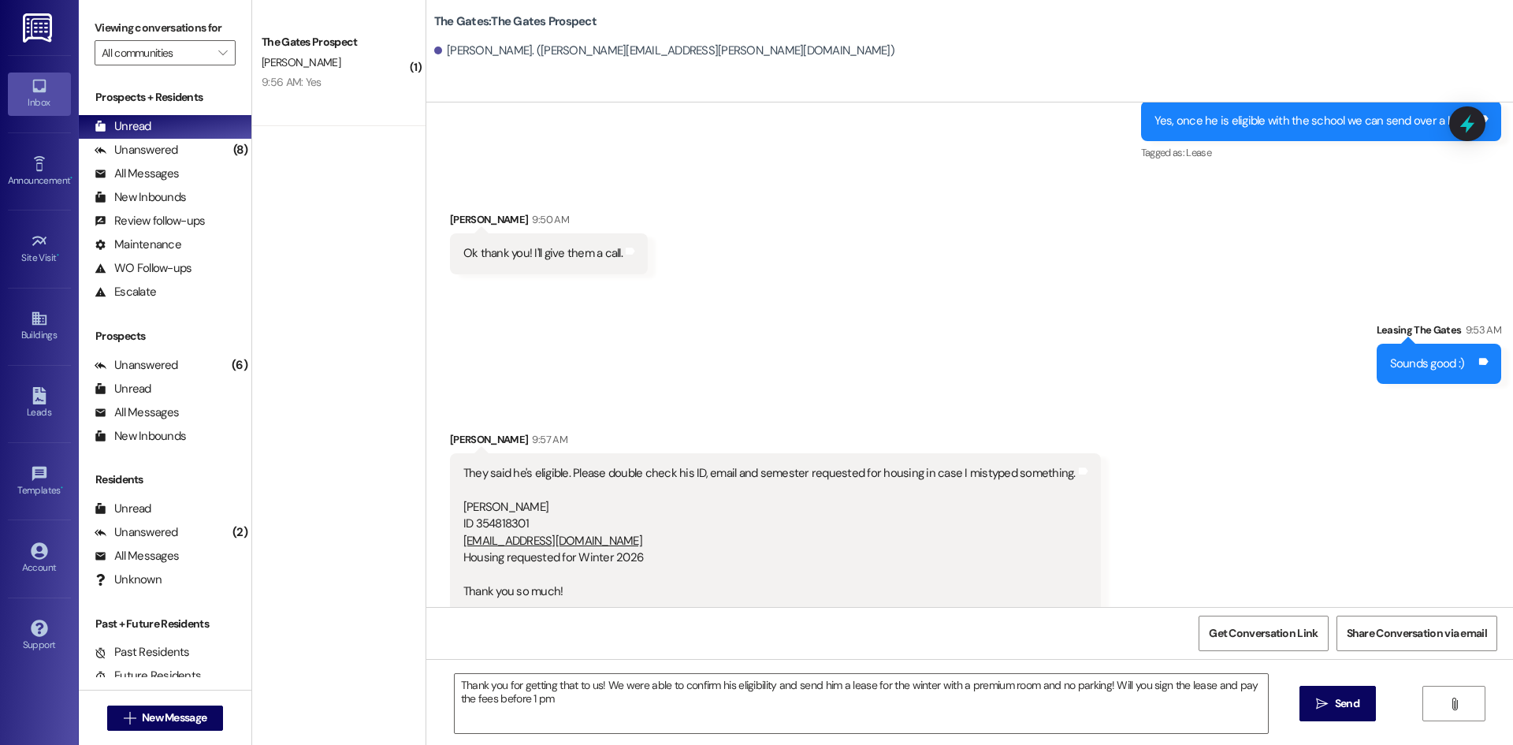
click at [973, 359] on div "Sent via SMS Leasing The Gates 9:53 AM Sounds good :) Tags and notes" at bounding box center [969, 341] width 1087 height 110
click at [572, 697] on textarea "Thank you for getting that to us! We were able to confirm his eligibility and s…" at bounding box center [861, 703] width 813 height 59
click at [845, 704] on textarea "Thank you for getting that to us! We were able to confirm his eligibility and s…" at bounding box center [861, 703] width 813 height 59
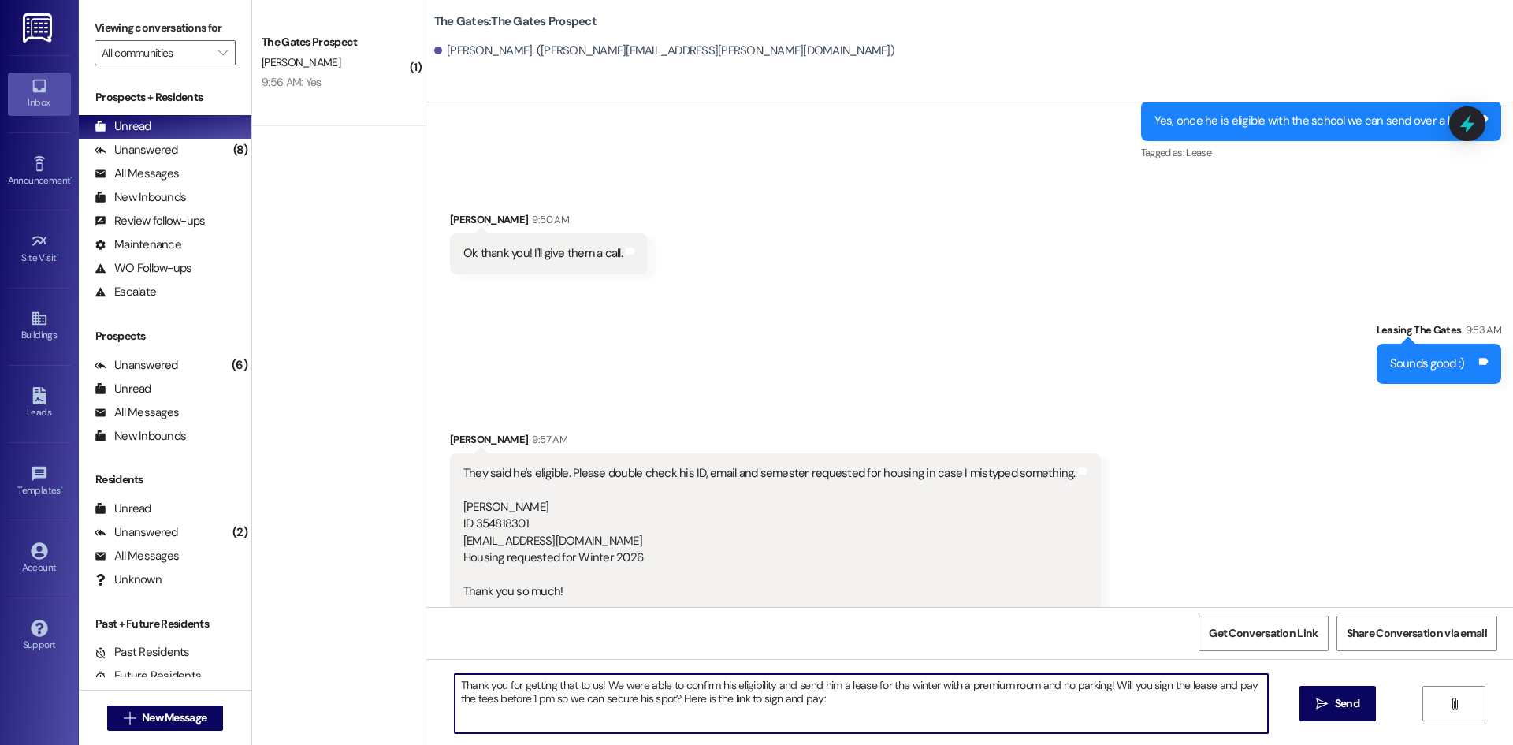
paste textarea "[URL][DOMAIN_NAME]"
type textarea "Thank you for getting that to us! We were able to confirm his eligibility and s…"
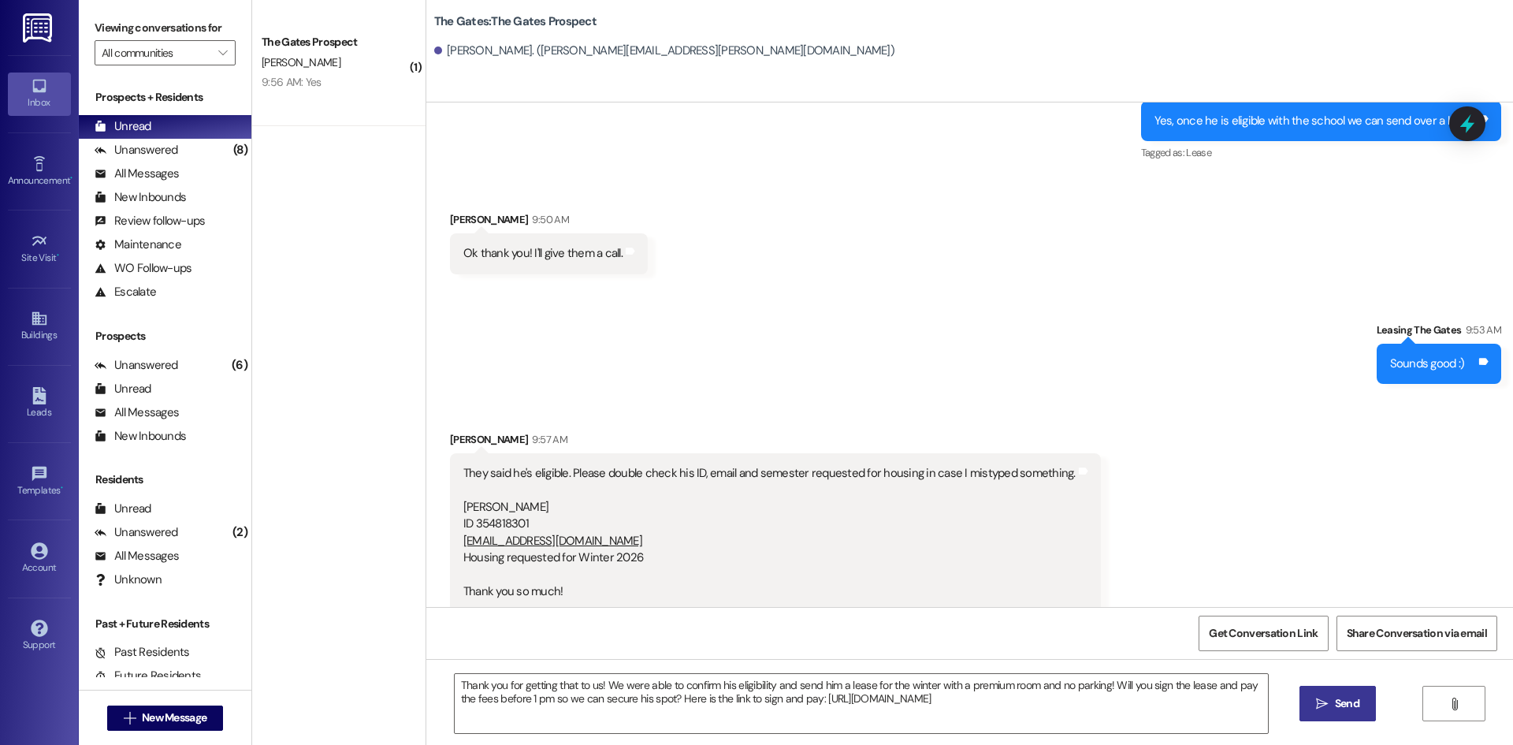
click at [1340, 709] on span "Send" at bounding box center [1347, 703] width 24 height 17
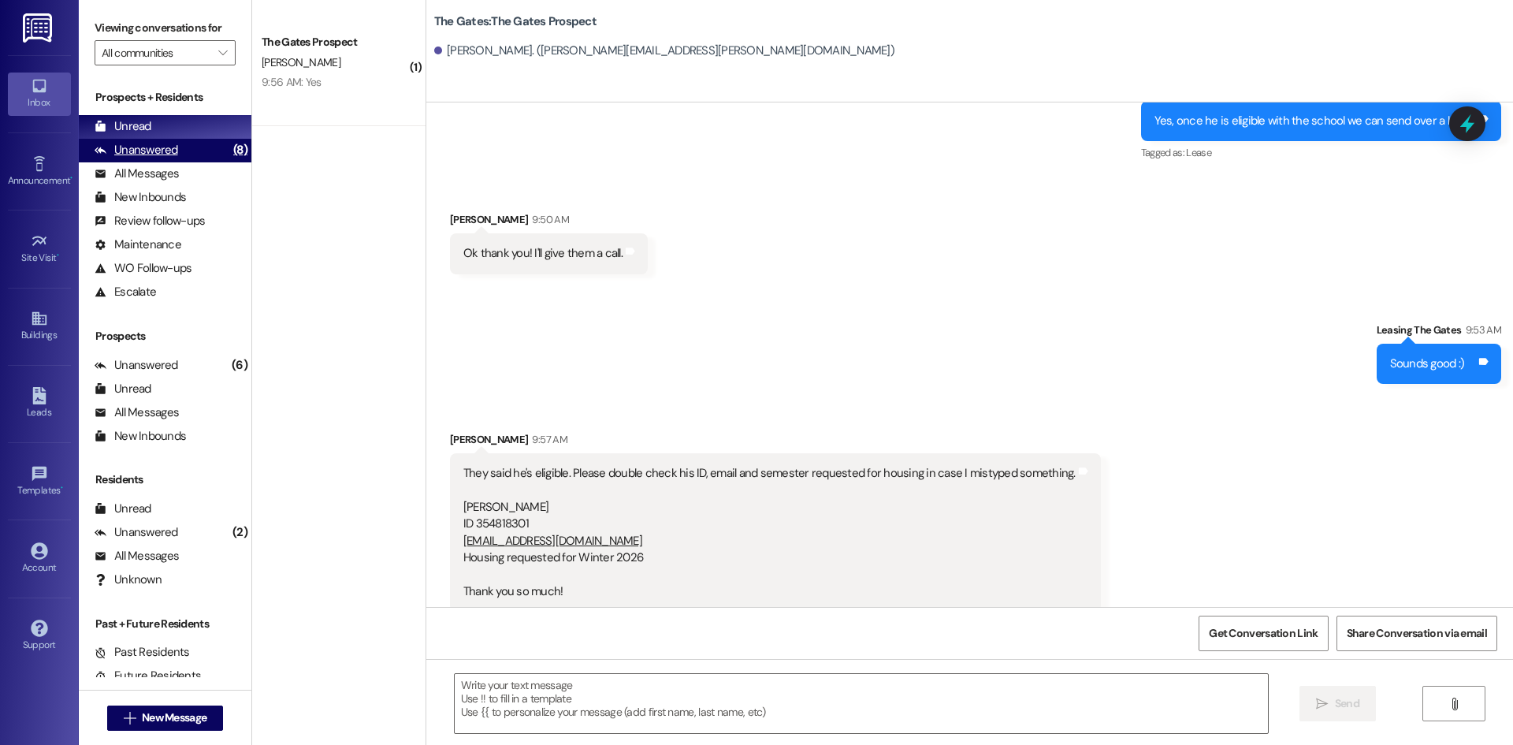
click at [185, 154] on div "Unanswered (8)" at bounding box center [165, 151] width 173 height 24
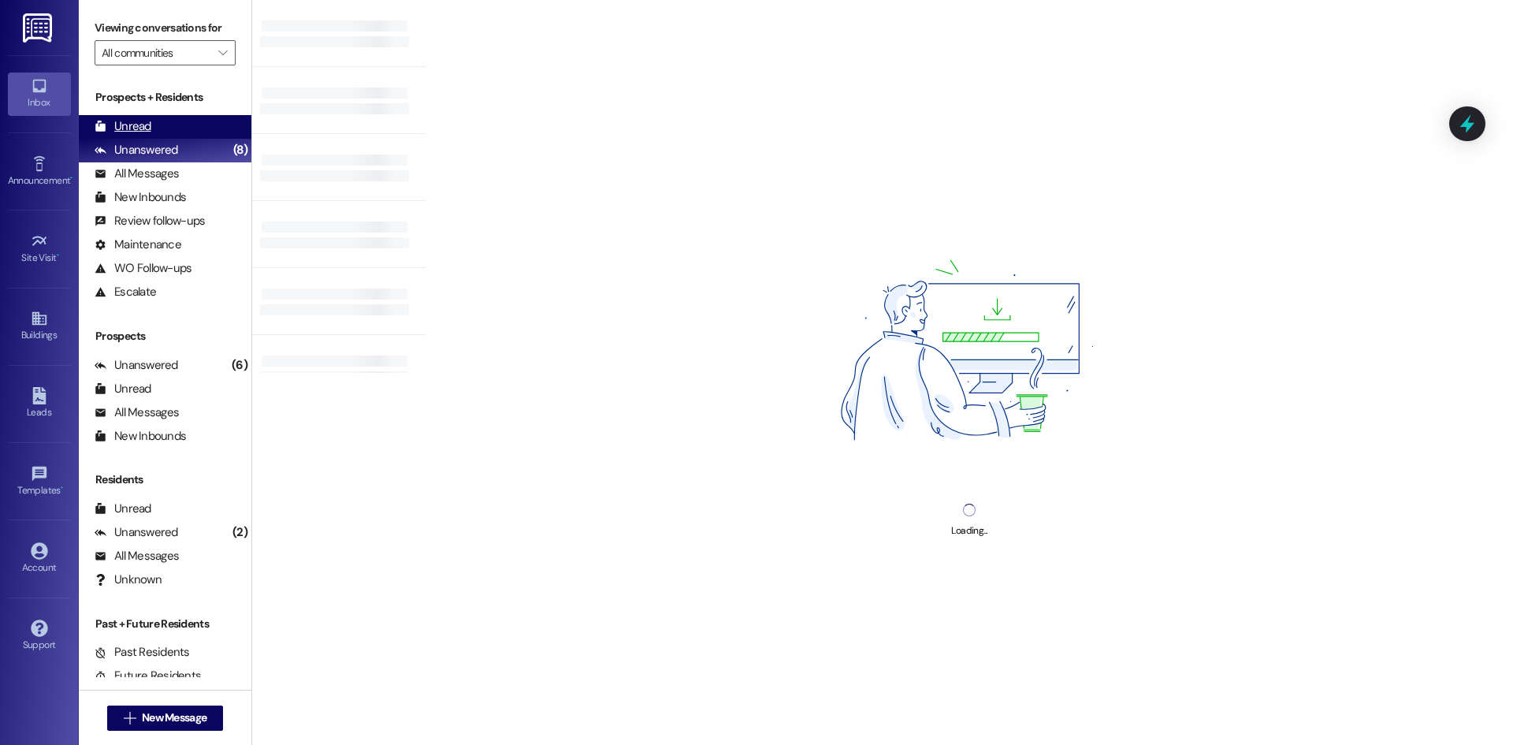
click at [160, 128] on div "Unread (0)" at bounding box center [165, 127] width 173 height 24
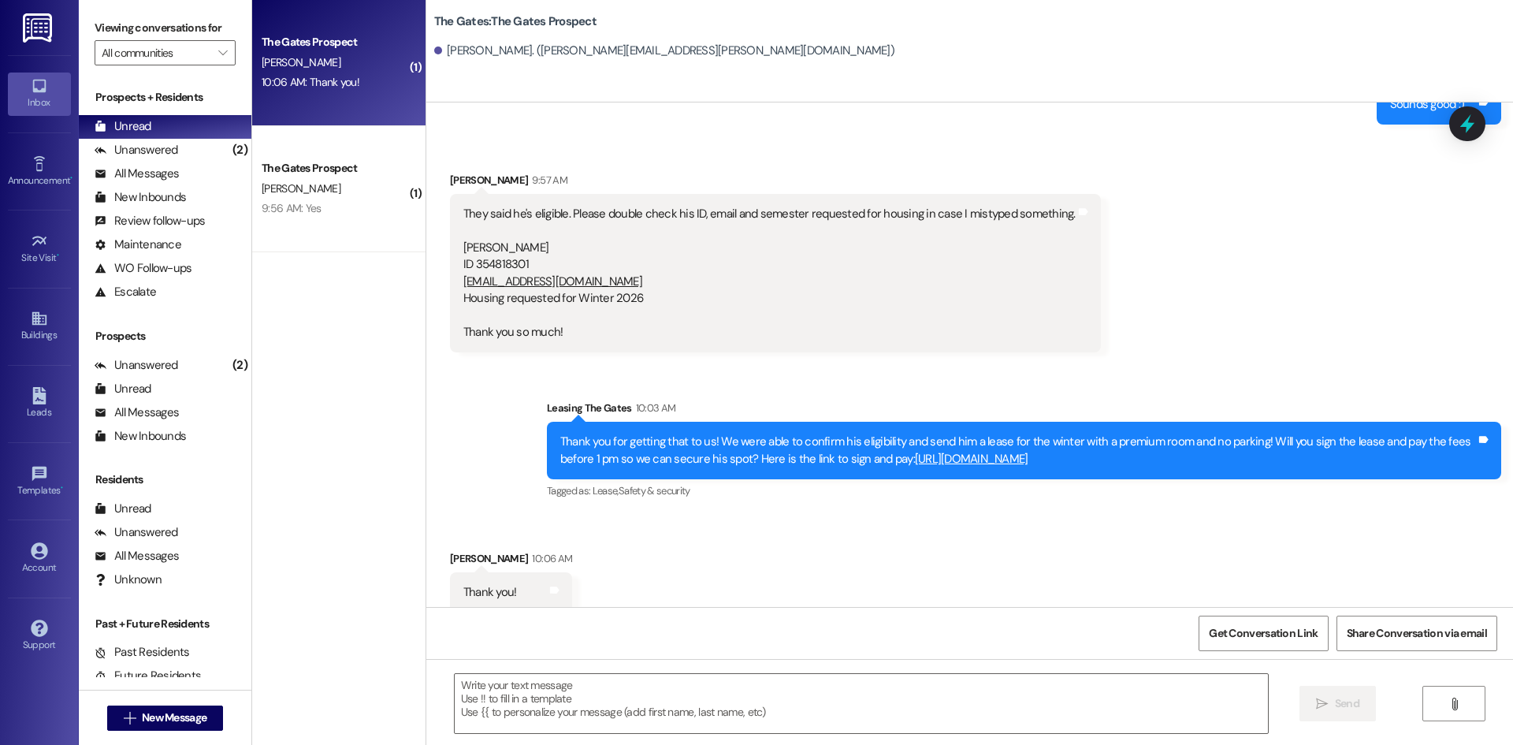
scroll to position [1151, 0]
